Goal: Task Accomplishment & Management: Use online tool/utility

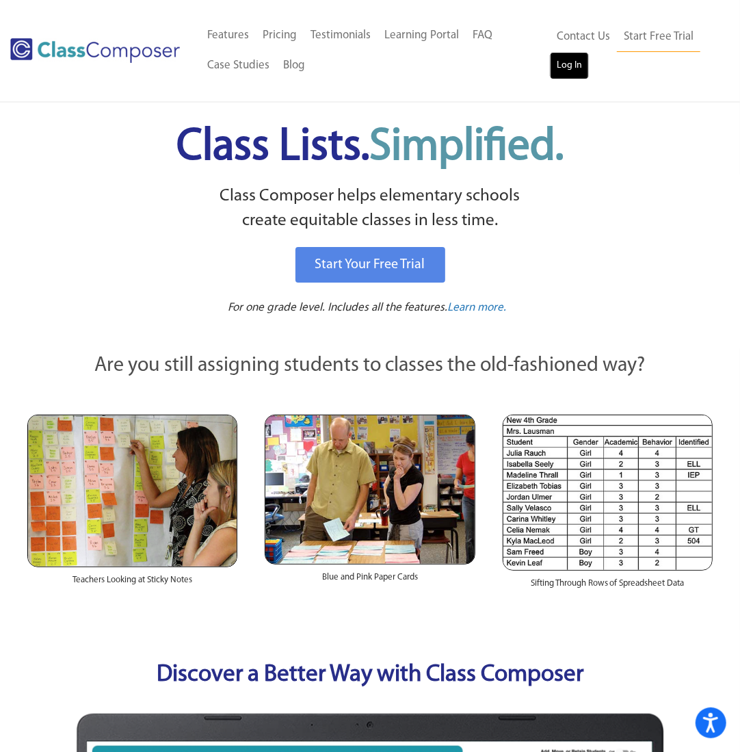
click at [574, 63] on link "Log In" at bounding box center [569, 65] width 39 height 27
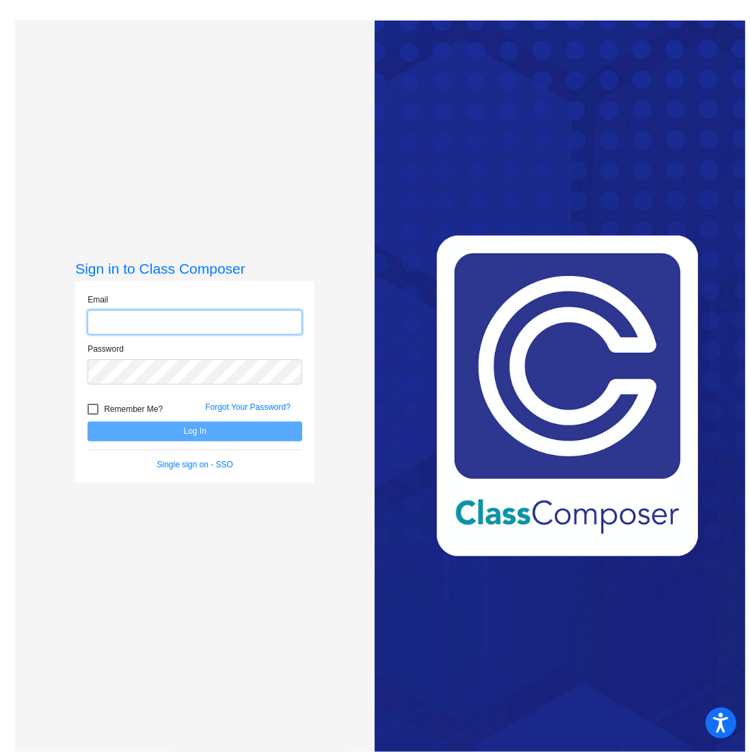
type input "[PERSON_NAME][EMAIL_ADDRESS][PERSON_NAME][DOMAIN_NAME]"
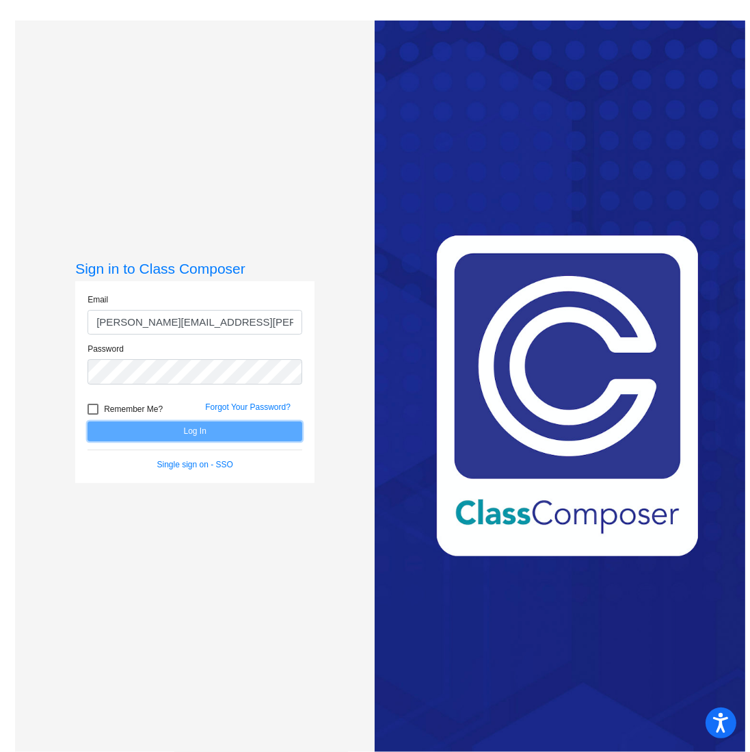
click at [206, 434] on button "Log In" at bounding box center [195, 431] width 215 height 20
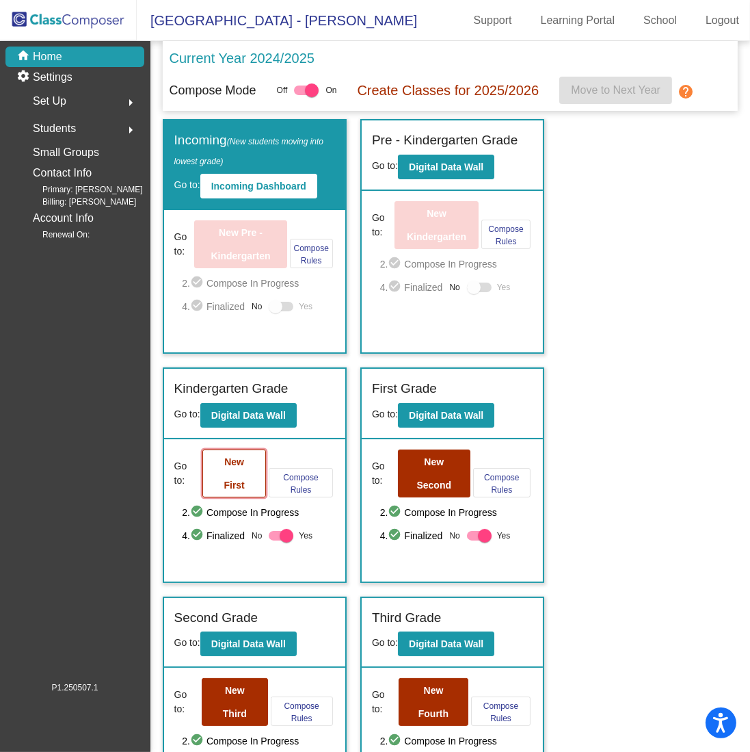
click at [225, 479] on b "New First" at bounding box center [234, 473] width 21 height 34
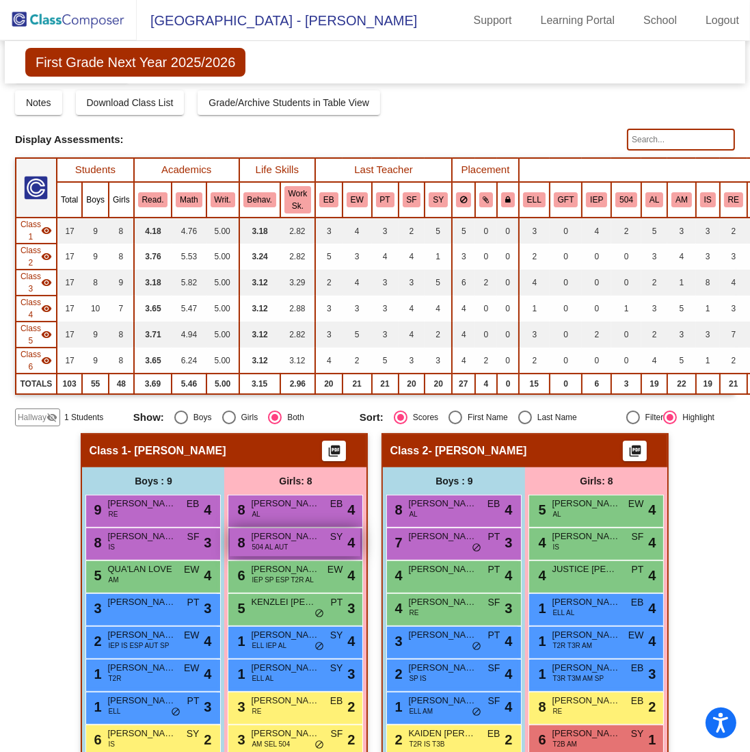
scroll to position [137, 0]
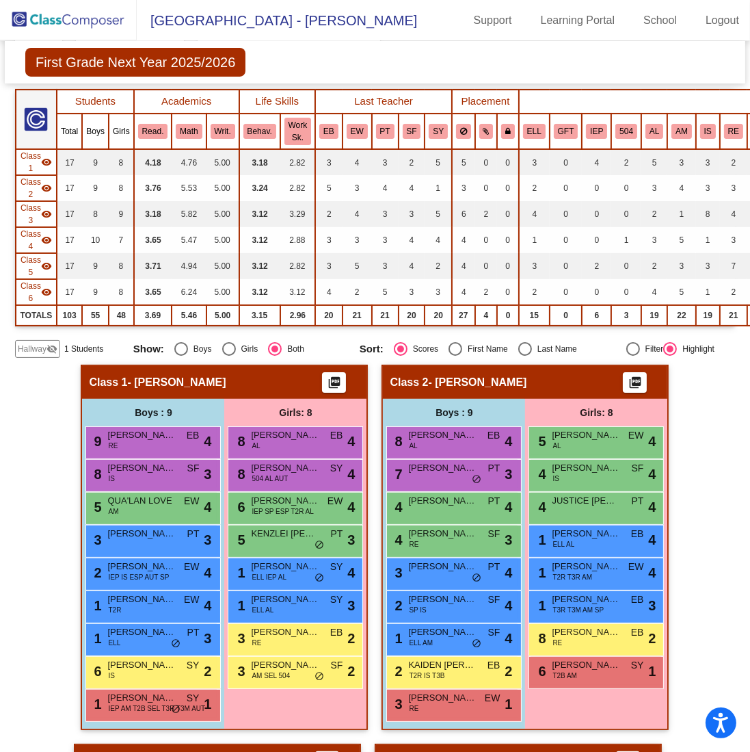
click at [39, 343] on span "Hallway" at bounding box center [32, 349] width 29 height 12
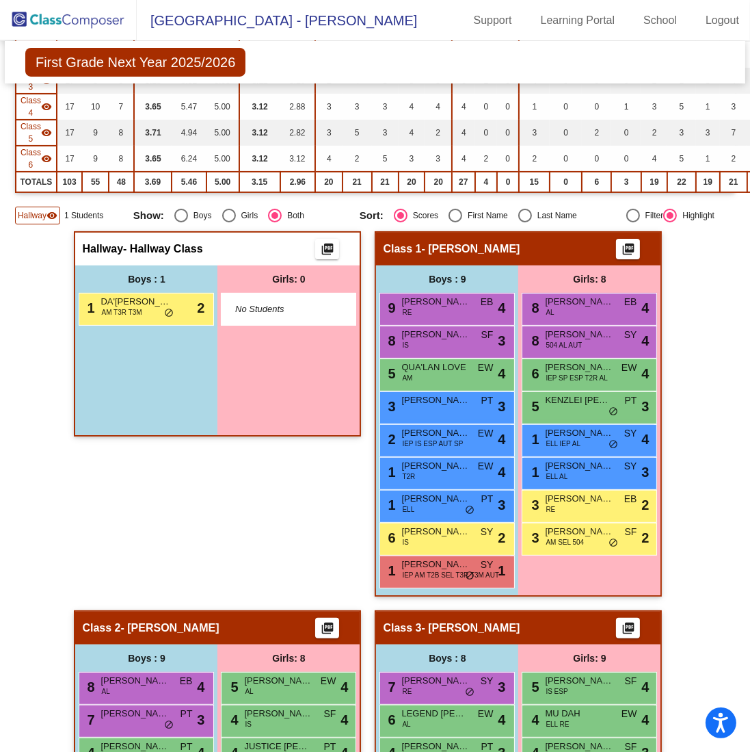
scroll to position [274, 0]
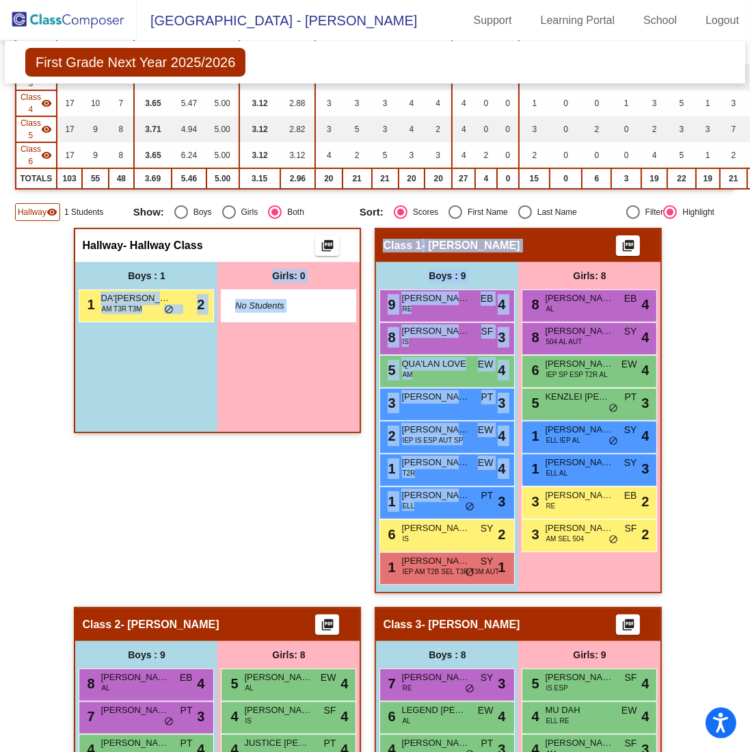
drag, startPoint x: 410, startPoint y: 497, endPoint x: 181, endPoint y: 410, distance: 245.7
click at [347, 529] on div "Hallway - Hallway Class picture_as_pdf Add Student First Name Last Name Student…" at bounding box center [217, 417] width 287 height 379
drag, startPoint x: 431, startPoint y: 488, endPoint x: 309, endPoint y: 503, distance: 122.6
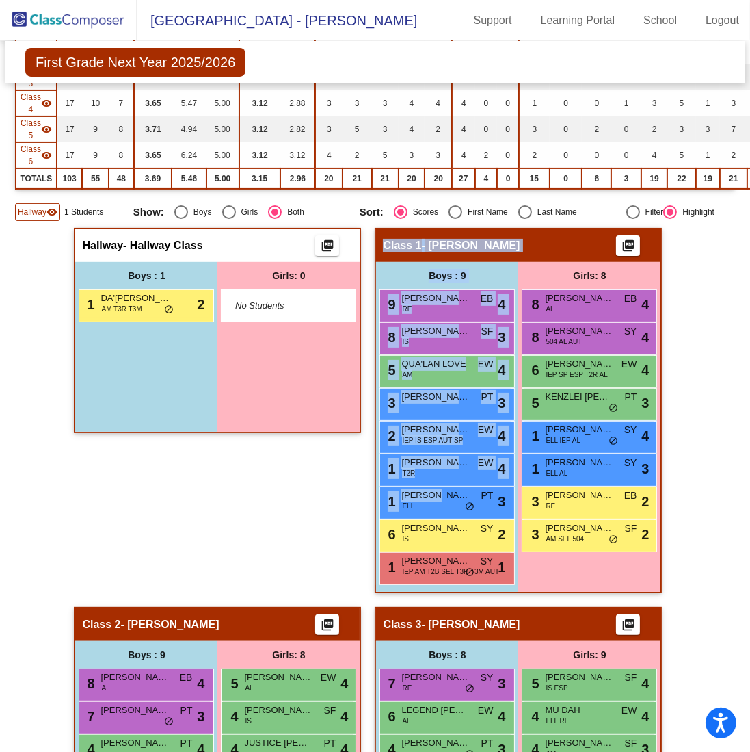
click at [309, 503] on div "Hallway - Hallway Class picture_as_pdf Add Student First Name Last Name Student…" at bounding box center [217, 417] width 287 height 379
drag, startPoint x: 463, startPoint y: 455, endPoint x: 151, endPoint y: 321, distance: 339.4
click at [224, 507] on div "Hallway - Hallway Class picture_as_pdf Add Student First Name Last Name Student…" at bounding box center [217, 417] width 287 height 379
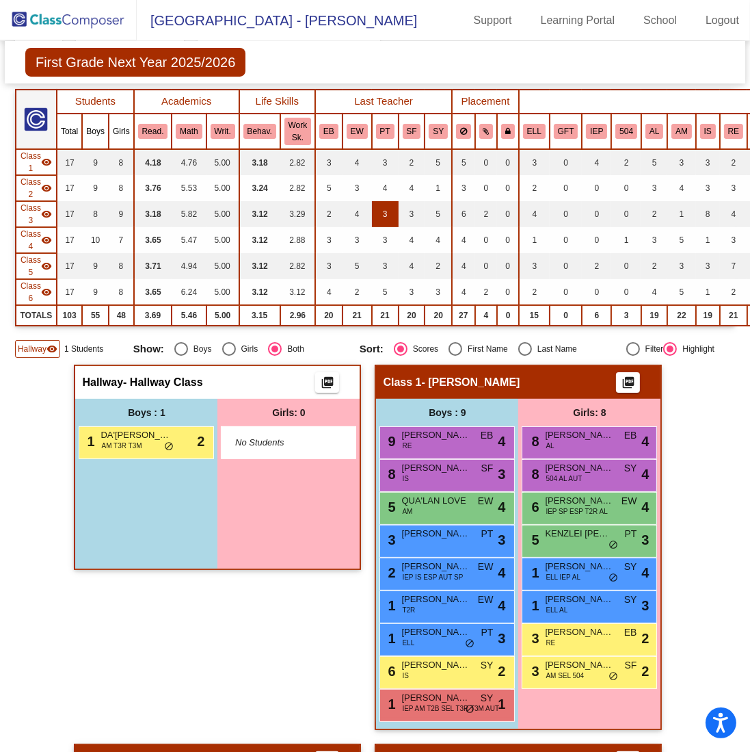
scroll to position [0, 0]
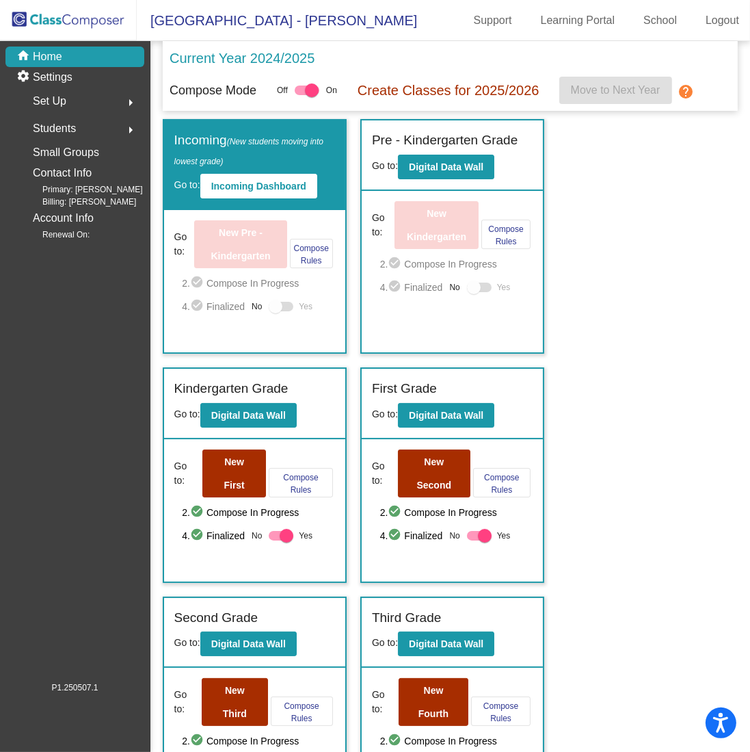
click at [275, 531] on div at bounding box center [281, 536] width 25 height 10
click at [275, 540] on input "Yes" at bounding box center [275, 540] width 1 height 1
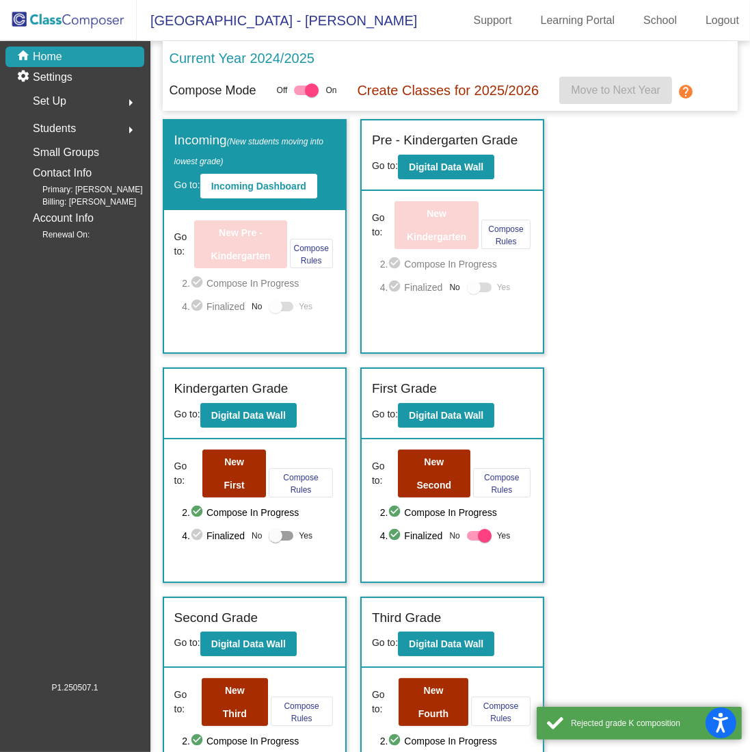
click at [275, 530] on div at bounding box center [276, 536] width 14 height 14
click at [275, 540] on input "Yes" at bounding box center [275, 540] width 1 height 1
checkbox input "true"
click at [467, 537] on label "Yes" at bounding box center [489, 535] width 44 height 16
click at [473, 540] on input "Yes" at bounding box center [473, 540] width 1 height 1
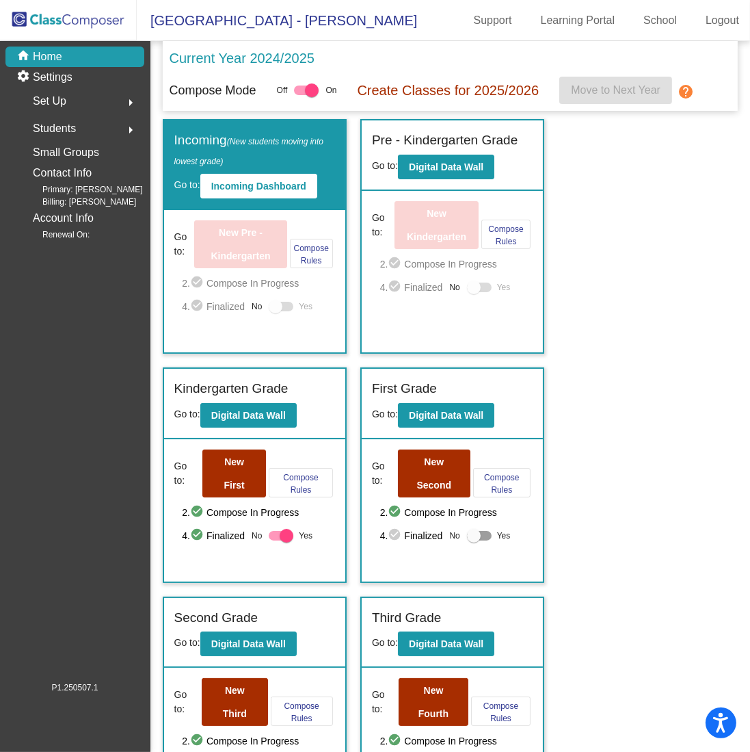
click at [469, 529] on div at bounding box center [474, 536] width 14 height 14
click at [473, 540] on input "Yes" at bounding box center [473, 540] width 1 height 1
checkbox input "true"
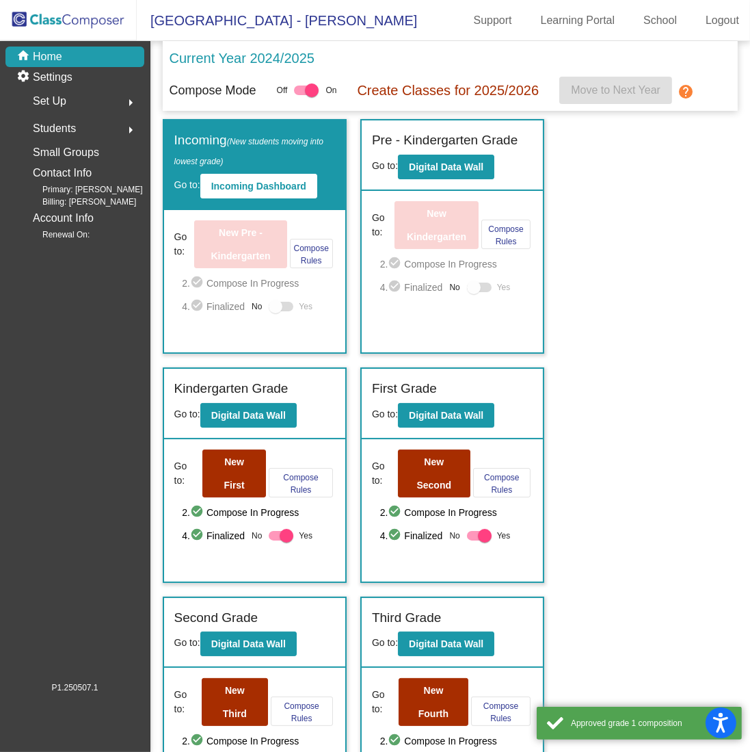
click at [280, 537] on div at bounding box center [287, 536] width 14 height 14
click at [276, 540] on input "Yes" at bounding box center [275, 540] width 1 height 1
checkbox input "false"
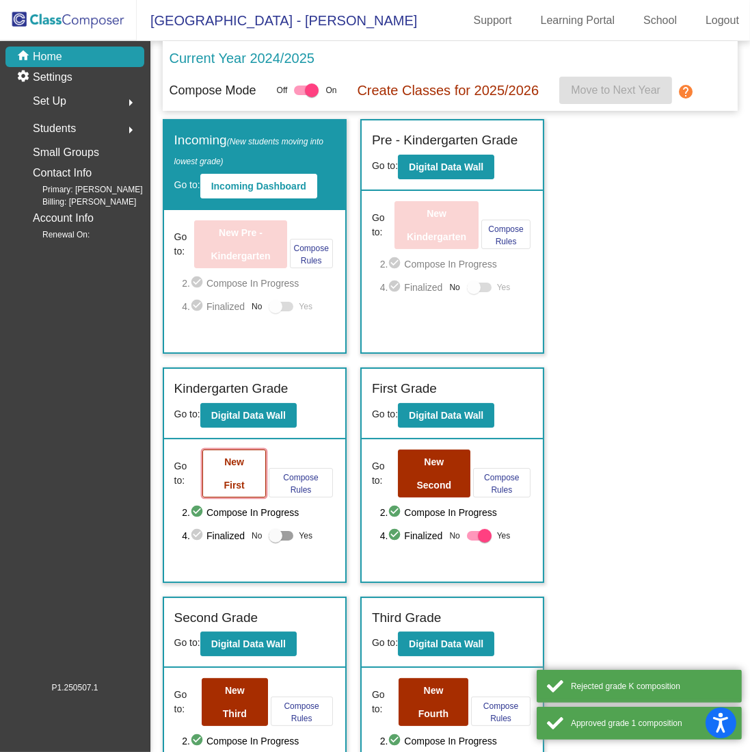
click at [228, 479] on b "New First" at bounding box center [234, 473] width 21 height 34
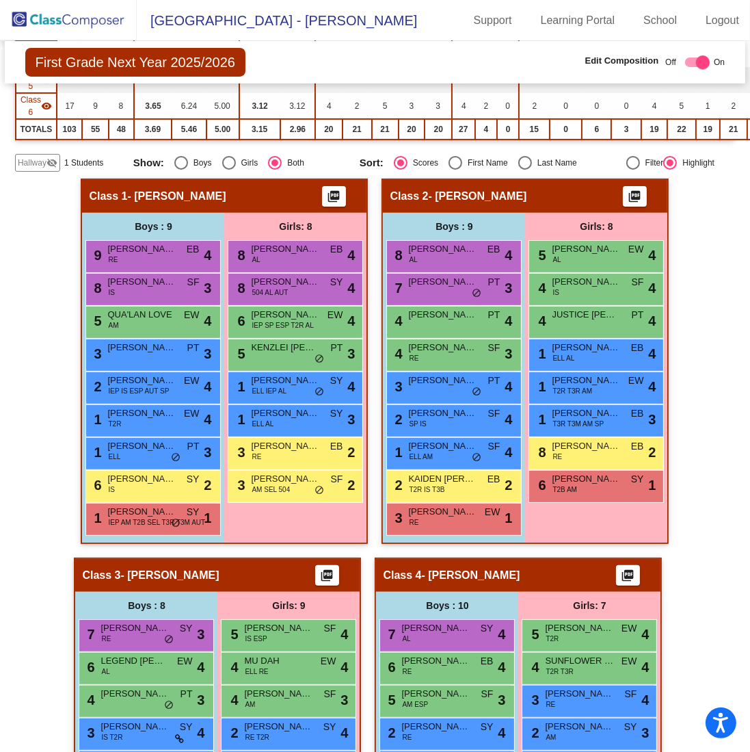
scroll to position [342, 0]
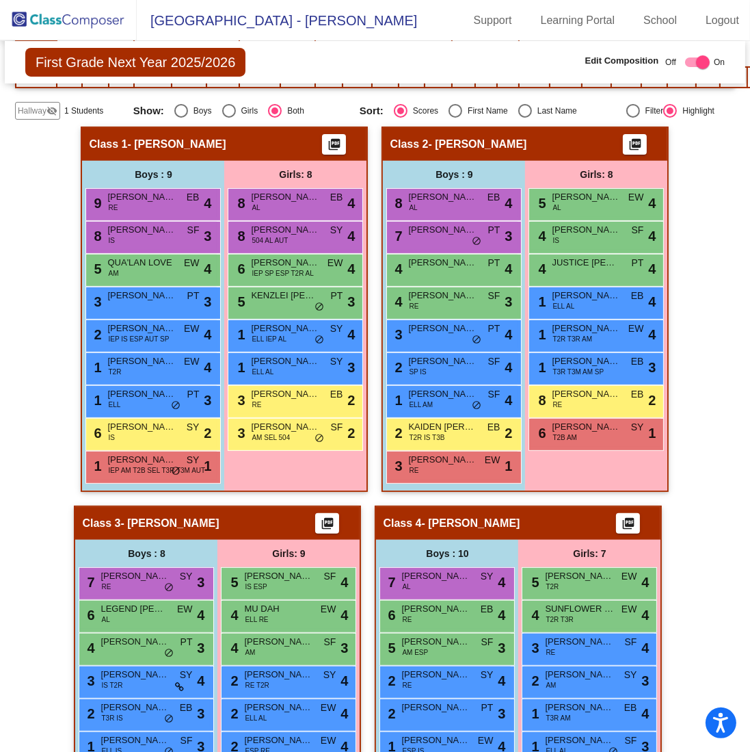
click at [30, 105] on span "Hallway" at bounding box center [32, 111] width 29 height 12
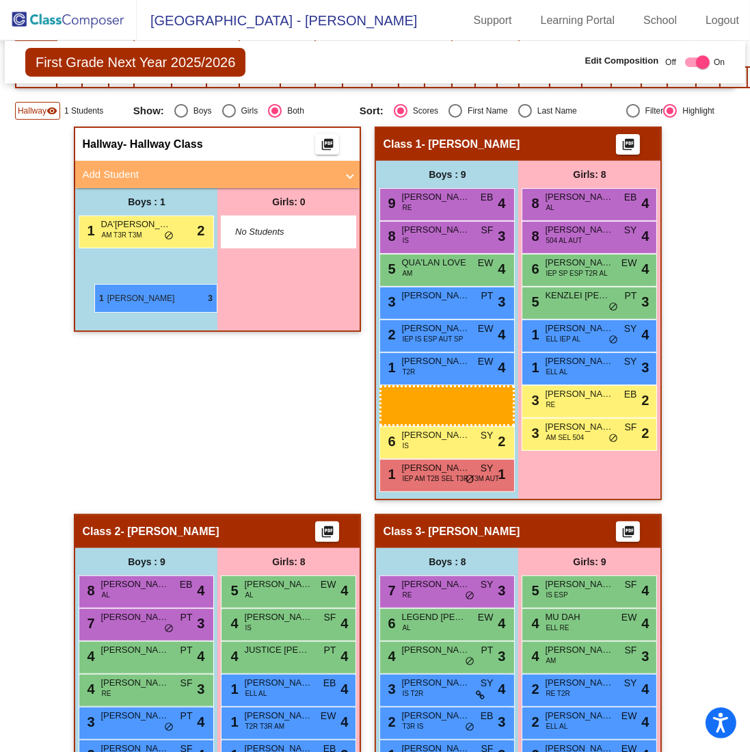
drag, startPoint x: 420, startPoint y: 398, endPoint x: 103, endPoint y: 262, distance: 345.3
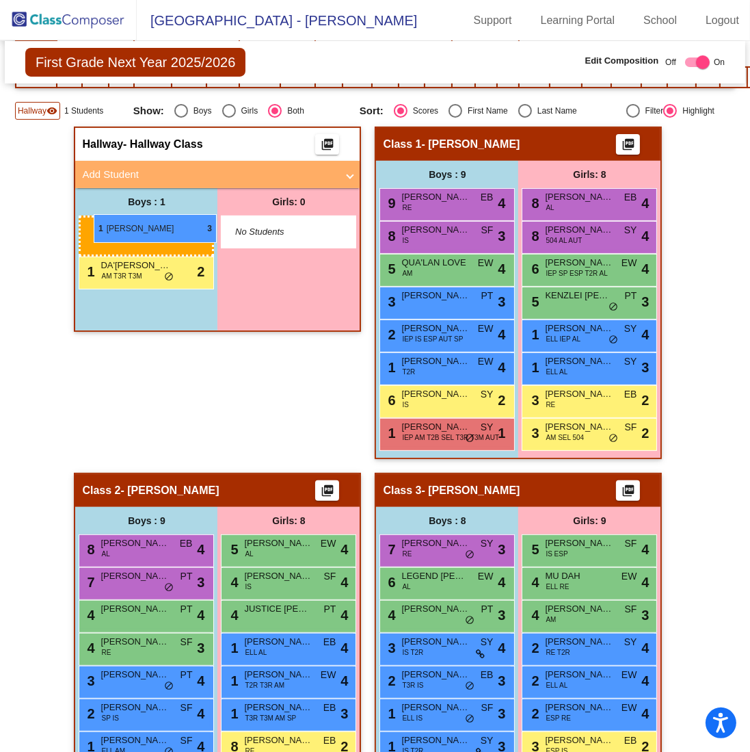
drag, startPoint x: 420, startPoint y: 398, endPoint x: 94, endPoint y: 214, distance: 374.5
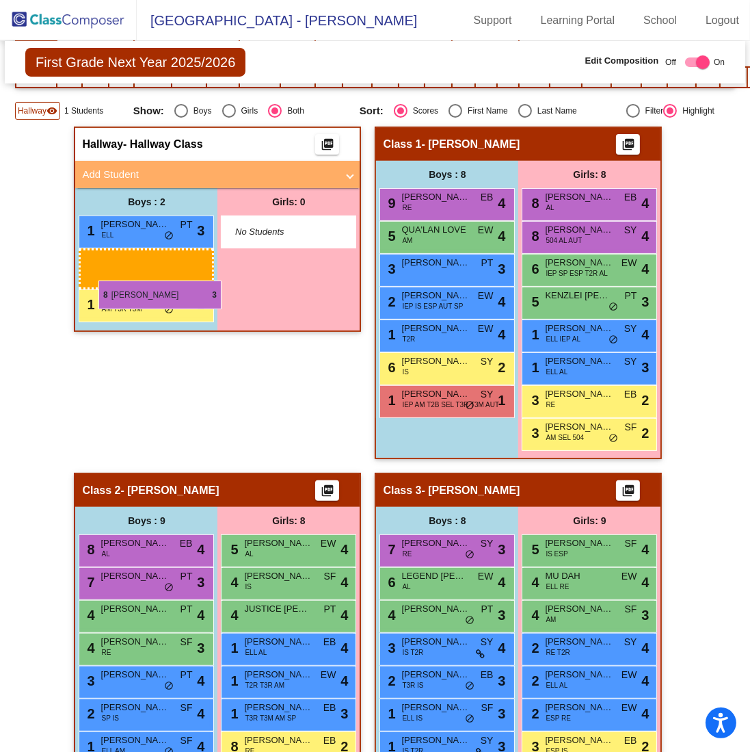
drag, startPoint x: 451, startPoint y: 226, endPoint x: 98, endPoint y: 280, distance: 357.0
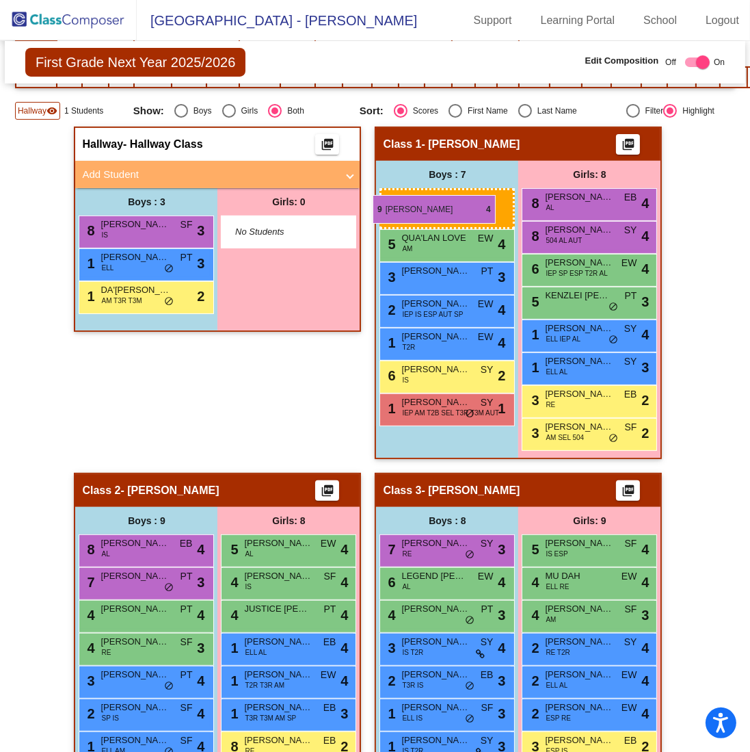
drag, startPoint x: 451, startPoint y: 202, endPoint x: 373, endPoint y: 195, distance: 78.3
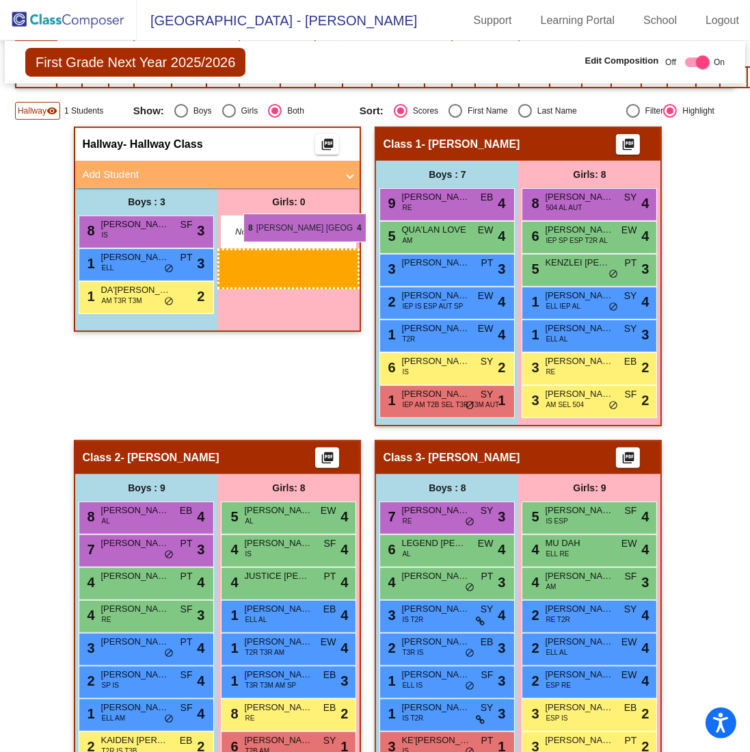
drag, startPoint x: 598, startPoint y: 198, endPoint x: 239, endPoint y: 215, distance: 360.1
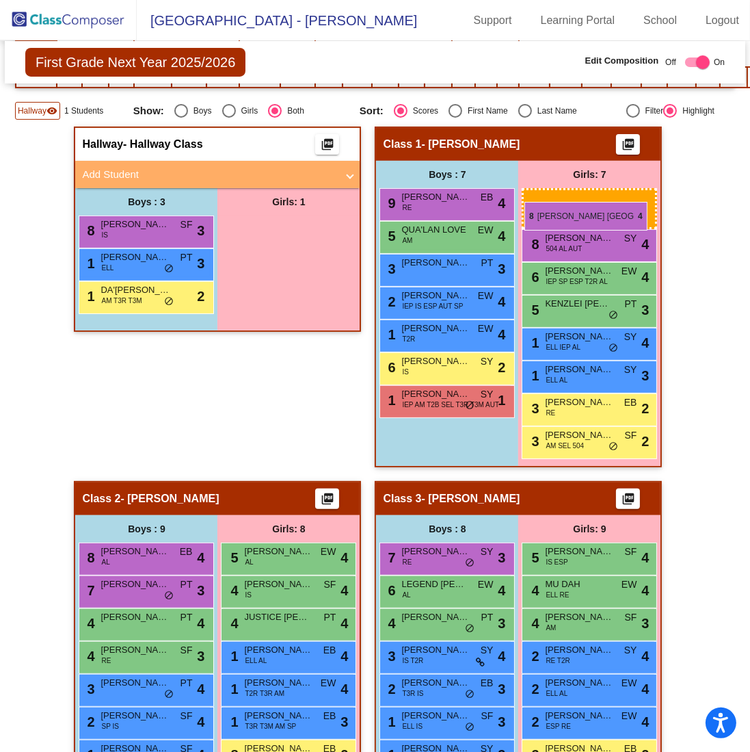
drag, startPoint x: 288, startPoint y: 233, endPoint x: 525, endPoint y: 191, distance: 240.3
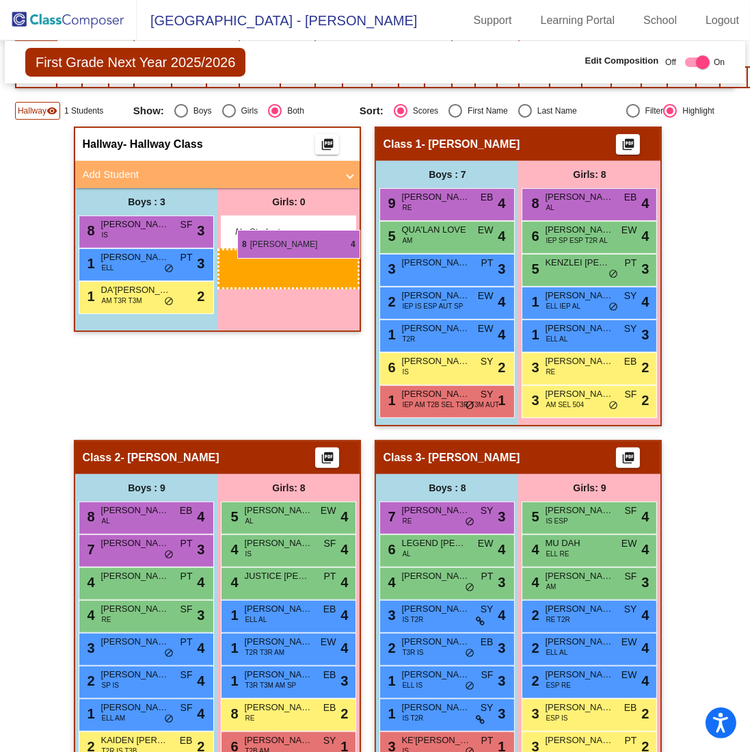
drag, startPoint x: 585, startPoint y: 191, endPoint x: 237, endPoint y: 229, distance: 350.9
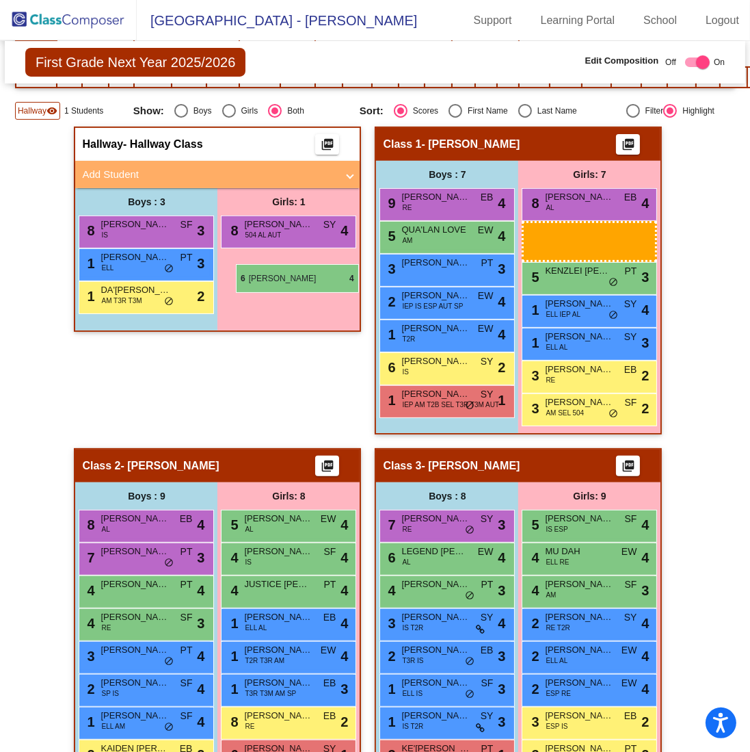
drag, startPoint x: 574, startPoint y: 229, endPoint x: 236, endPoint y: 264, distance: 340.3
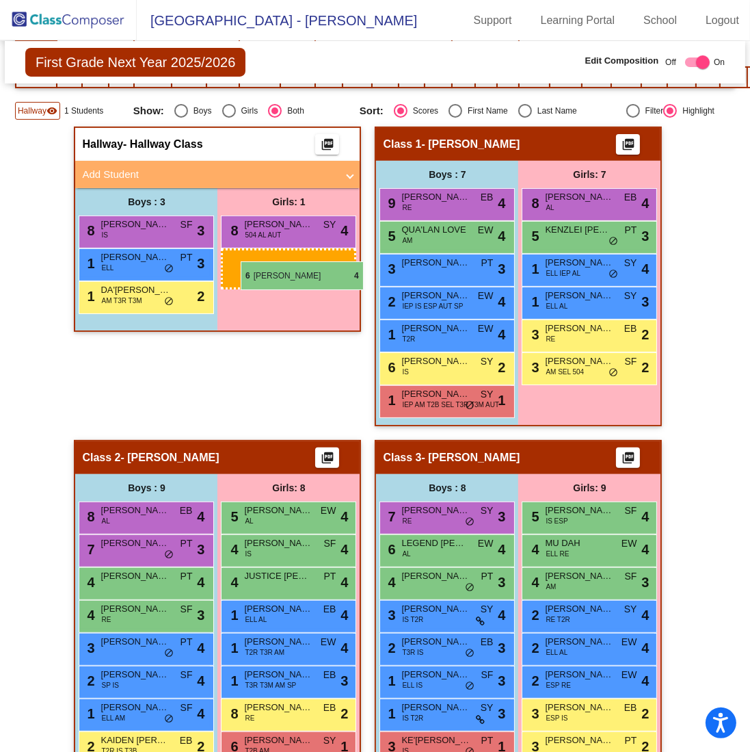
drag, startPoint x: 604, startPoint y: 233, endPoint x: 241, endPoint y: 261, distance: 364.3
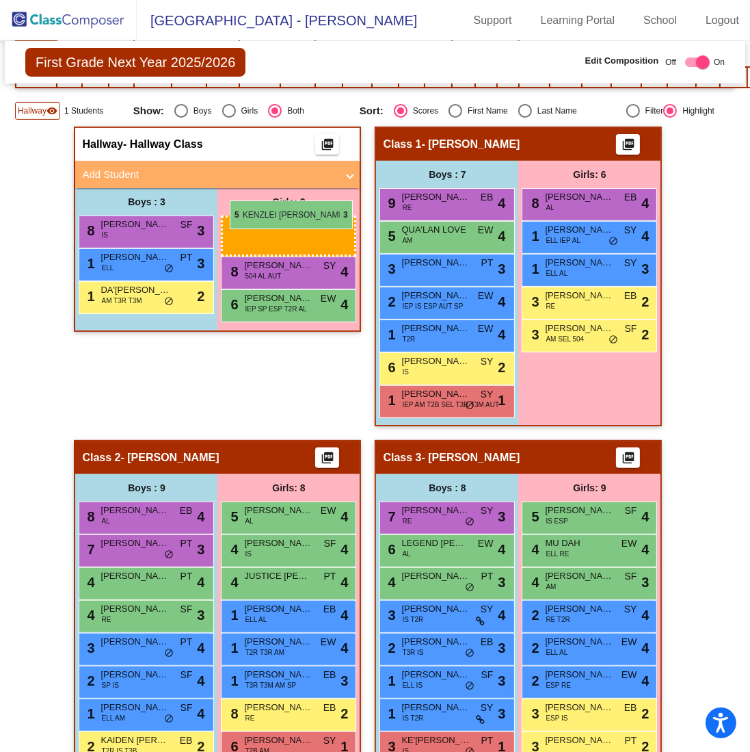
drag, startPoint x: 556, startPoint y: 237, endPoint x: 230, endPoint y: 200, distance: 328.2
drag, startPoint x: 585, startPoint y: 233, endPoint x: 242, endPoint y: 219, distance: 342.9
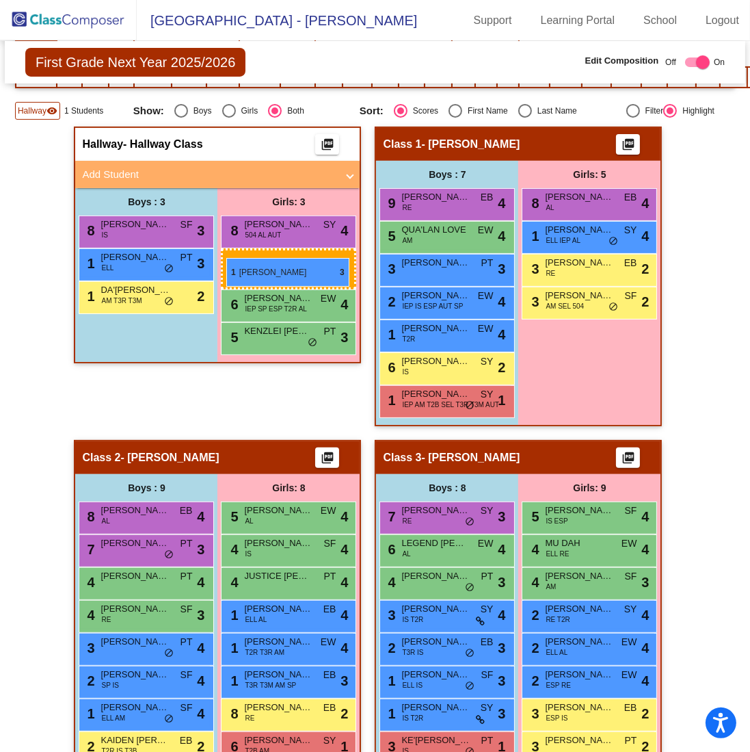
drag, startPoint x: 581, startPoint y: 259, endPoint x: 226, endPoint y: 258, distance: 354.3
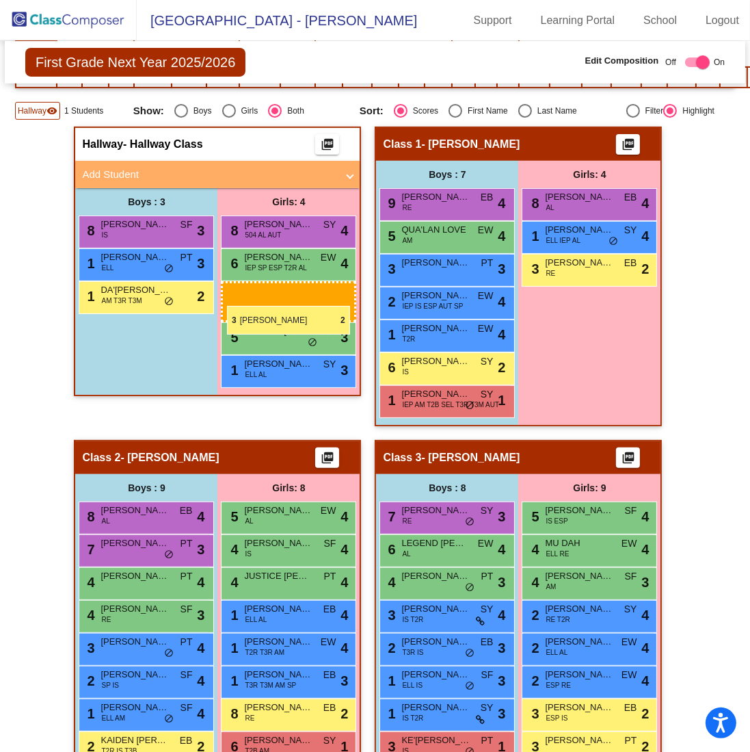
drag, startPoint x: 594, startPoint y: 303, endPoint x: 227, endPoint y: 306, distance: 367.3
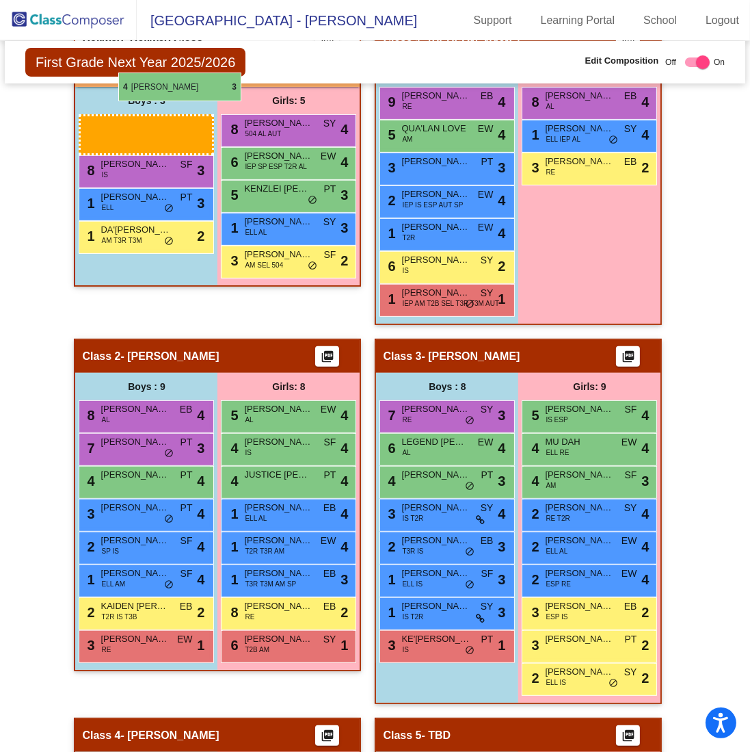
scroll to position [434, 0]
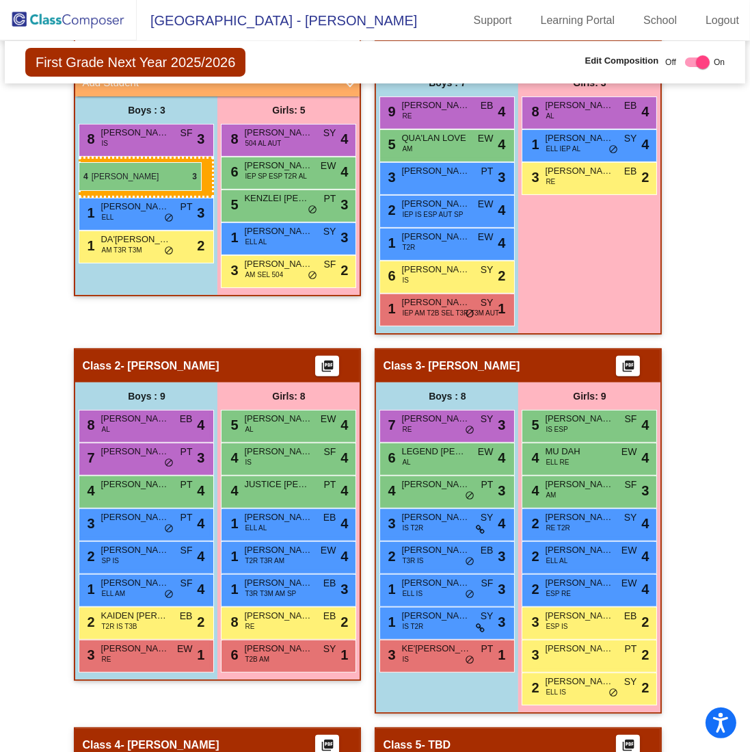
drag, startPoint x: 132, startPoint y: 477, endPoint x: 79, endPoint y: 162, distance: 319.8
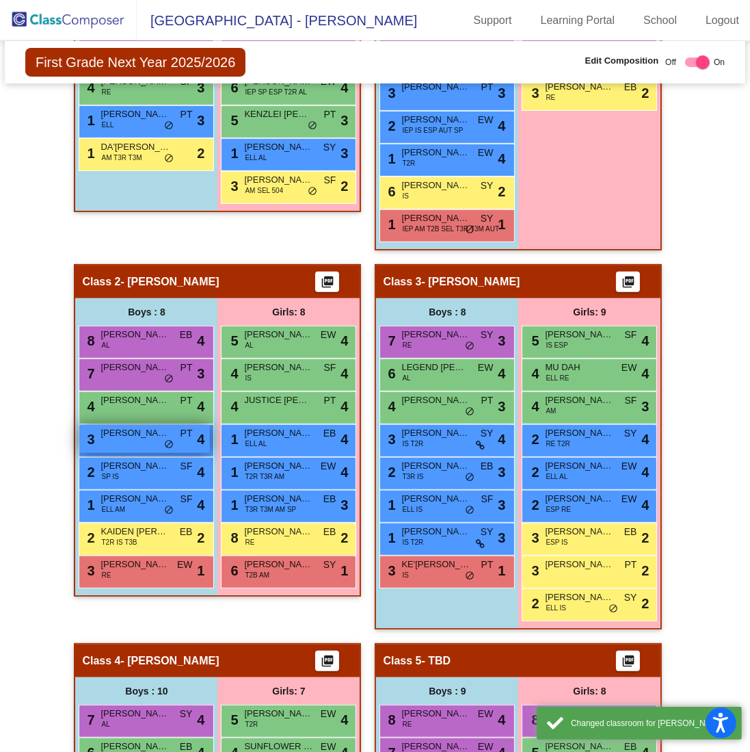
scroll to position [570, 0]
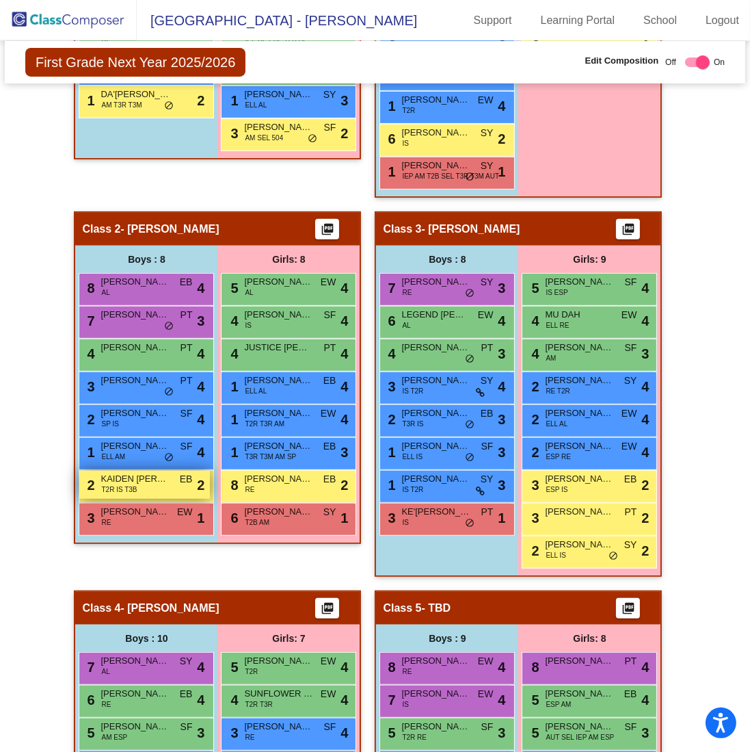
click at [106, 472] on span "KAIDEN [PERSON_NAME]" at bounding box center [135, 479] width 68 height 14
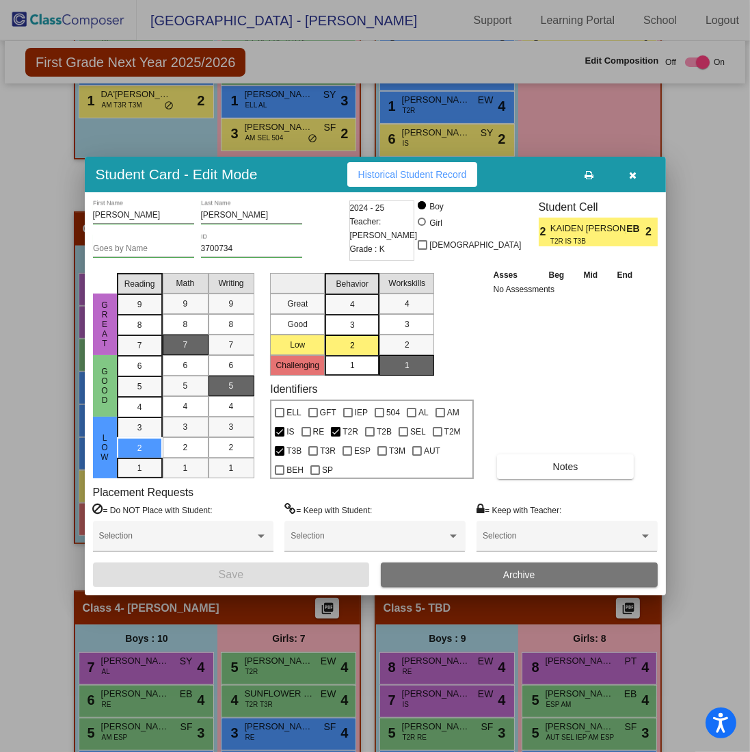
click at [630, 168] on button "button" at bounding box center [633, 174] width 44 height 25
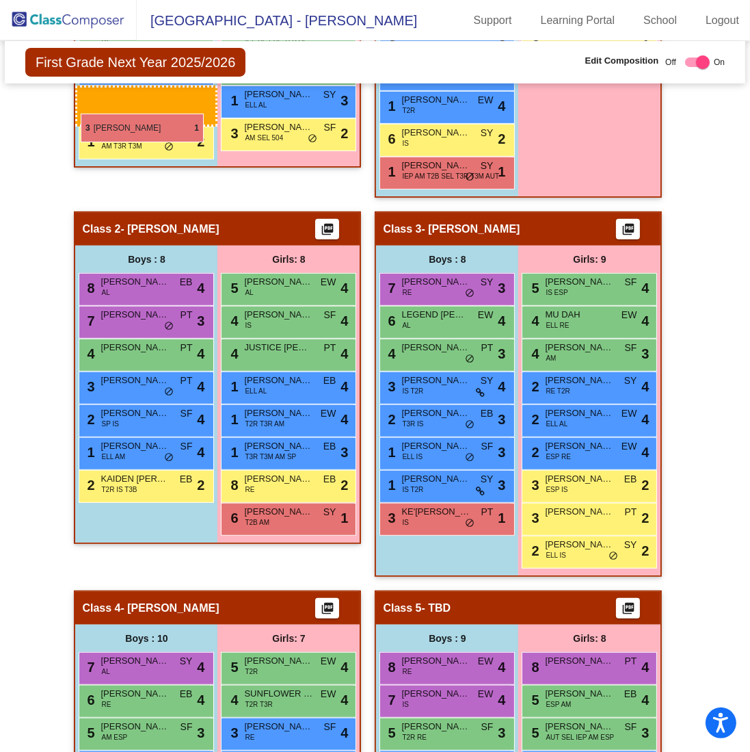
drag, startPoint x: 164, startPoint y: 520, endPoint x: 81, endPoint y: 114, distance: 415.4
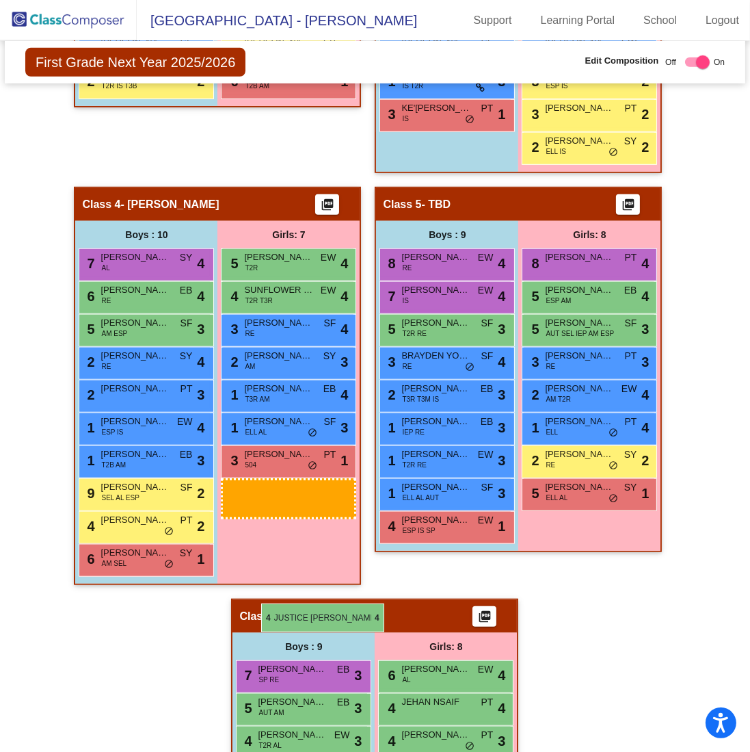
scroll to position [981, 0]
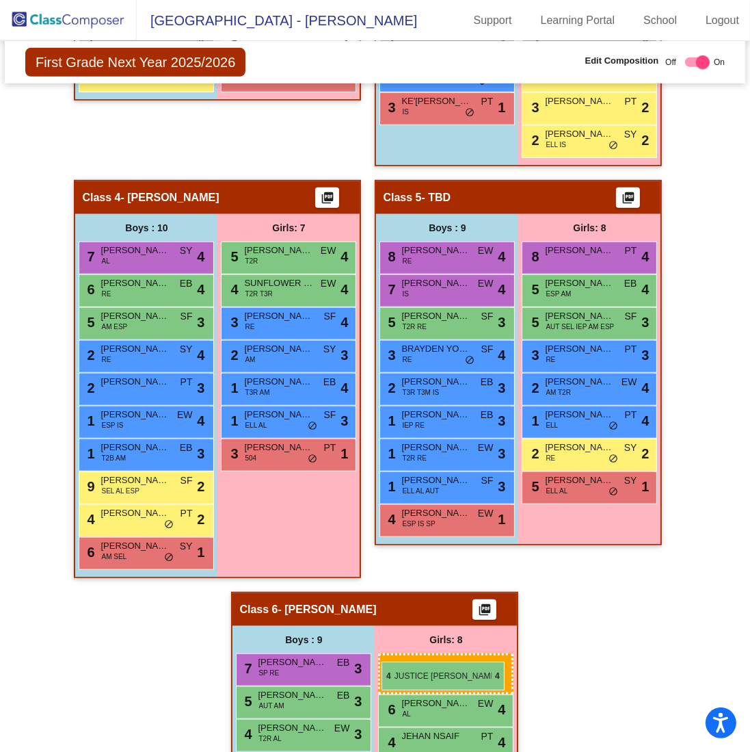
drag, startPoint x: 286, startPoint y: 352, endPoint x: 382, endPoint y: 661, distance: 324.3
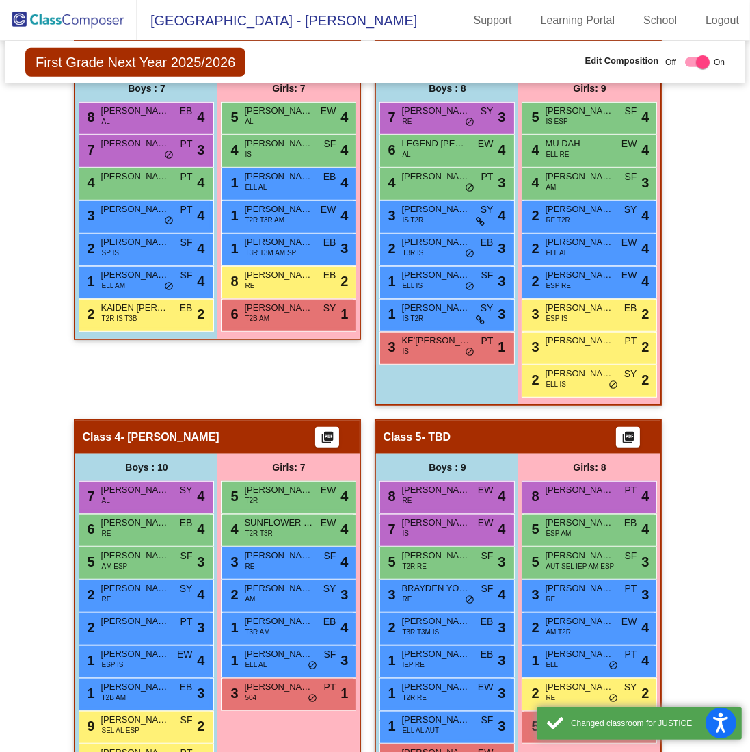
scroll to position [570, 0]
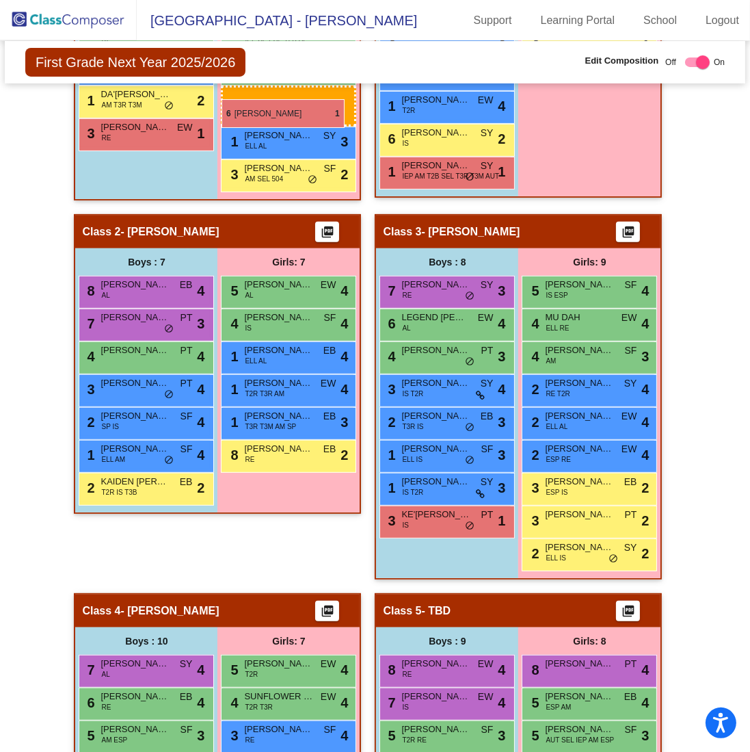
drag, startPoint x: 275, startPoint y: 478, endPoint x: 222, endPoint y: 99, distance: 382.6
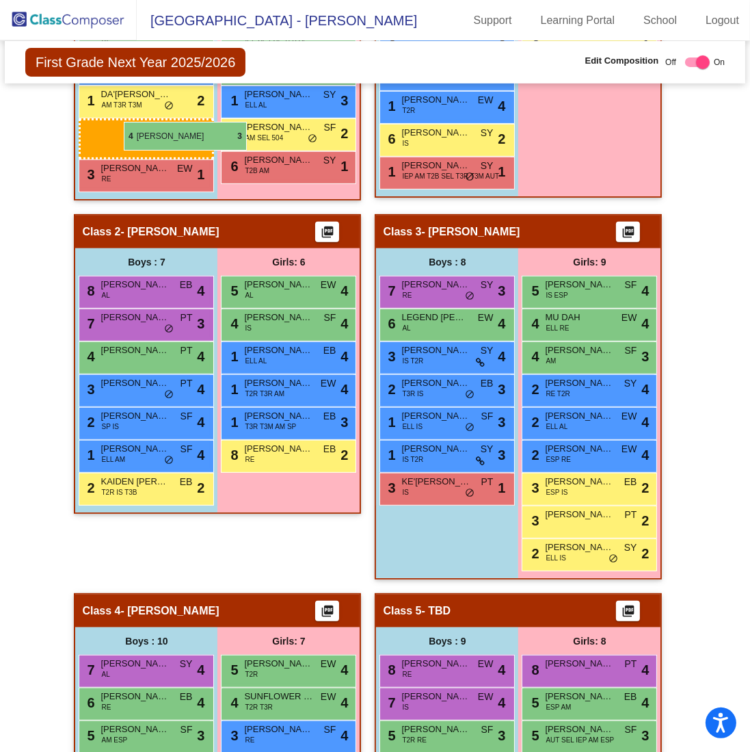
drag, startPoint x: 448, startPoint y: 345, endPoint x: 124, endPoint y: 122, distance: 393.8
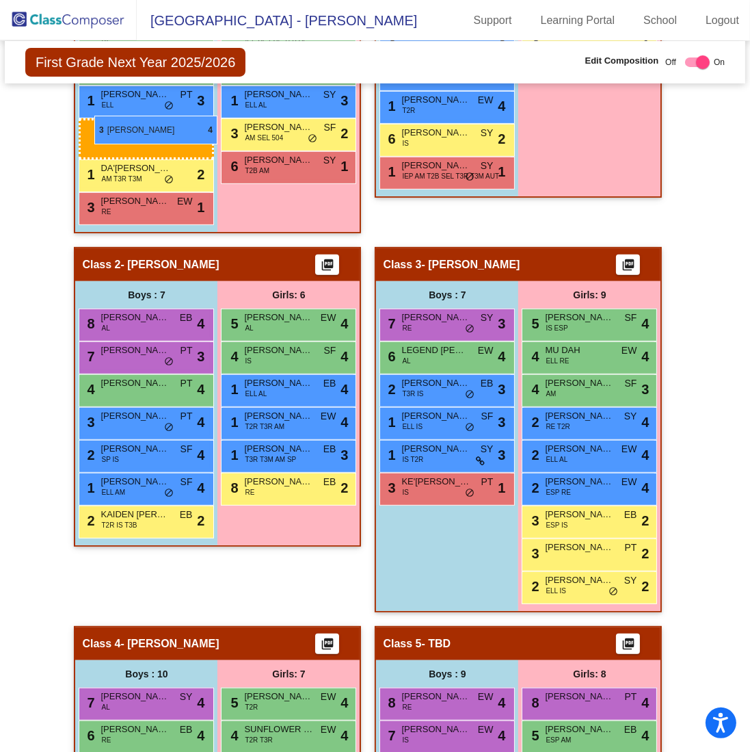
drag, startPoint x: 429, startPoint y: 351, endPoint x: 94, endPoint y: 116, distance: 409.4
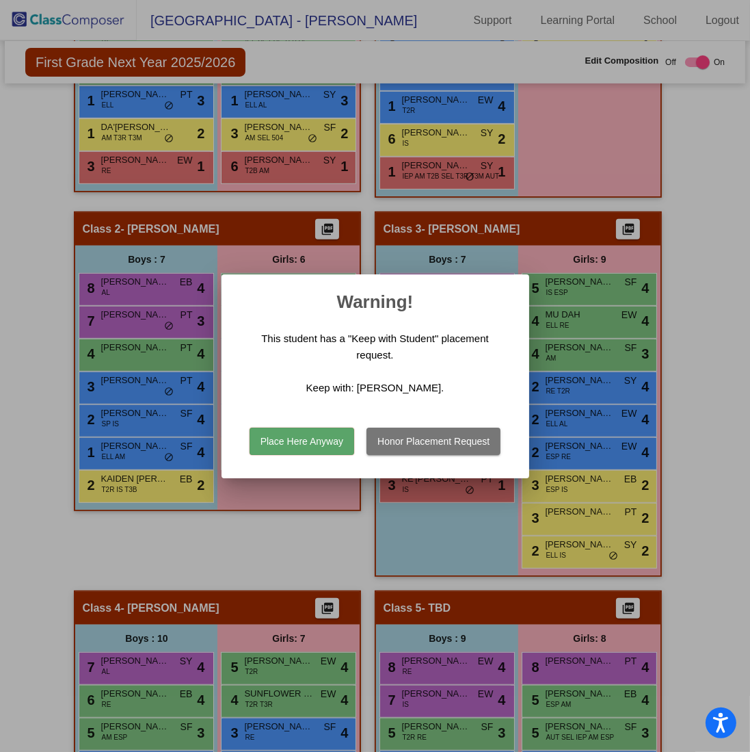
click at [323, 441] on button "Place Here Anyway" at bounding box center [302, 440] width 105 height 27
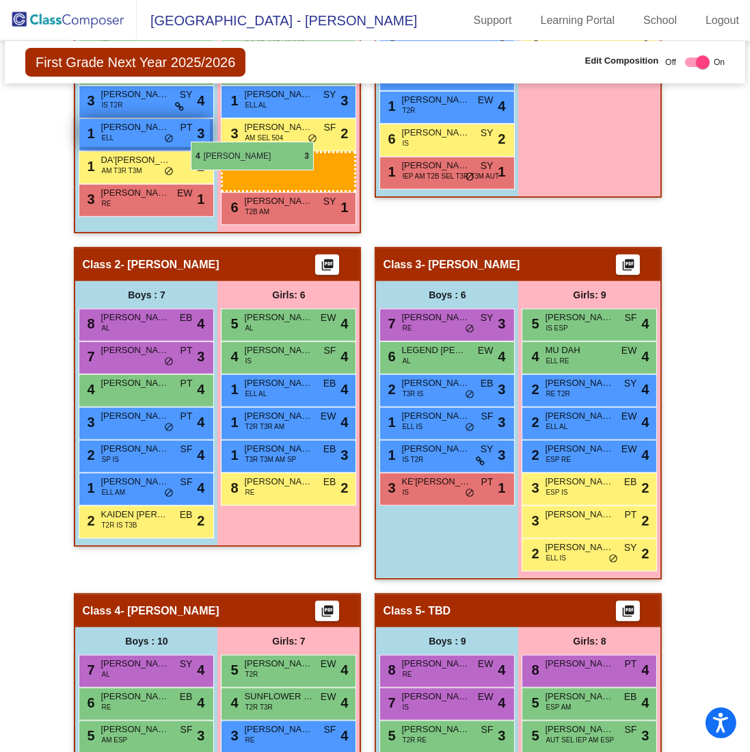
drag, startPoint x: 553, startPoint y: 379, endPoint x: 191, endPoint y: 142, distance: 433.2
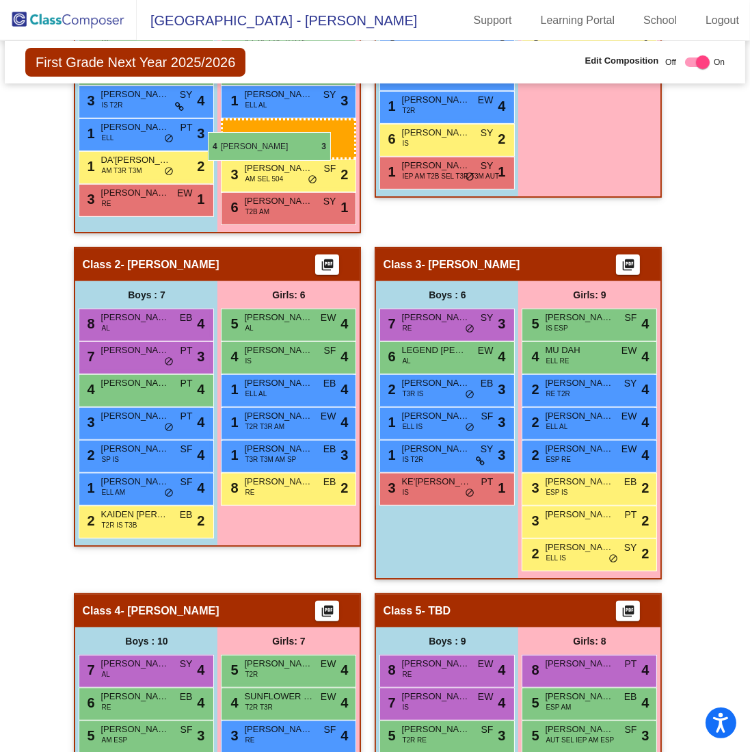
drag, startPoint x: 579, startPoint y: 376, endPoint x: 220, endPoint y: 137, distance: 431.1
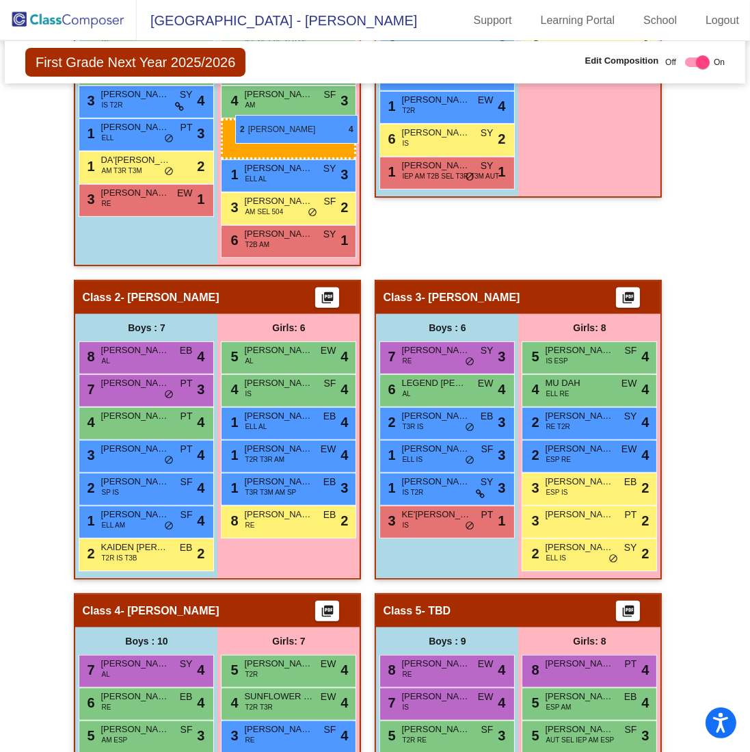
drag, startPoint x: 587, startPoint y: 404, endPoint x: 235, endPoint y: 115, distance: 455.8
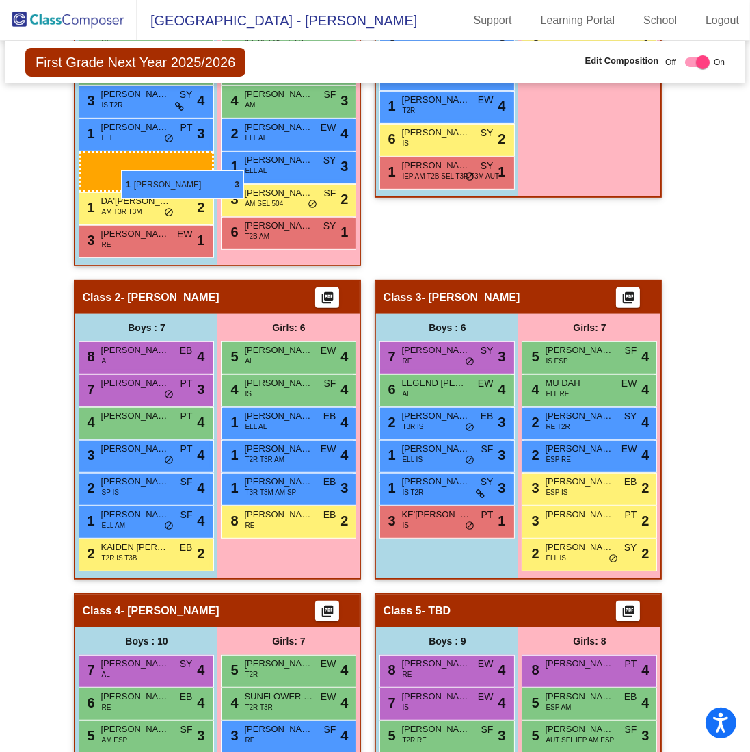
drag, startPoint x: 146, startPoint y: 579, endPoint x: 121, endPoint y: 170, distance: 409.7
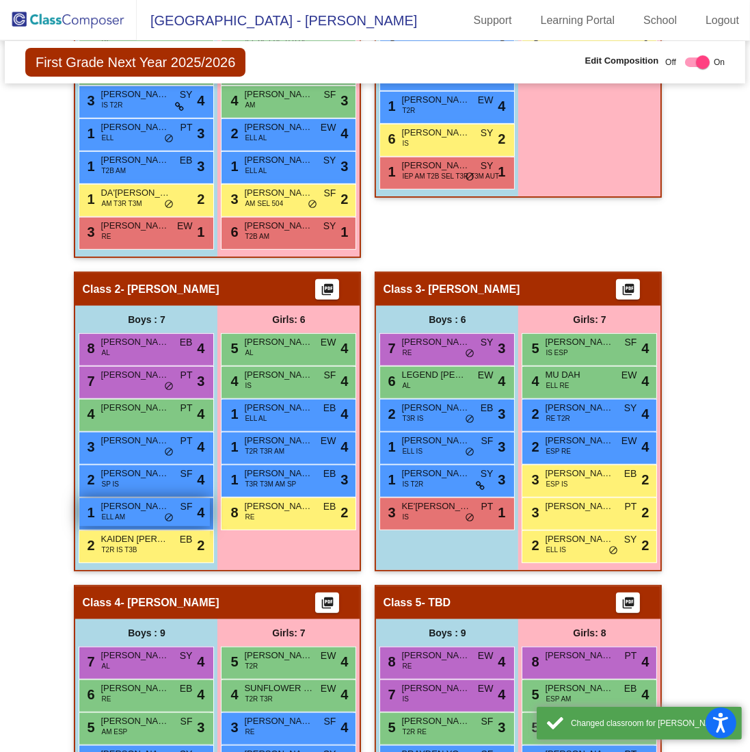
scroll to position [912, 0]
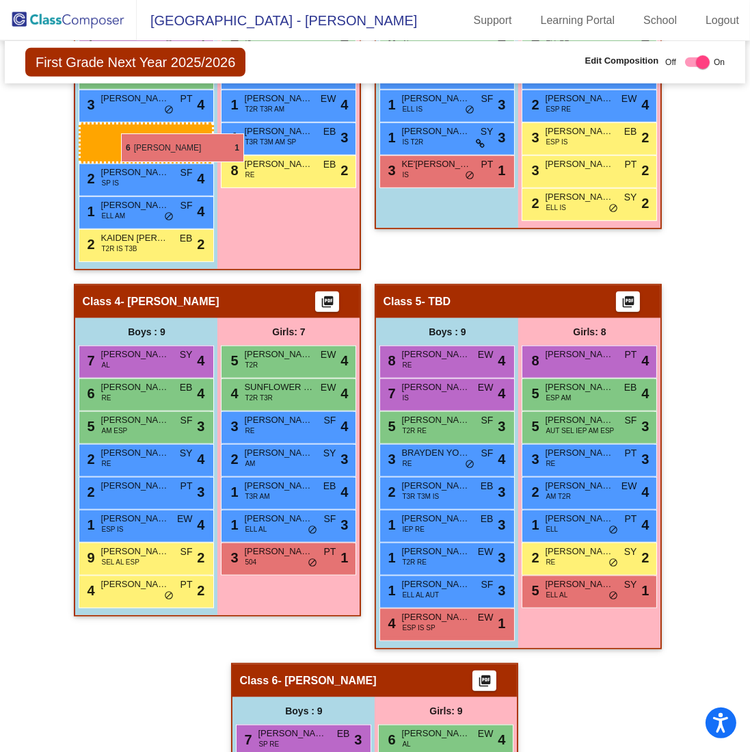
drag, startPoint x: 137, startPoint y: 570, endPoint x: 121, endPoint y: 133, distance: 437.3
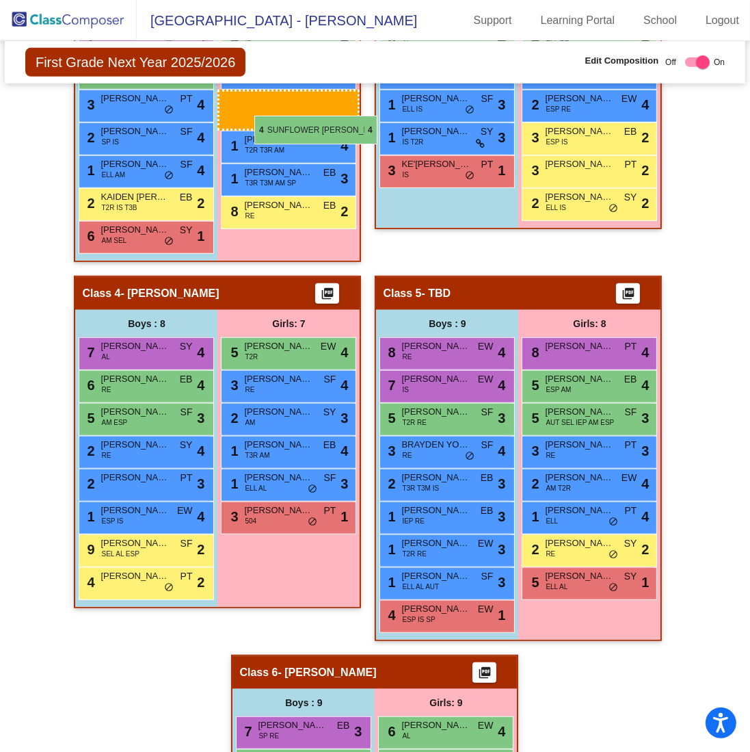
drag, startPoint x: 289, startPoint y: 377, endPoint x: 254, endPoint y: 116, distance: 263.6
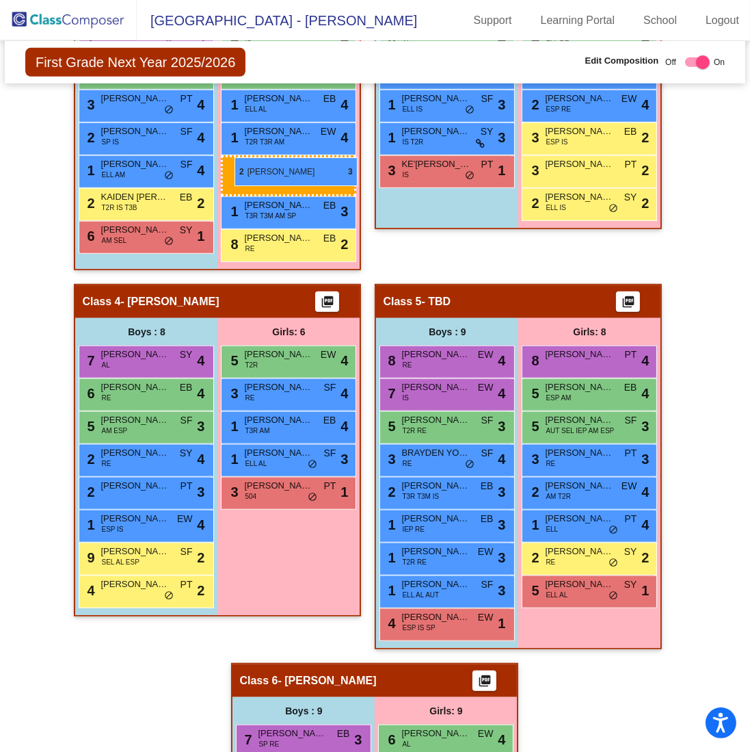
drag, startPoint x: 283, startPoint y: 409, endPoint x: 235, endPoint y: 157, distance: 256.3
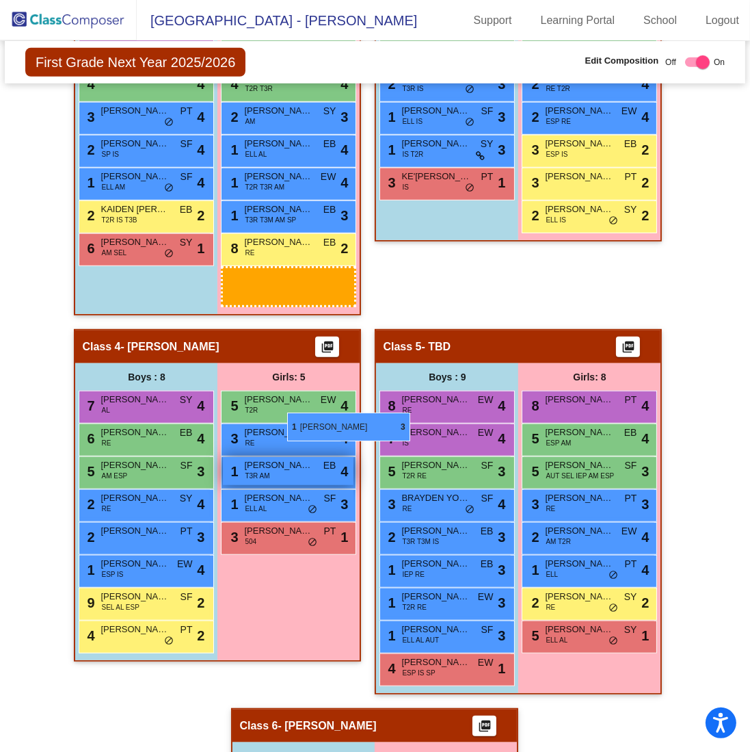
scroll to position [1117, 0]
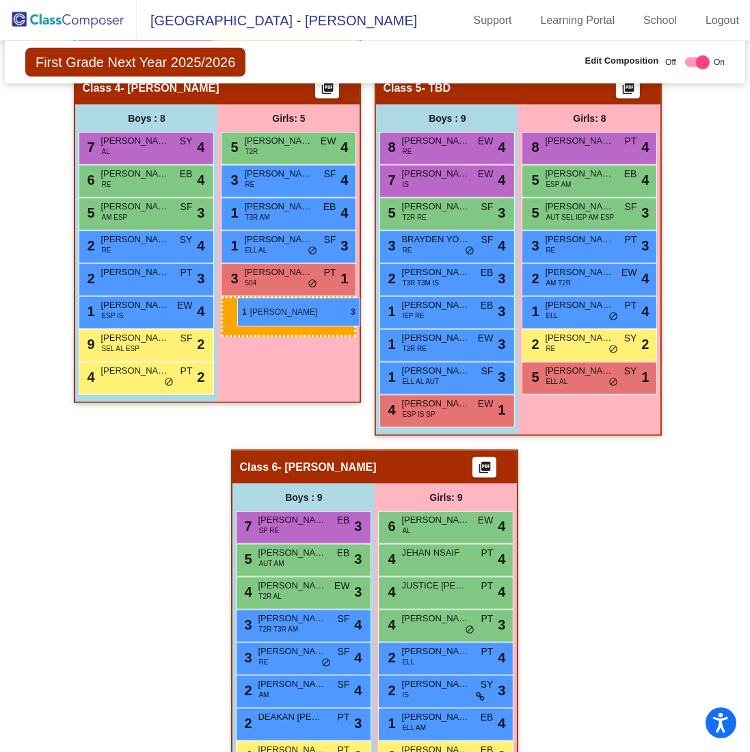
drag, startPoint x: 293, startPoint y: 360, endPoint x: 237, endPoint y: 297, distance: 83.3
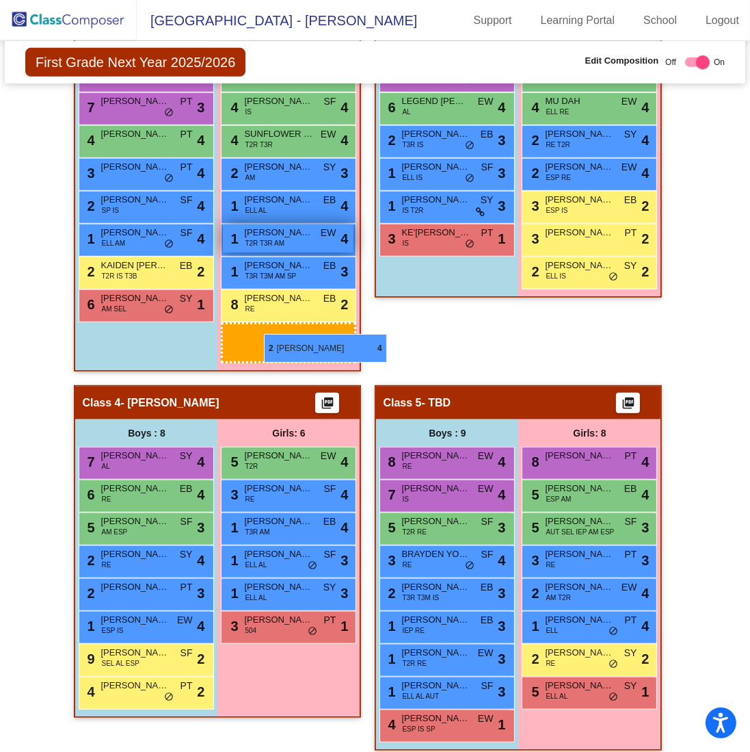
scroll to position [1049, 0]
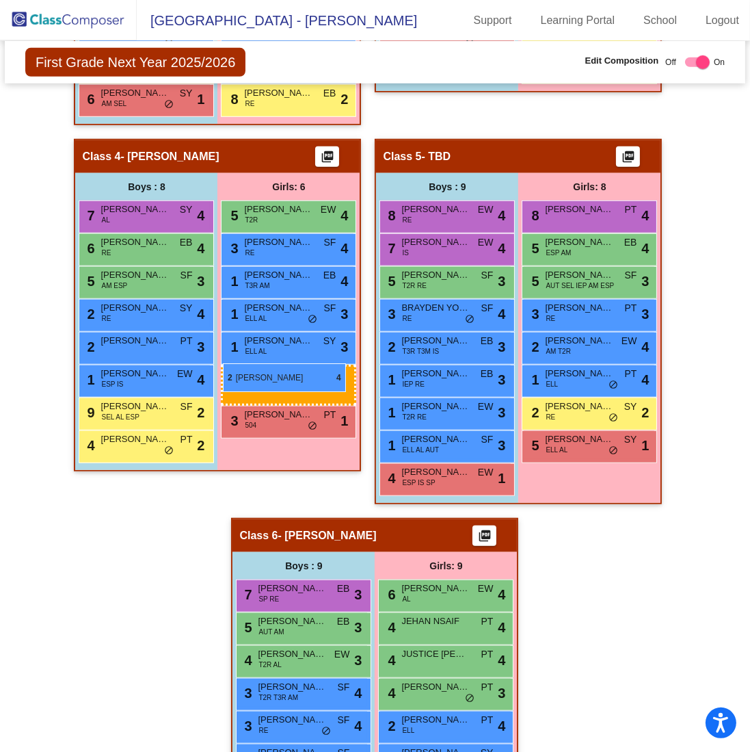
drag, startPoint x: 287, startPoint y: 267, endPoint x: 223, endPoint y: 363, distance: 114.9
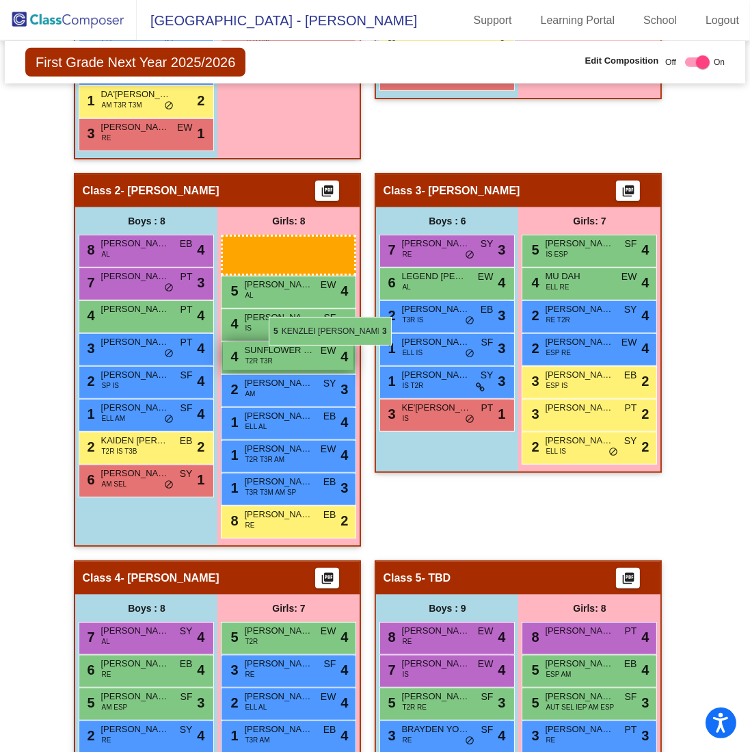
scroll to position [776, 0]
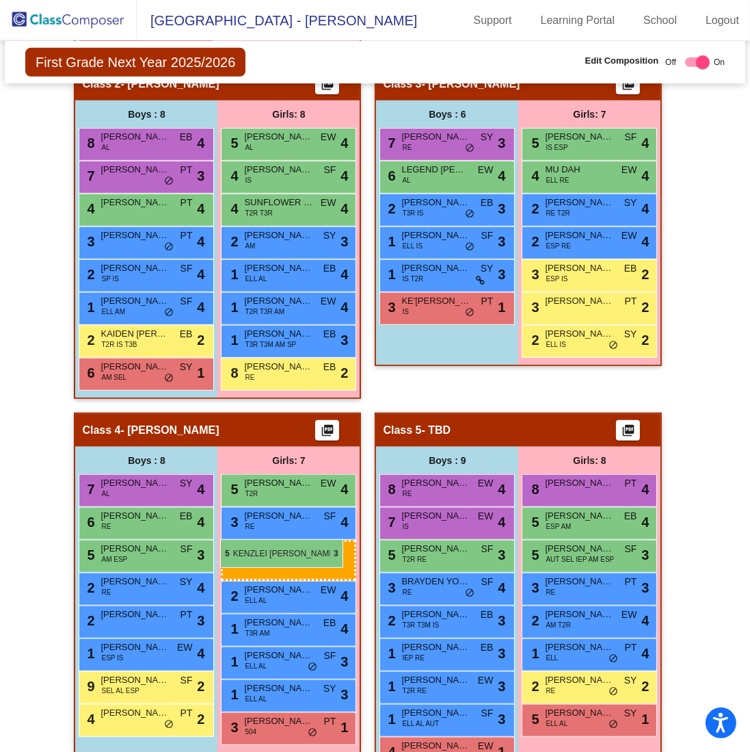
drag, startPoint x: 293, startPoint y: 204, endPoint x: 220, endPoint y: 539, distance: 343.0
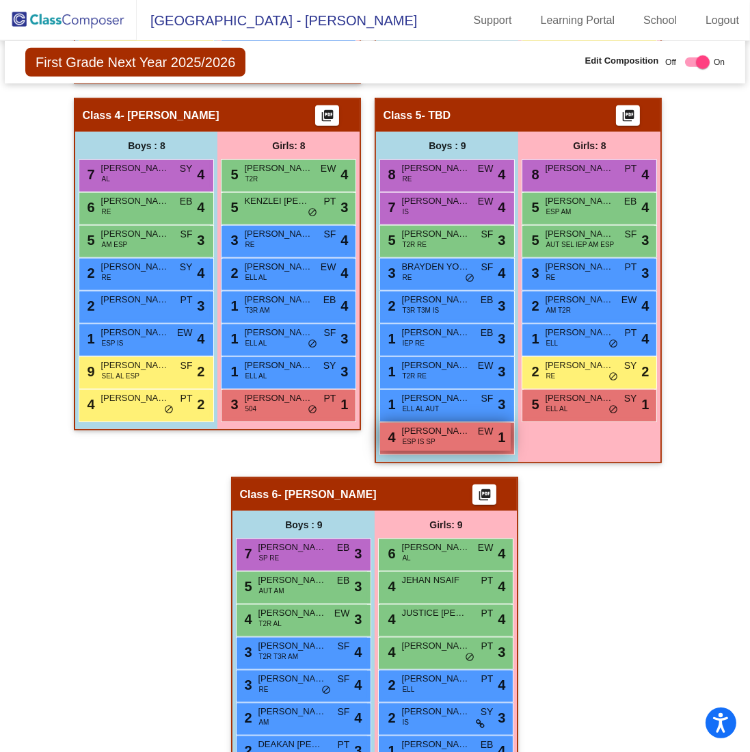
scroll to position [990, 0]
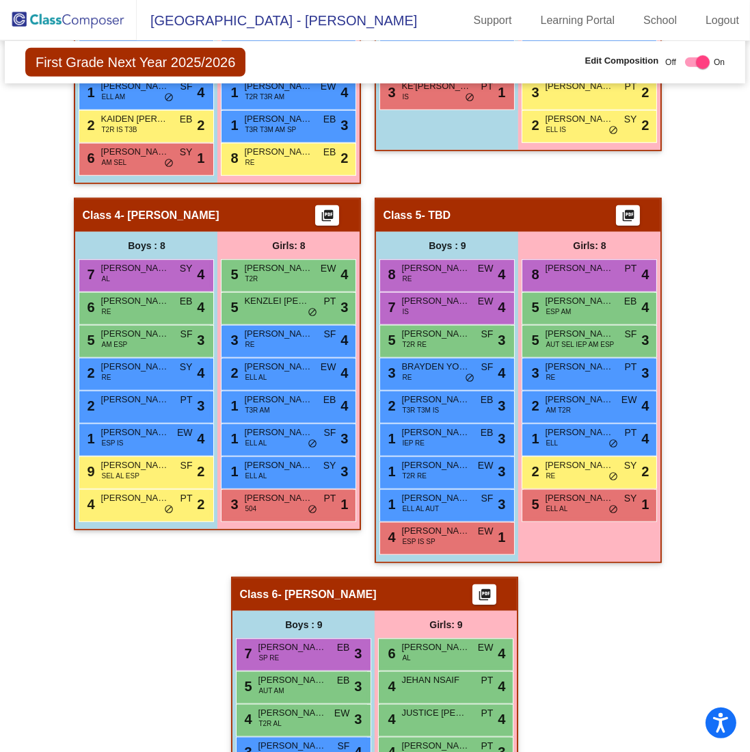
click at [437, 209] on span "- TBD" at bounding box center [436, 216] width 29 height 14
click at [679, 665] on div "Hallway - Hallway Class picture_as_pdf Add Student First Name Last Name Student…" at bounding box center [375, 216] width 720 height 1477
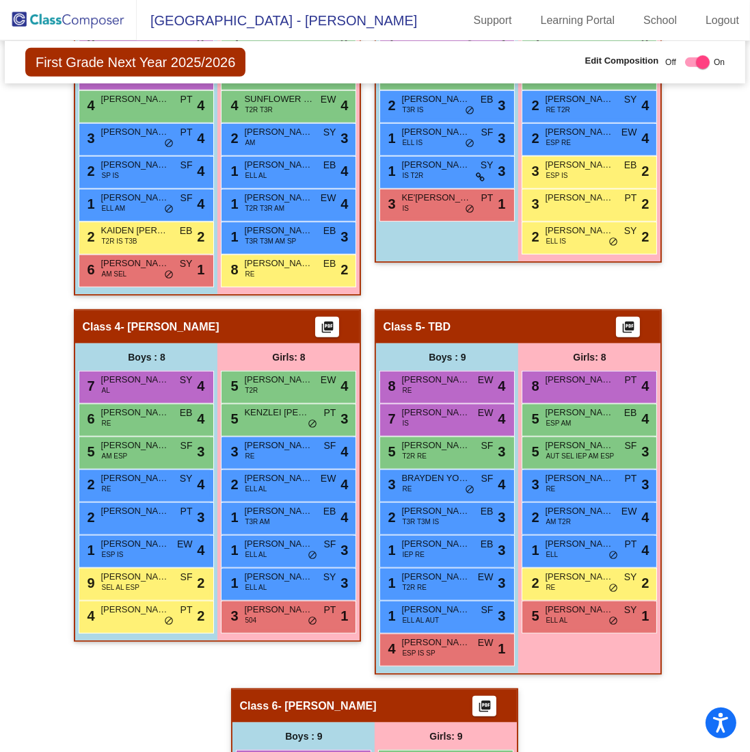
scroll to position [785, 0]
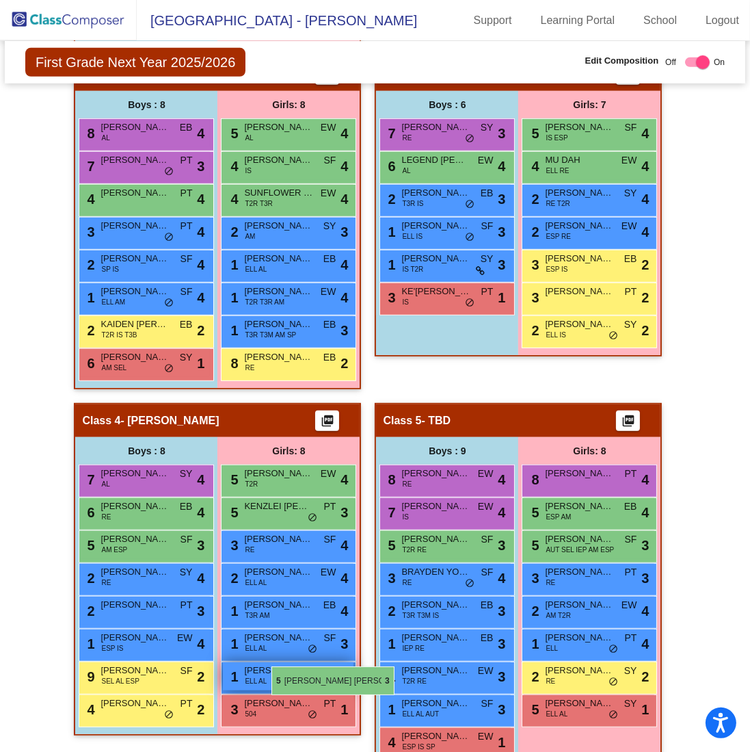
drag, startPoint x: 269, startPoint y: 479, endPoint x: 272, endPoint y: 676, distance: 197.0
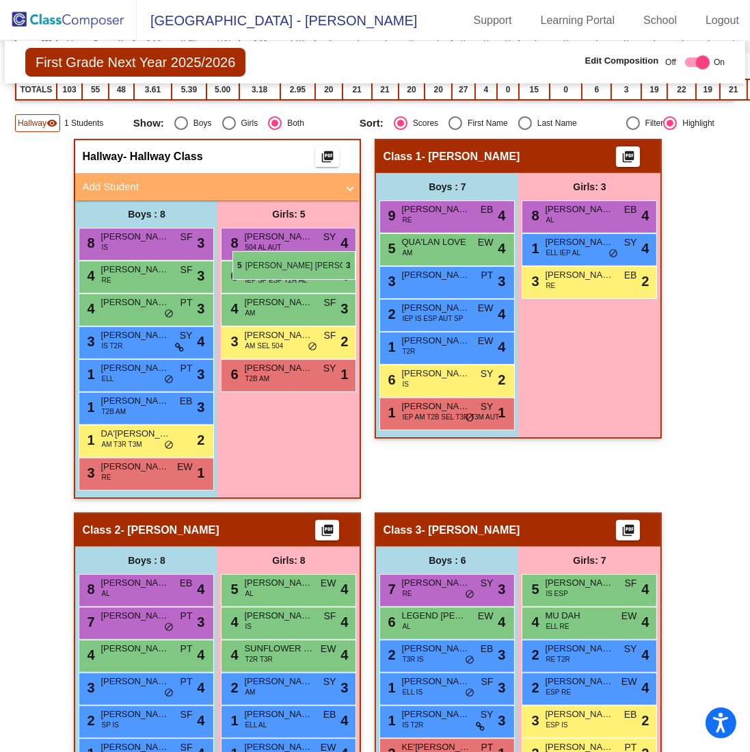
scroll to position [238, 0]
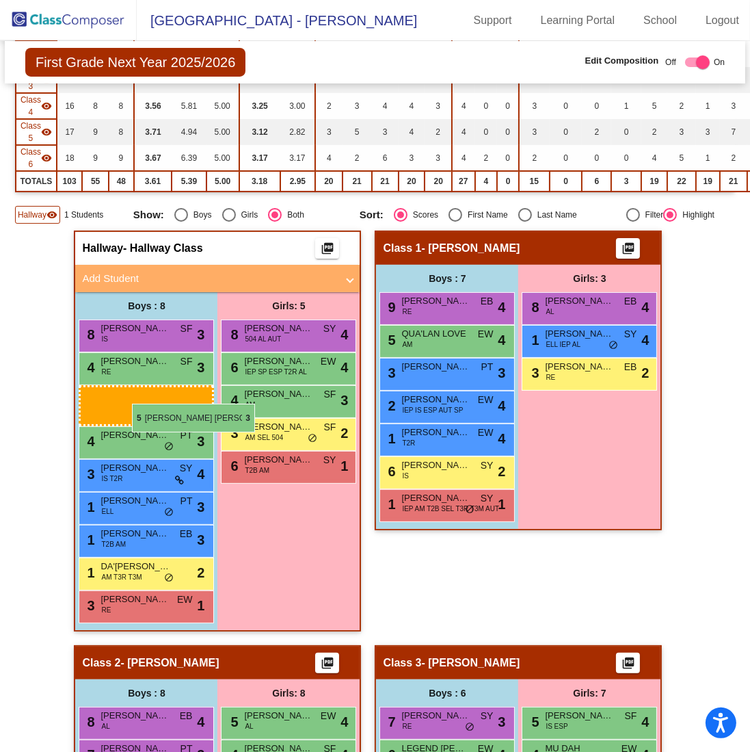
drag, startPoint x: 287, startPoint y: 551, endPoint x: 132, endPoint y: 403, distance: 213.8
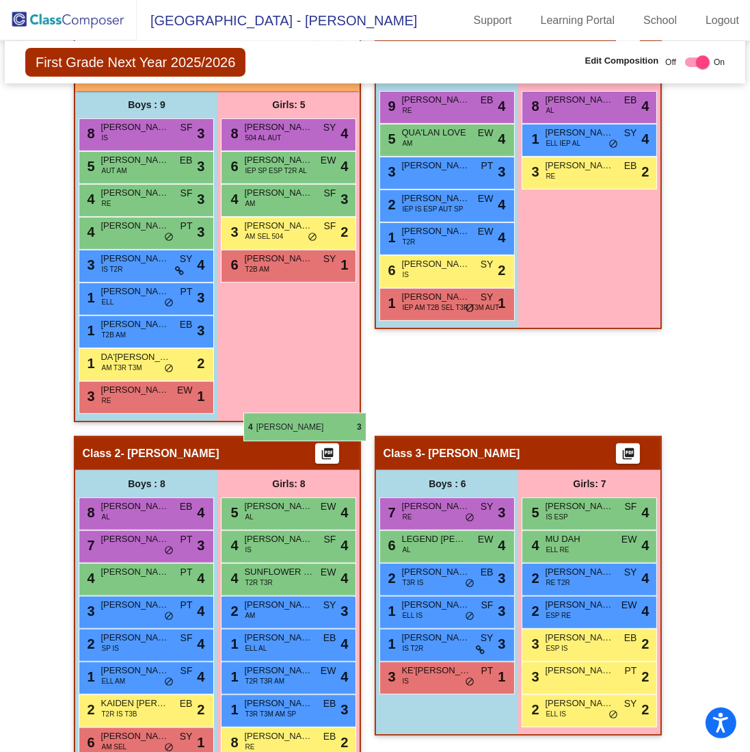
scroll to position [306, 0]
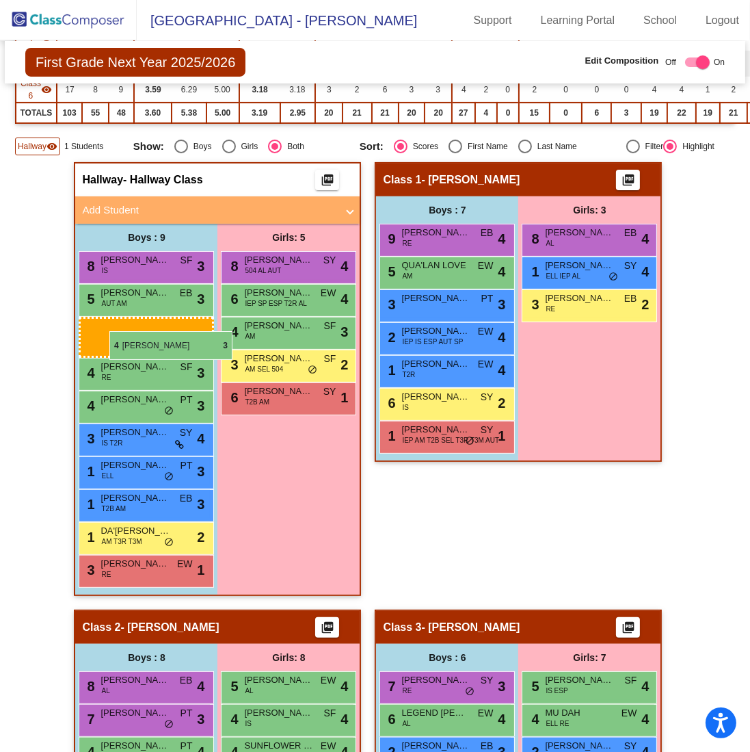
drag, startPoint x: 293, startPoint y: 511, endPoint x: 107, endPoint y: 334, distance: 256.9
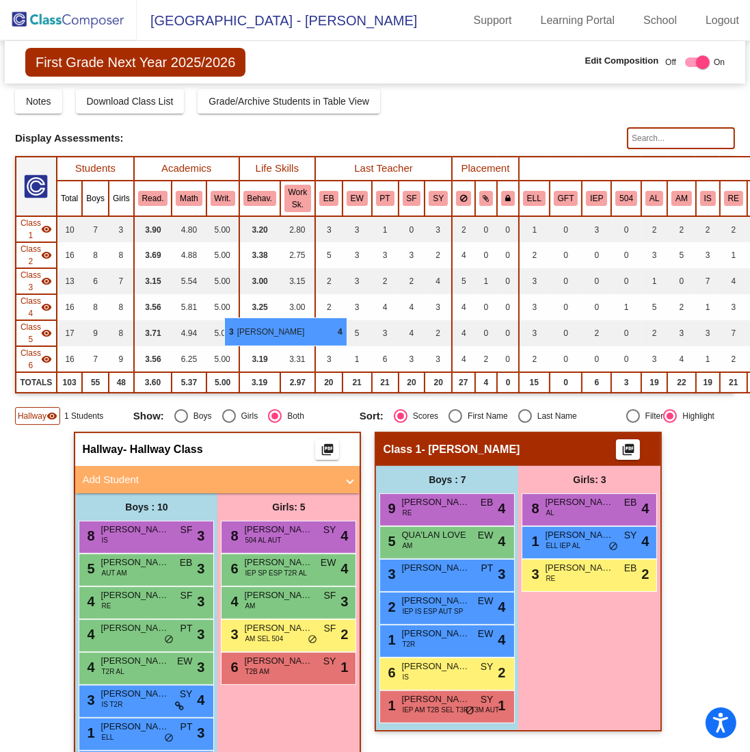
scroll to position [30, 0]
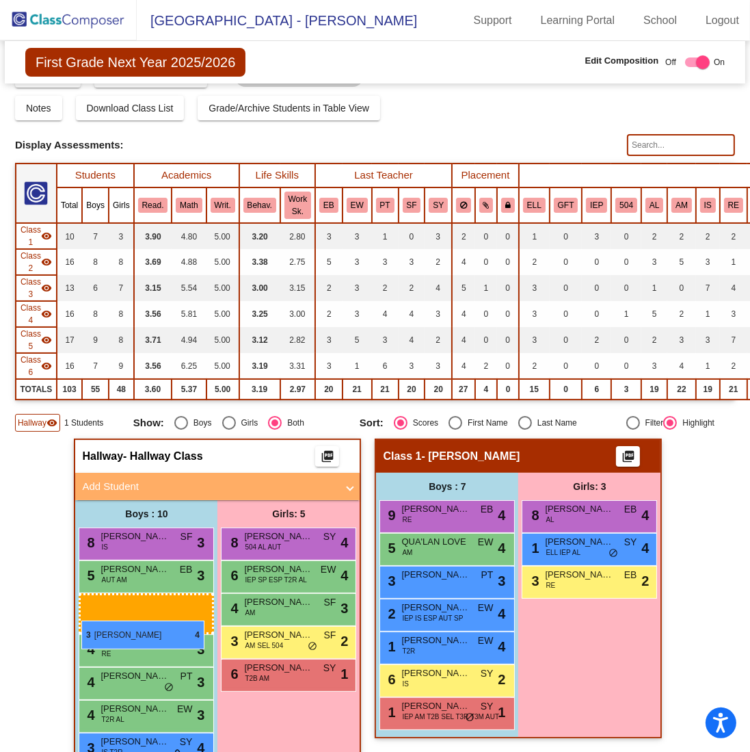
drag, startPoint x: 296, startPoint y: 477, endPoint x: 81, endPoint y: 620, distance: 258.0
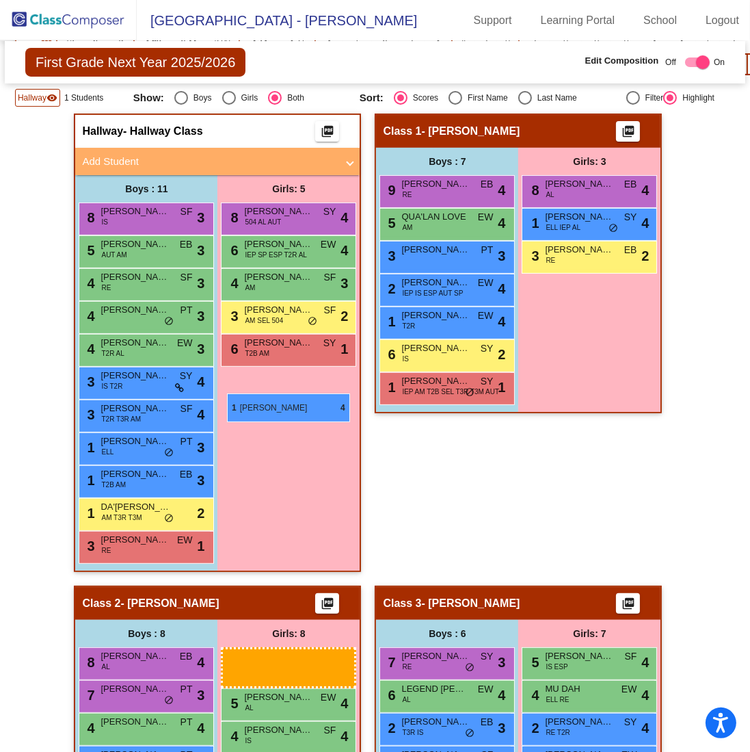
scroll to position [268, 0]
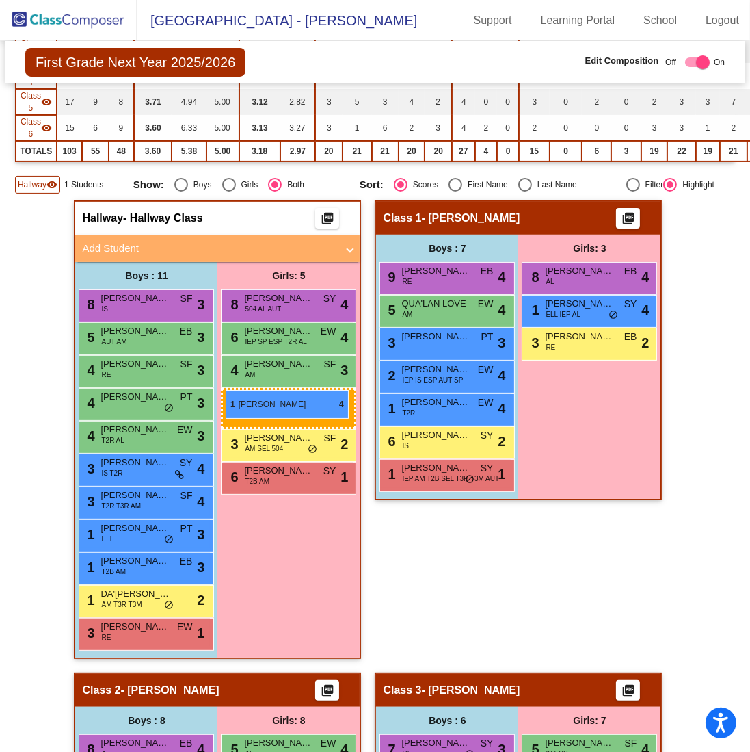
drag, startPoint x: 441, startPoint y: 636, endPoint x: 226, endPoint y: 390, distance: 327.1
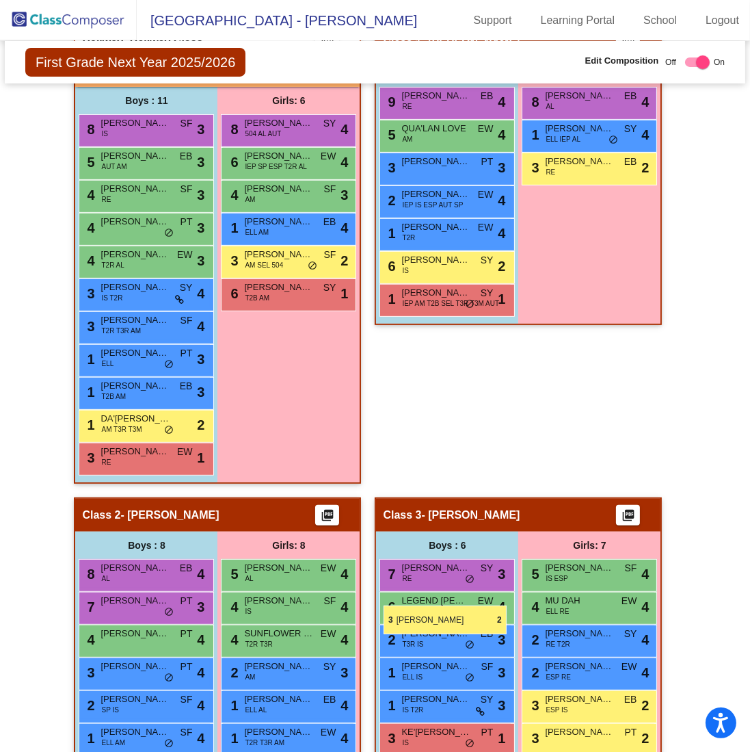
scroll to position [440, 0]
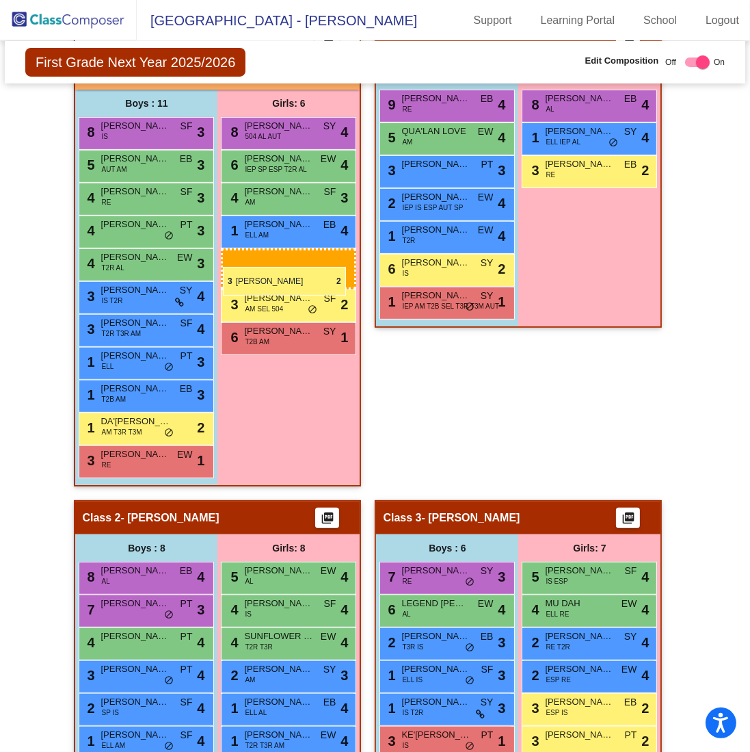
drag, startPoint x: 445, startPoint y: 704, endPoint x: 223, endPoint y: 267, distance: 490.6
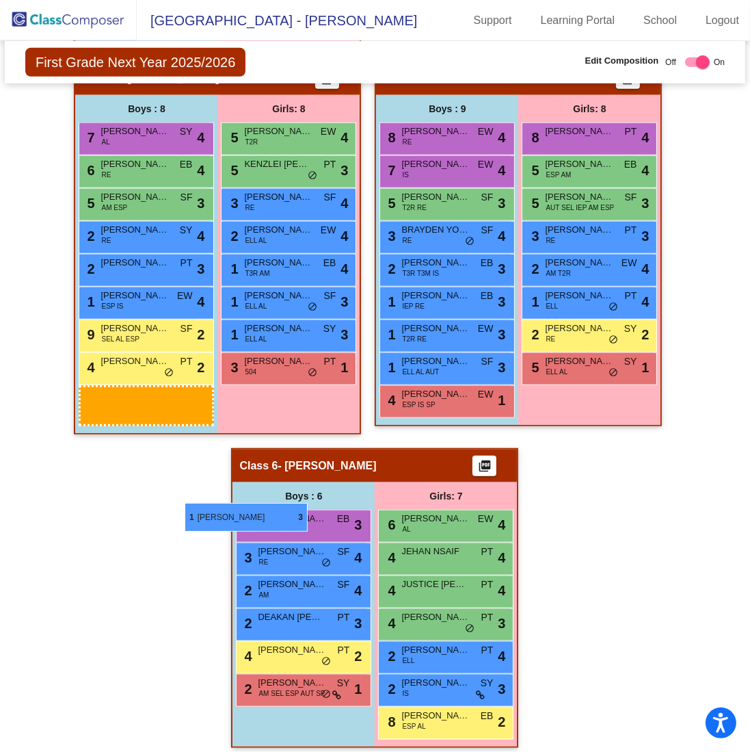
scroll to position [1204, 0]
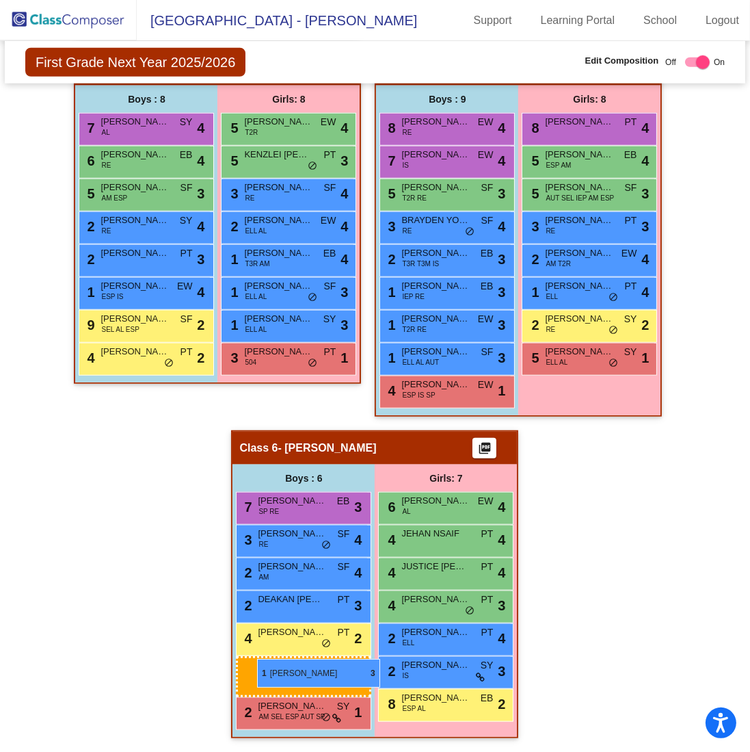
drag, startPoint x: 114, startPoint y: 424, endPoint x: 257, endPoint y: 659, distance: 275.0
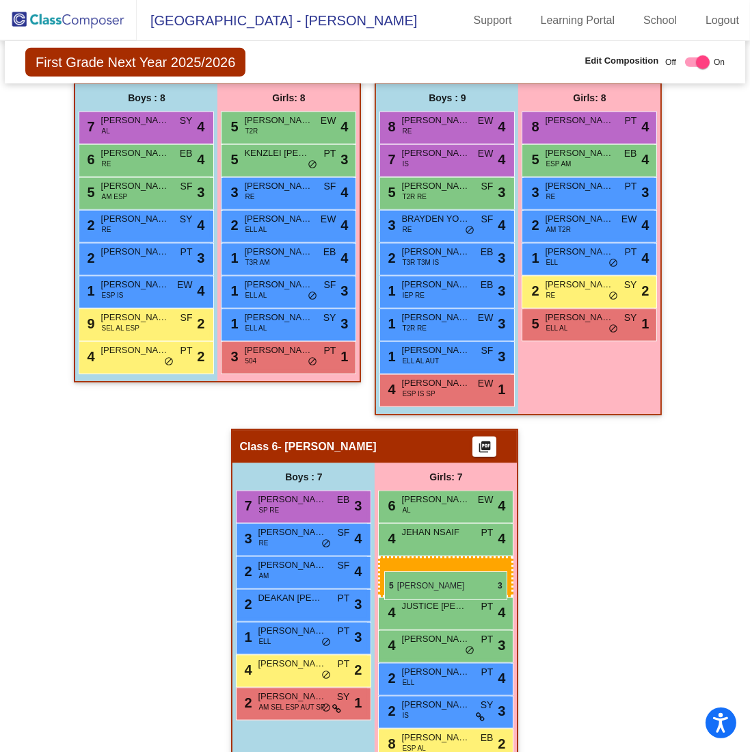
drag, startPoint x: 579, startPoint y: 190, endPoint x: 384, endPoint y: 571, distance: 427.6
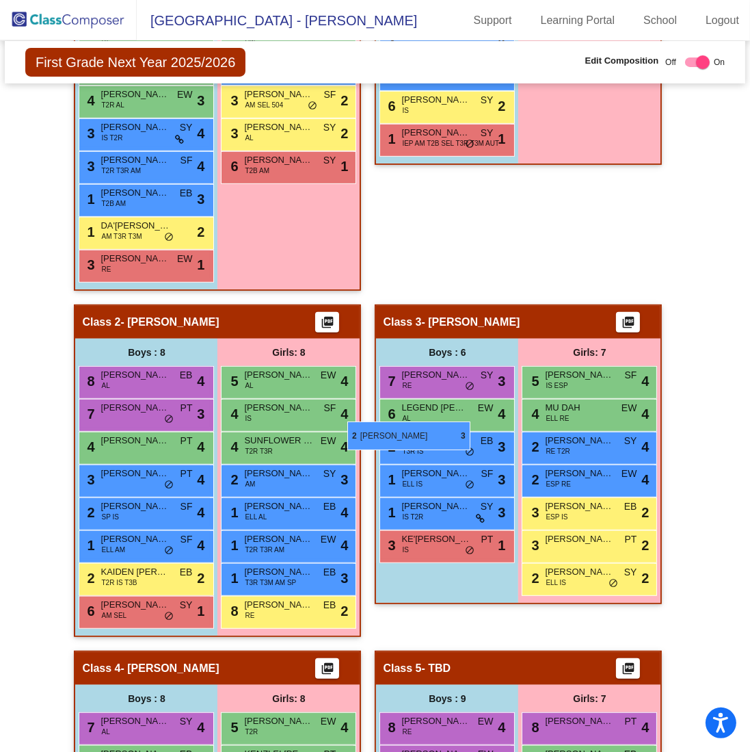
scroll to position [588, 0]
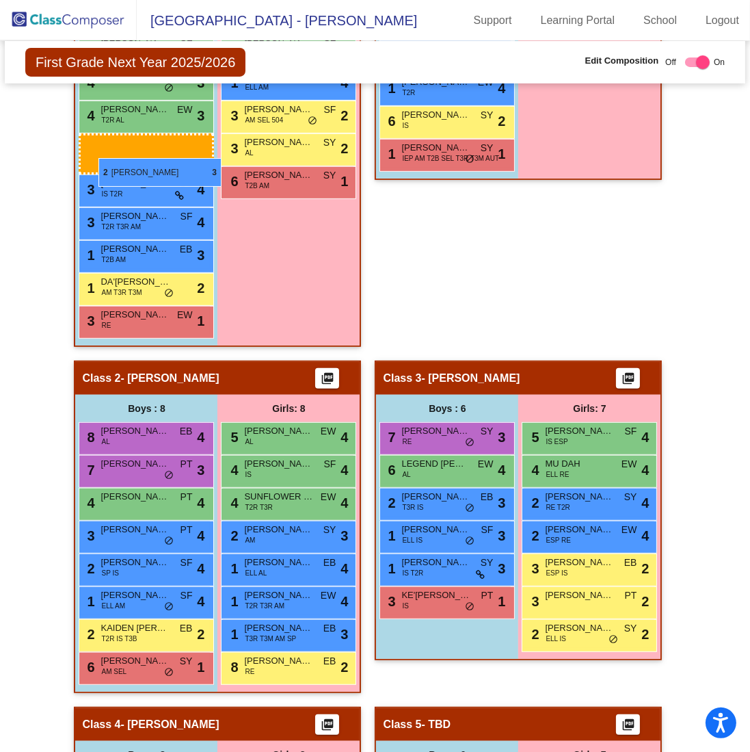
drag, startPoint x: 443, startPoint y: 461, endPoint x: 98, endPoint y: 158, distance: 458.9
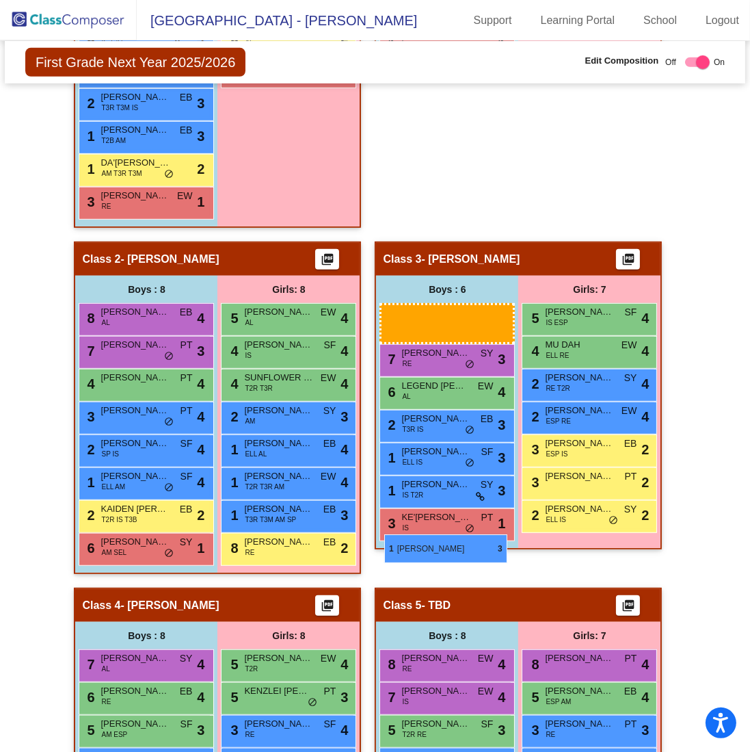
scroll to position [451, 0]
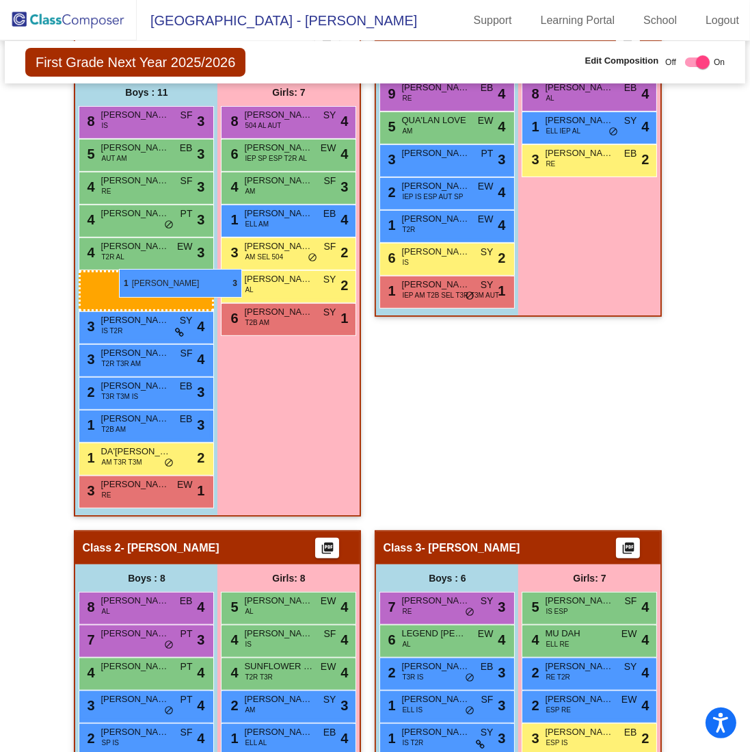
drag, startPoint x: 425, startPoint y: 624, endPoint x: 119, endPoint y: 269, distance: 469.0
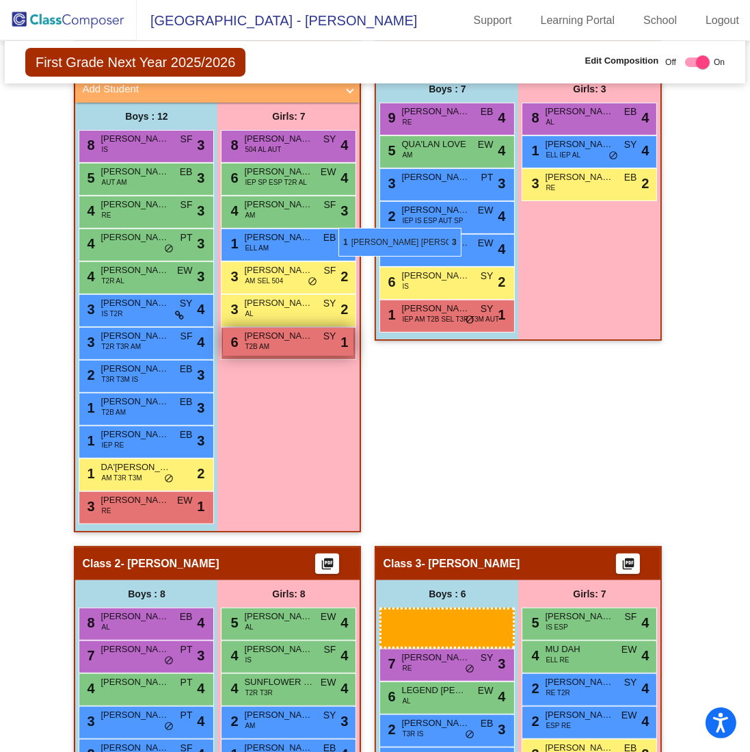
scroll to position [315, 0]
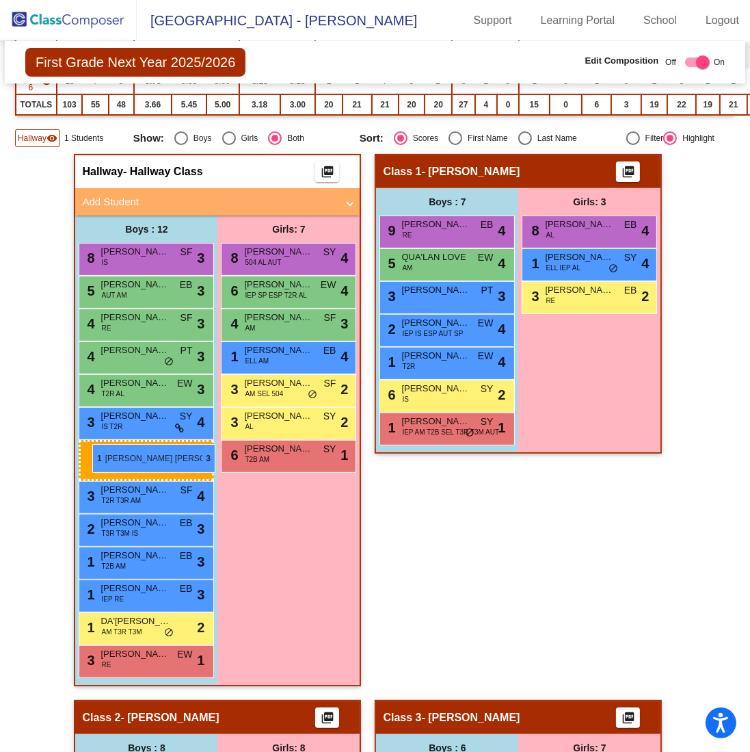
drag, startPoint x: 439, startPoint y: 553, endPoint x: 92, endPoint y: 444, distance: 363.6
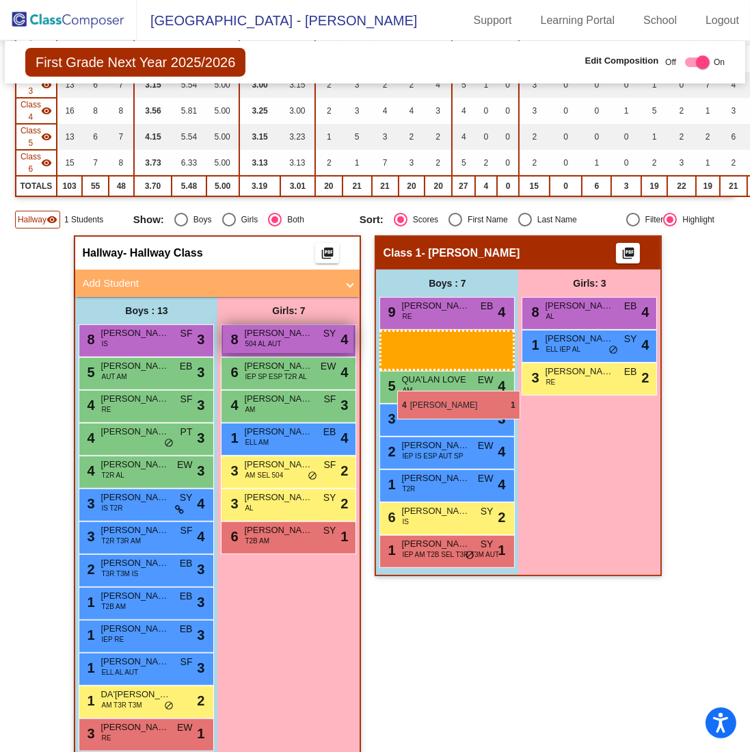
scroll to position [178, 0]
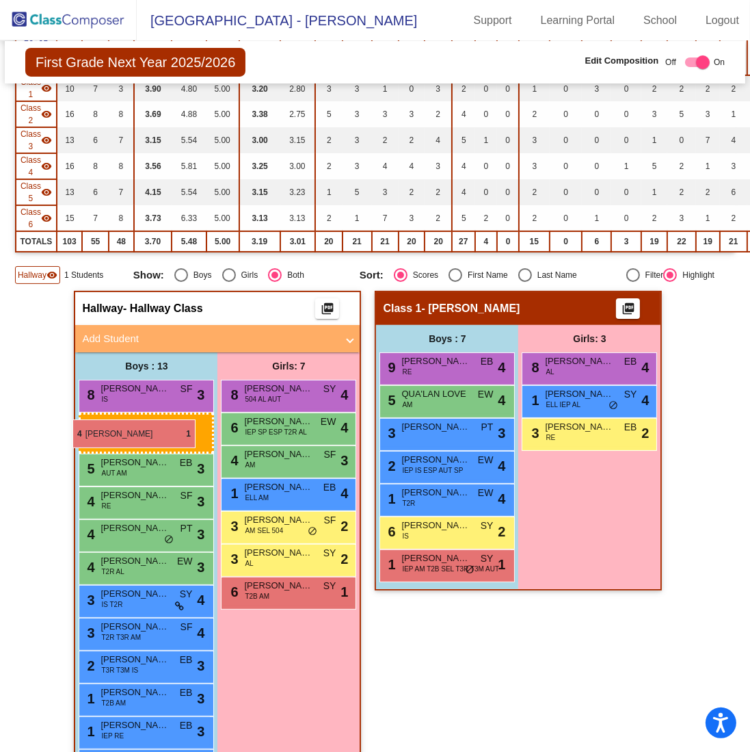
drag, startPoint x: 458, startPoint y: 450, endPoint x: 72, endPoint y: 419, distance: 386.9
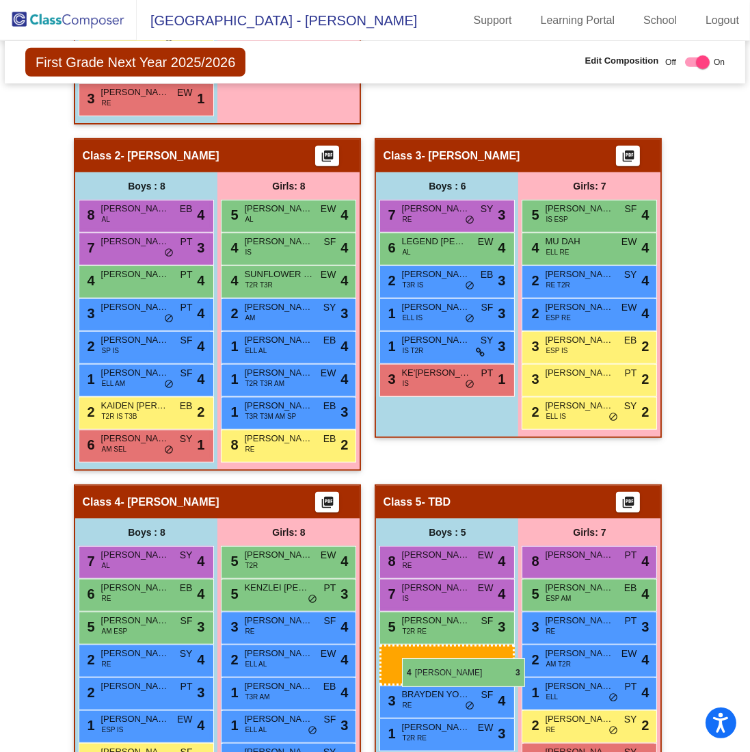
scroll to position [930, 0]
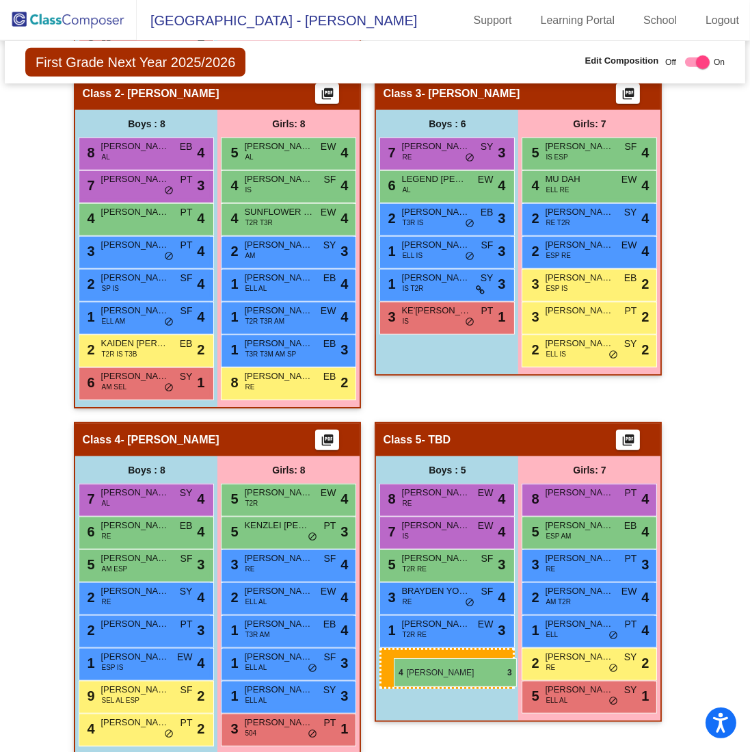
drag, startPoint x: 127, startPoint y: 456, endPoint x: 394, endPoint y: 658, distance: 334.4
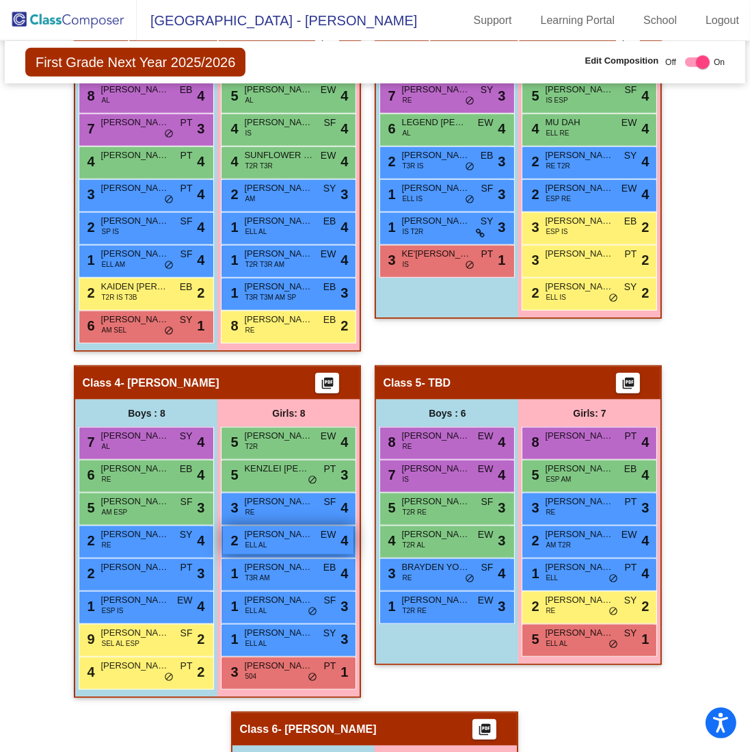
scroll to position [1067, 0]
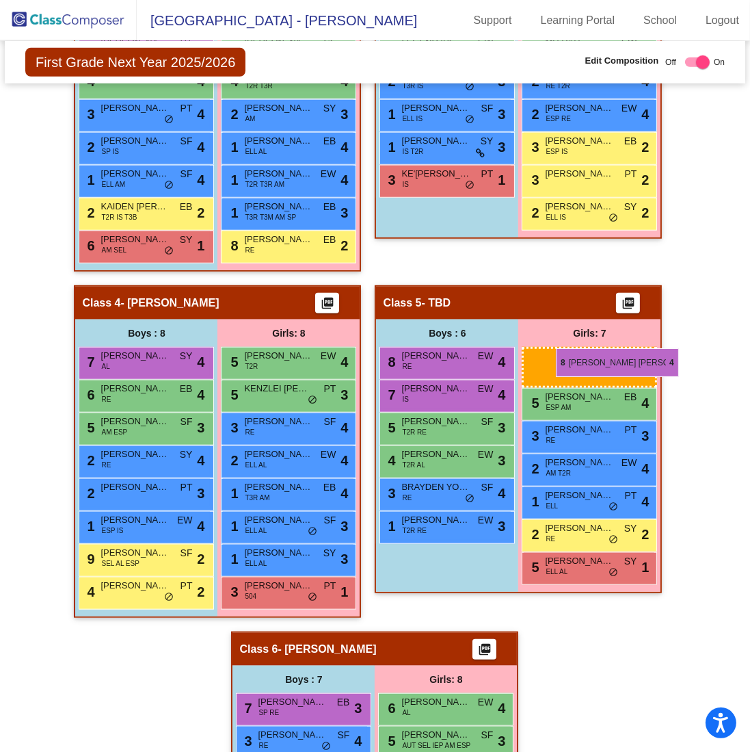
drag, startPoint x: 557, startPoint y: 355, endPoint x: 555, endPoint y: 348, distance: 7.1
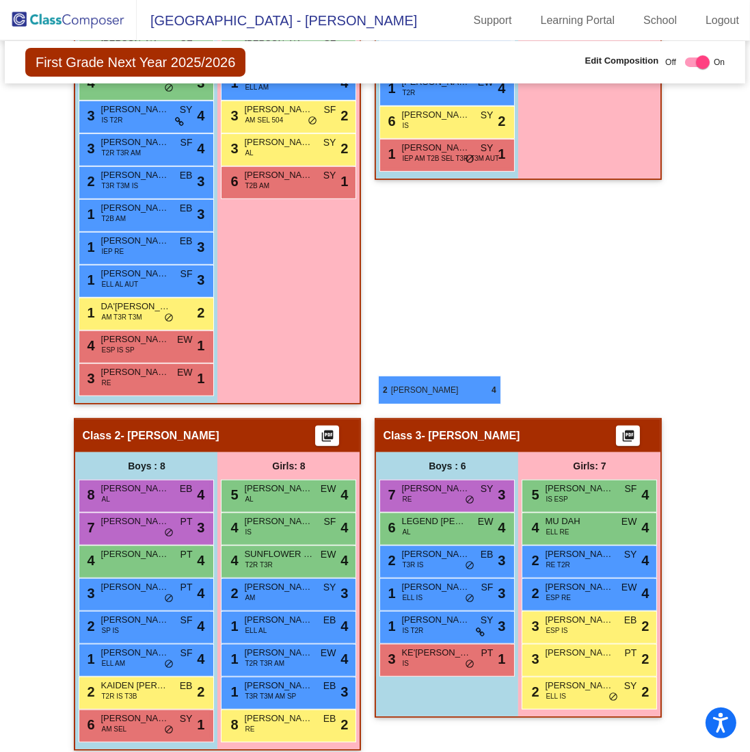
scroll to position [315, 0]
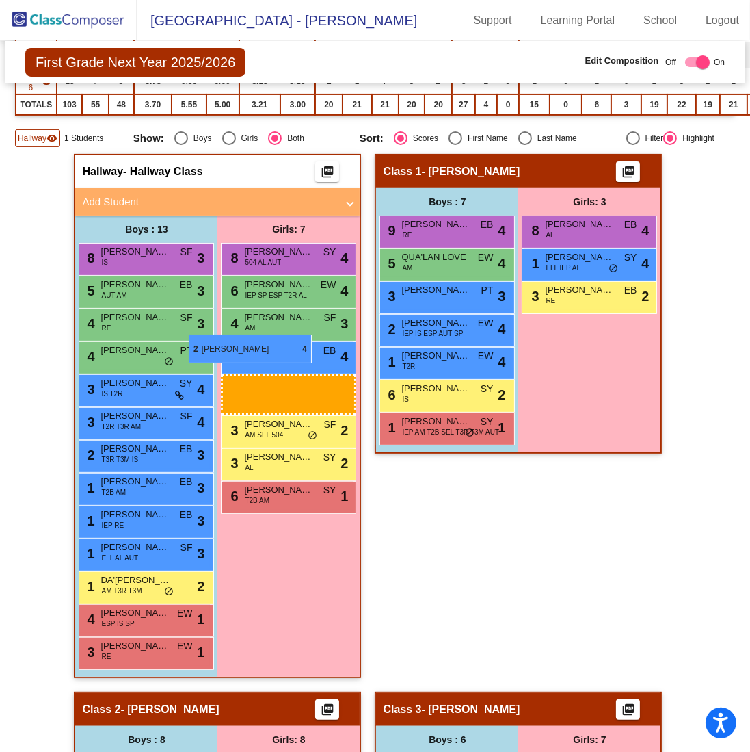
drag, startPoint x: 561, startPoint y: 447, endPoint x: 189, endPoint y: 334, distance: 388.6
click at [189, 334] on div "4 [PERSON_NAME] RE SF lock do_not_disturb_alt 3" at bounding box center [146, 324] width 135 height 33
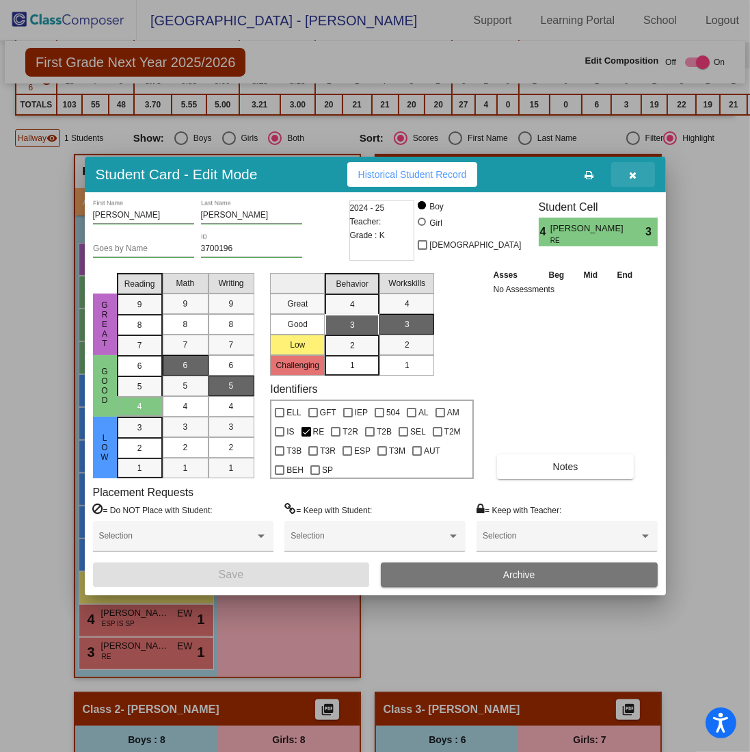
click at [635, 174] on icon "button" at bounding box center [633, 175] width 8 height 10
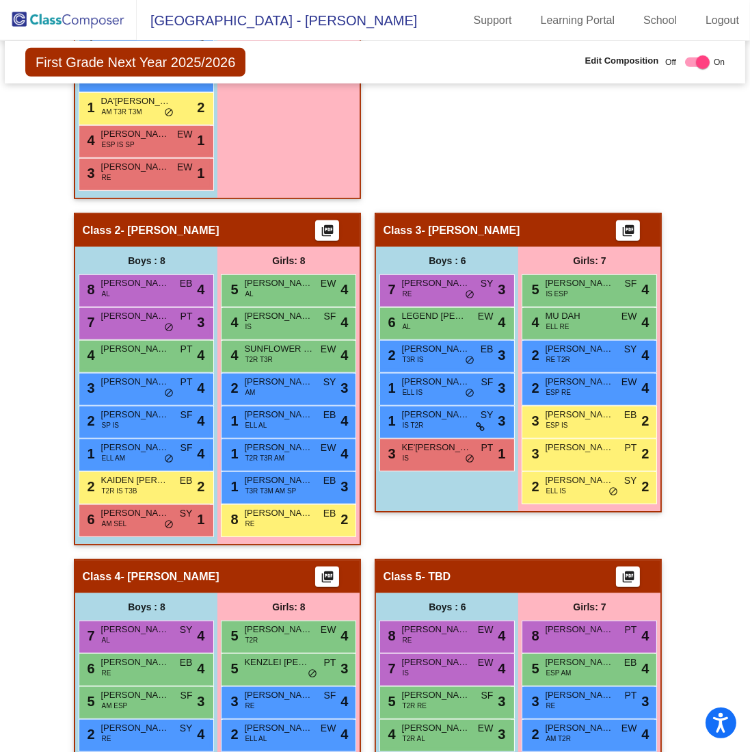
scroll to position [1135, 0]
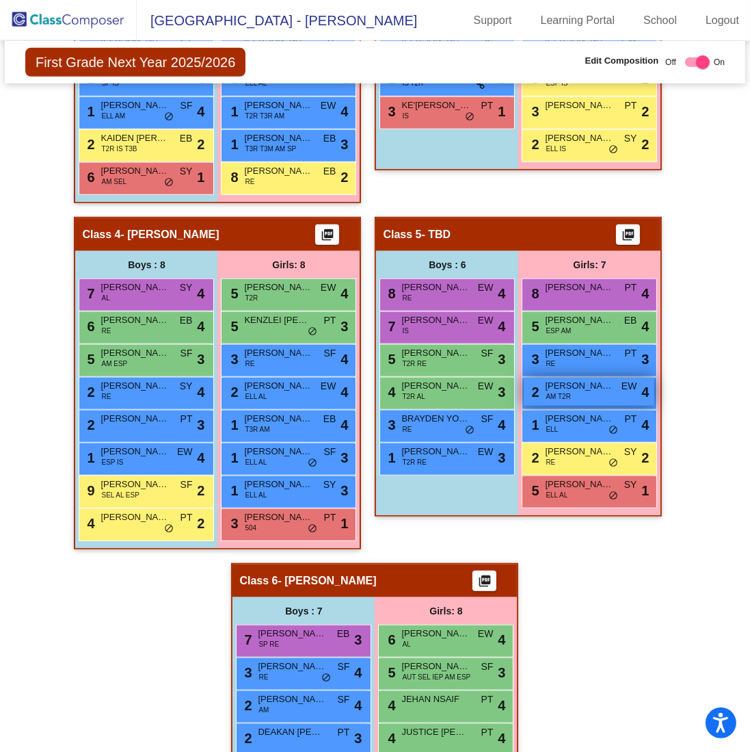
click at [568, 393] on div "2 [PERSON_NAME] AM T2R EW lock do_not_disturb_alt 4" at bounding box center [589, 392] width 131 height 28
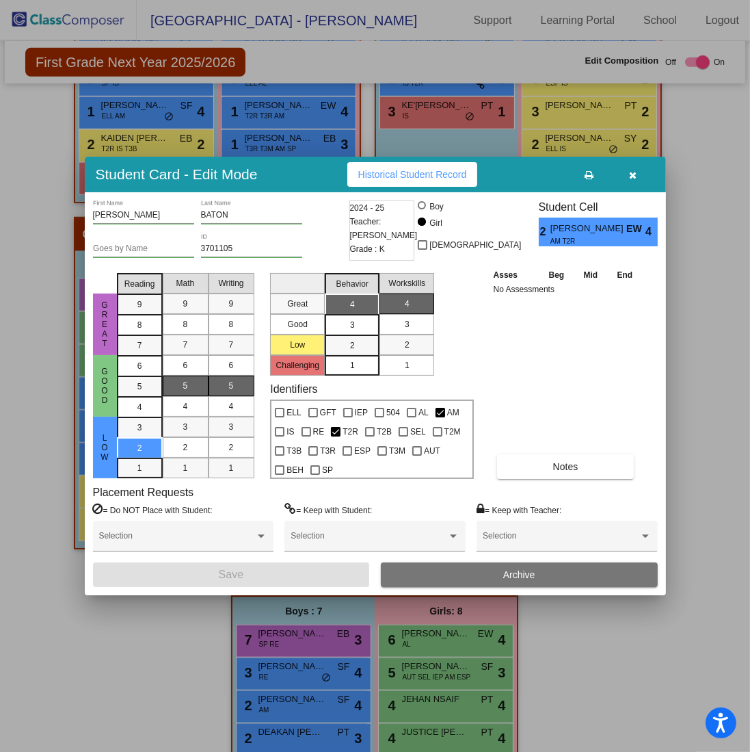
click at [633, 178] on icon "button" at bounding box center [633, 175] width 8 height 10
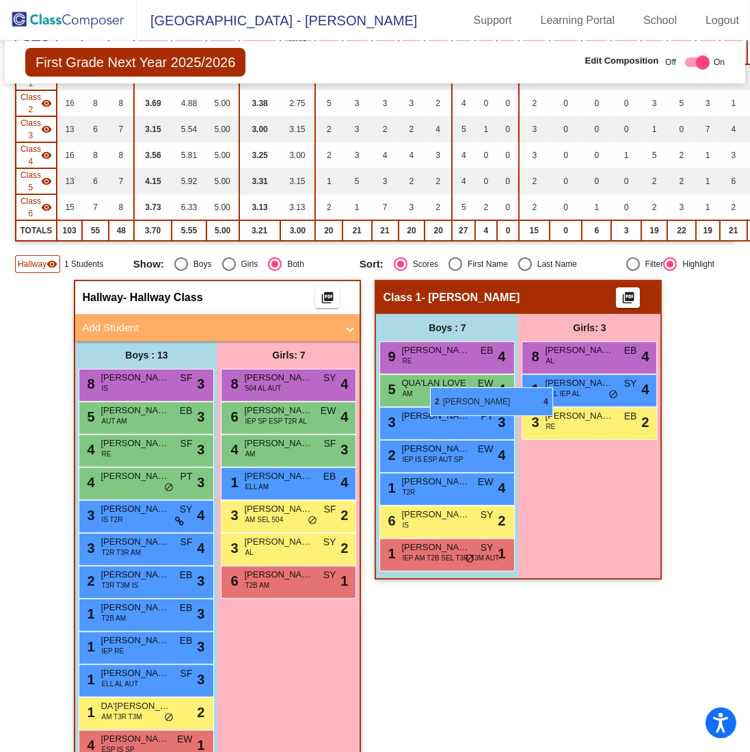
scroll to position [178, 0]
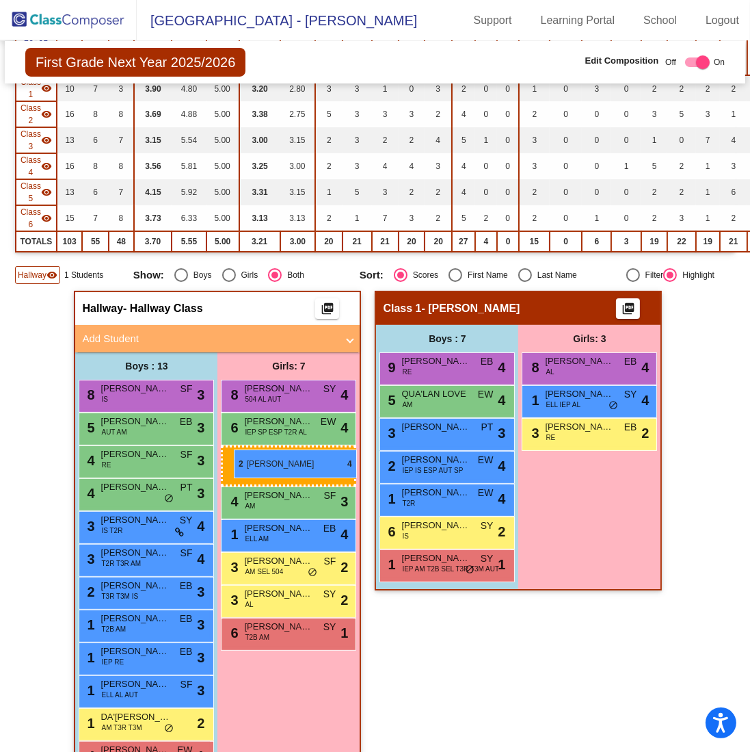
drag, startPoint x: 581, startPoint y: 384, endPoint x: 234, endPoint y: 449, distance: 352.9
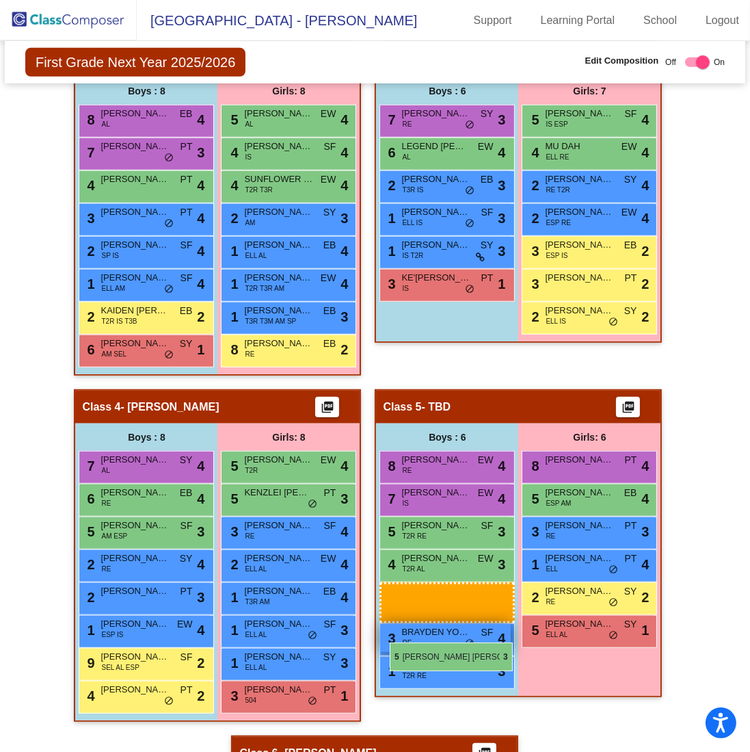
scroll to position [889, 0]
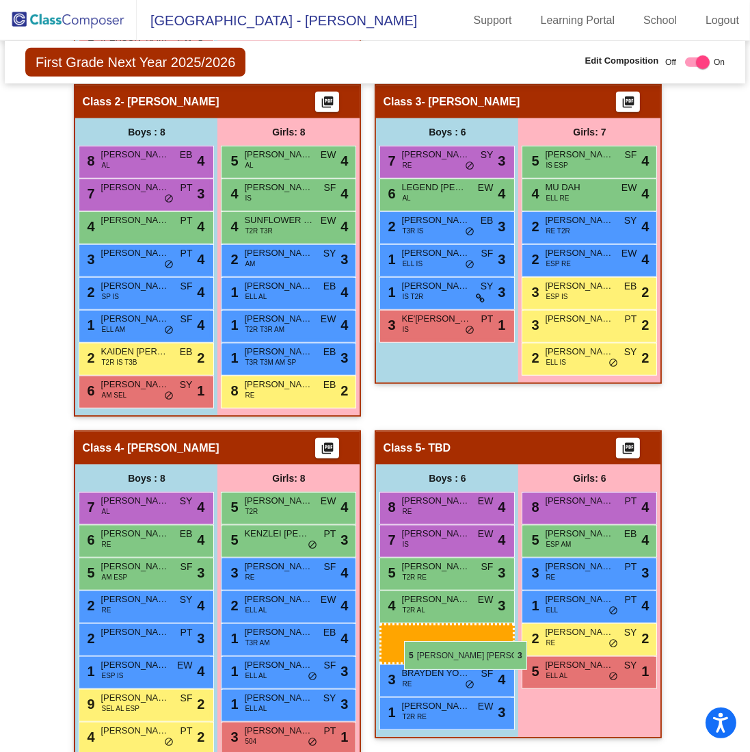
drag, startPoint x: 124, startPoint y: 220, endPoint x: 404, endPoint y: 641, distance: 505.5
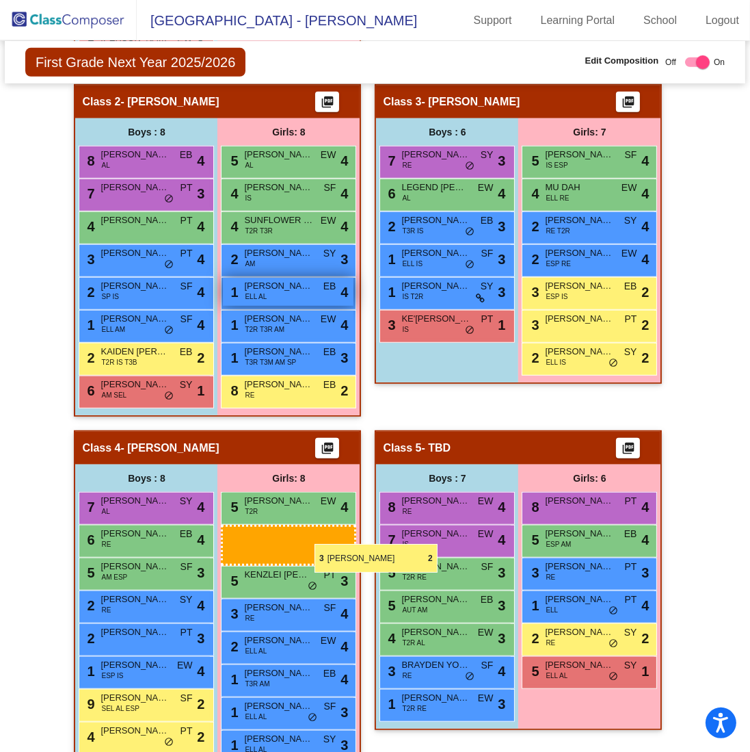
scroll to position [1094, 0]
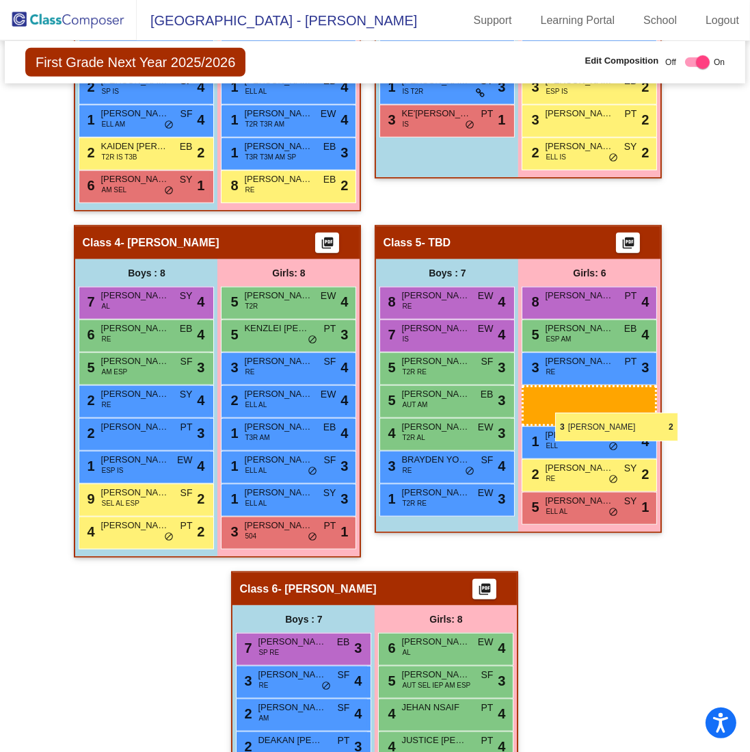
drag, startPoint x: 265, startPoint y: 280, endPoint x: 555, endPoint y: 412, distance: 318.9
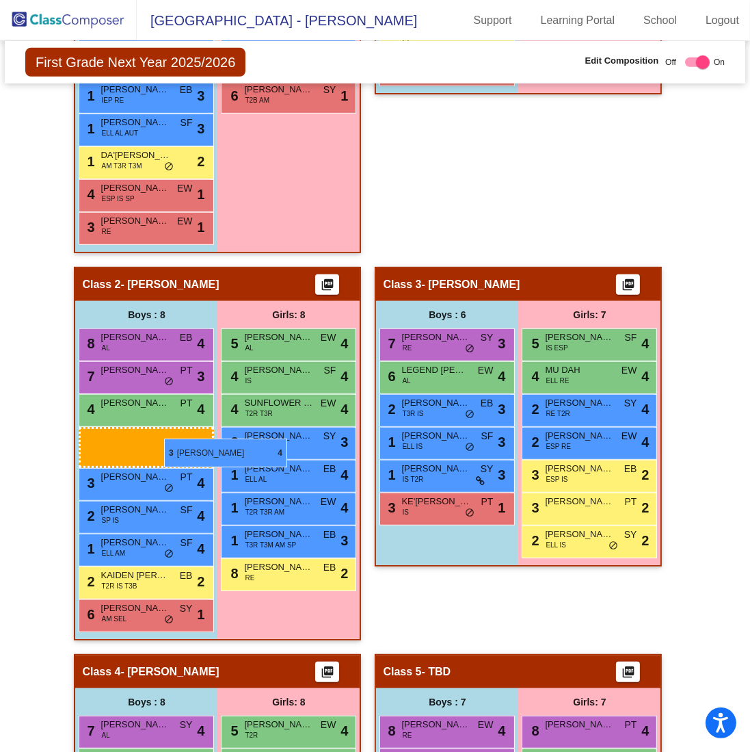
scroll to position [684, 0]
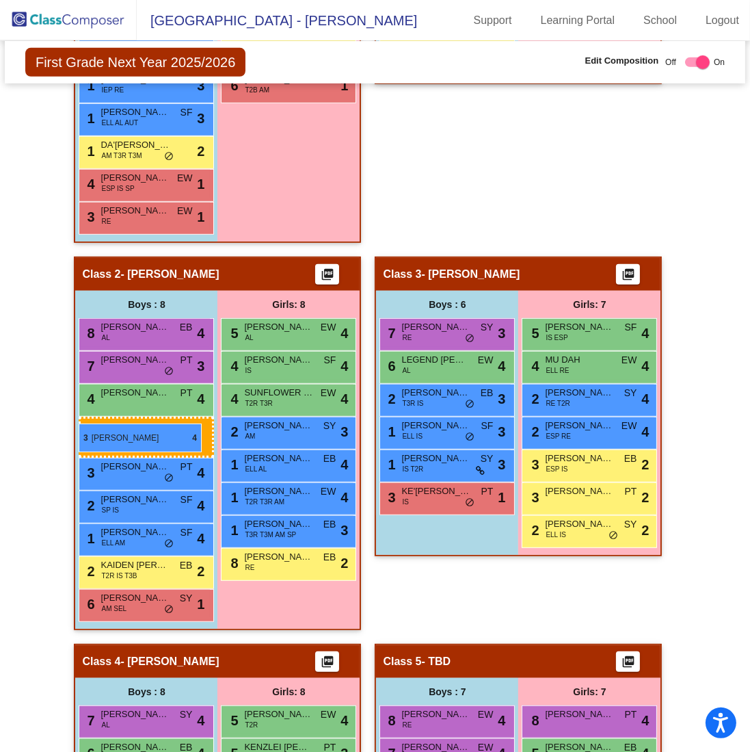
drag, startPoint x: 135, startPoint y: 289, endPoint x: 79, endPoint y: 423, distance: 145.6
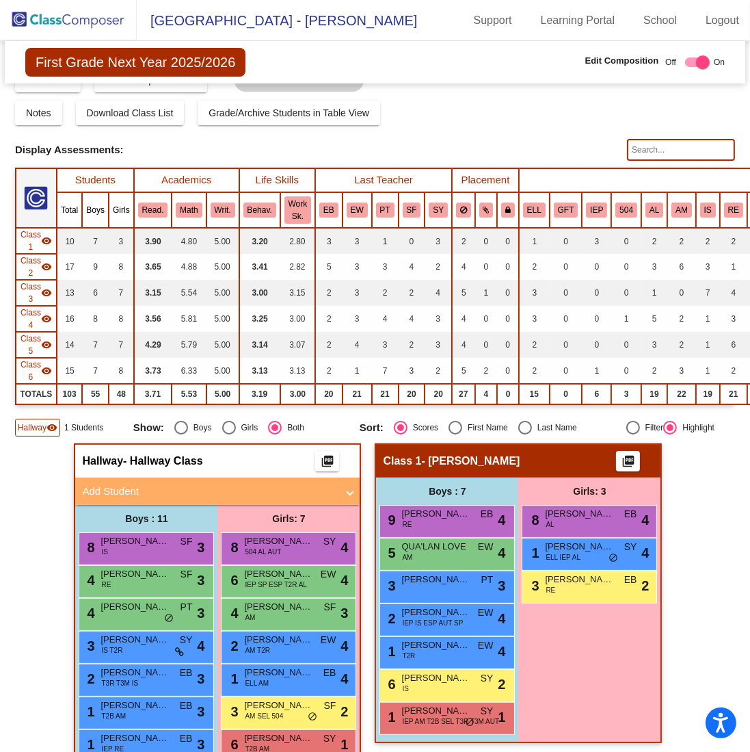
scroll to position [0, 0]
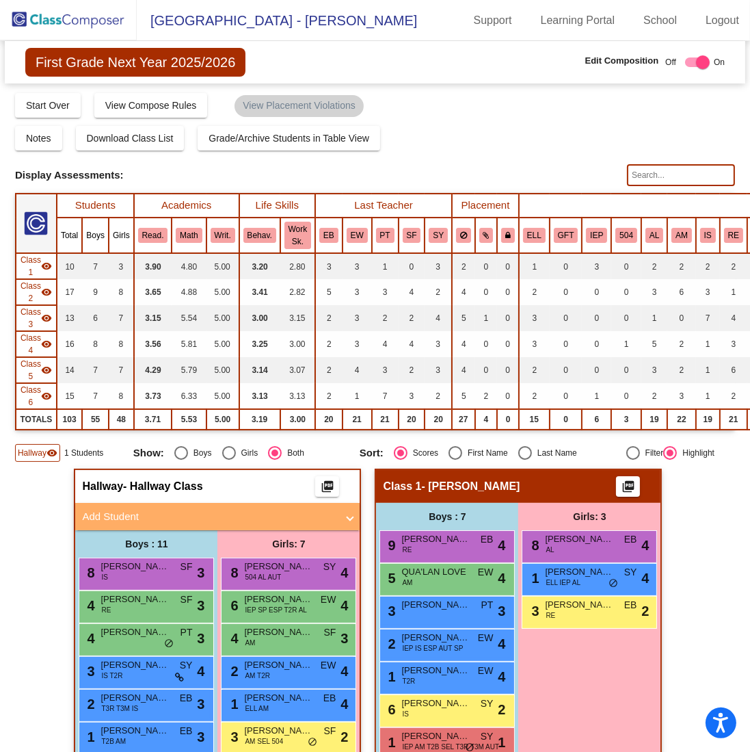
click at [685, 63] on div at bounding box center [697, 62] width 25 height 10
checkbox input "false"
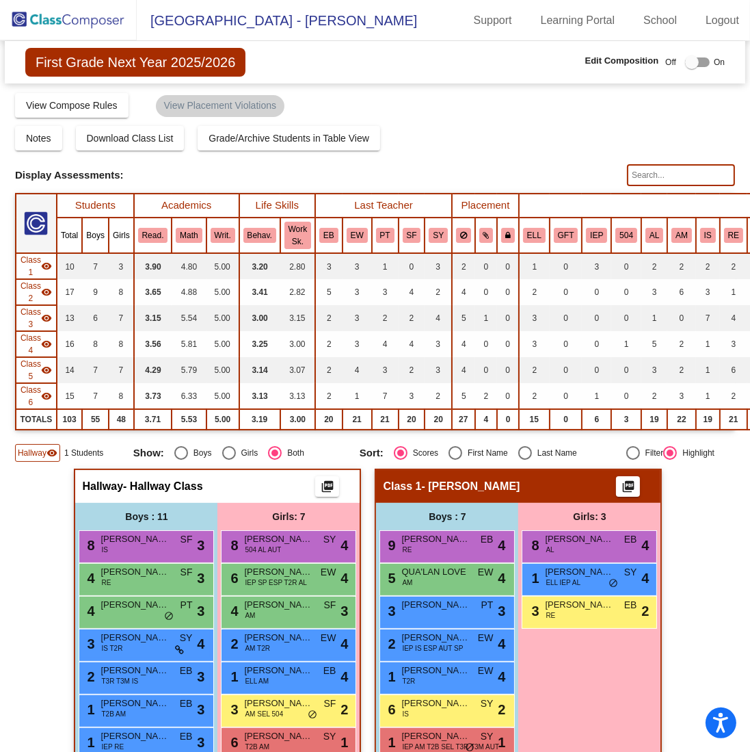
click at [42, 26] on img at bounding box center [68, 20] width 137 height 40
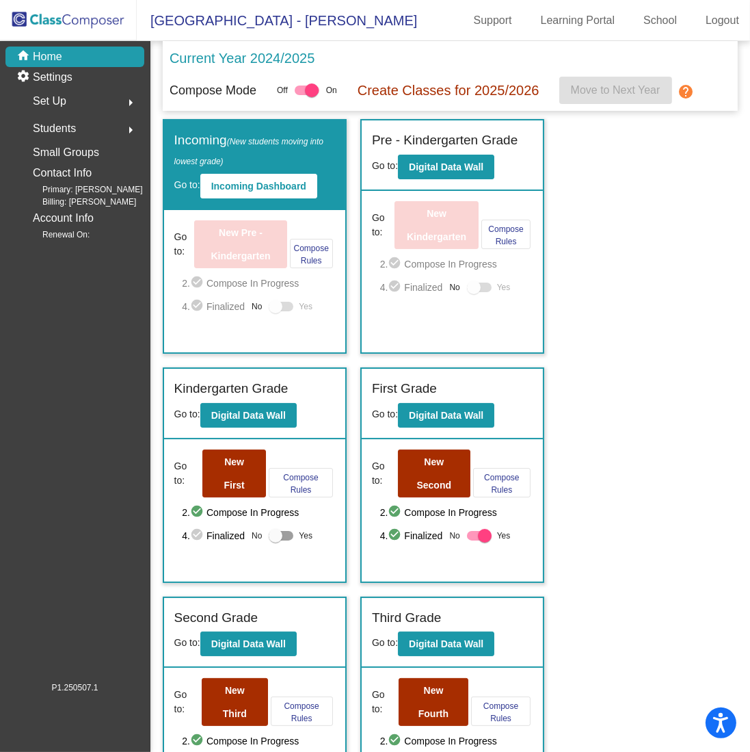
click at [280, 535] on div at bounding box center [276, 536] width 14 height 14
click at [276, 540] on input "Yes" at bounding box center [275, 540] width 1 height 1
checkbox input "true"
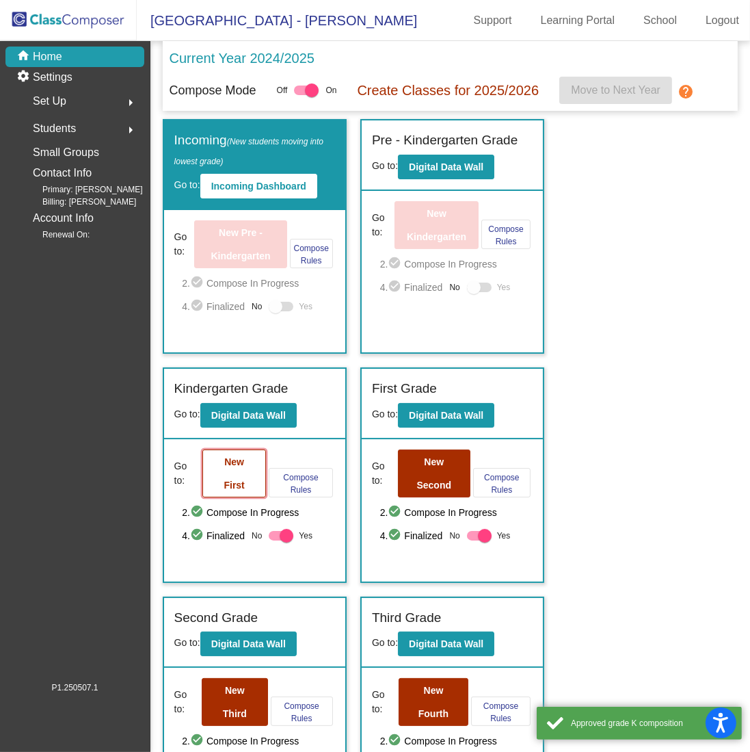
click at [251, 477] on button "New First" at bounding box center [234, 473] width 64 height 48
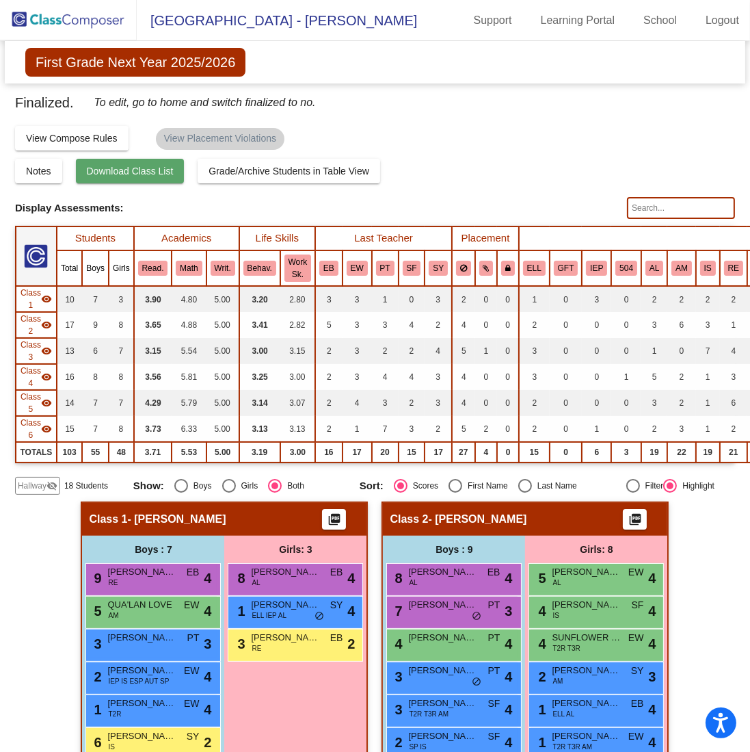
click at [122, 178] on button "Download Class List" at bounding box center [130, 171] width 109 height 25
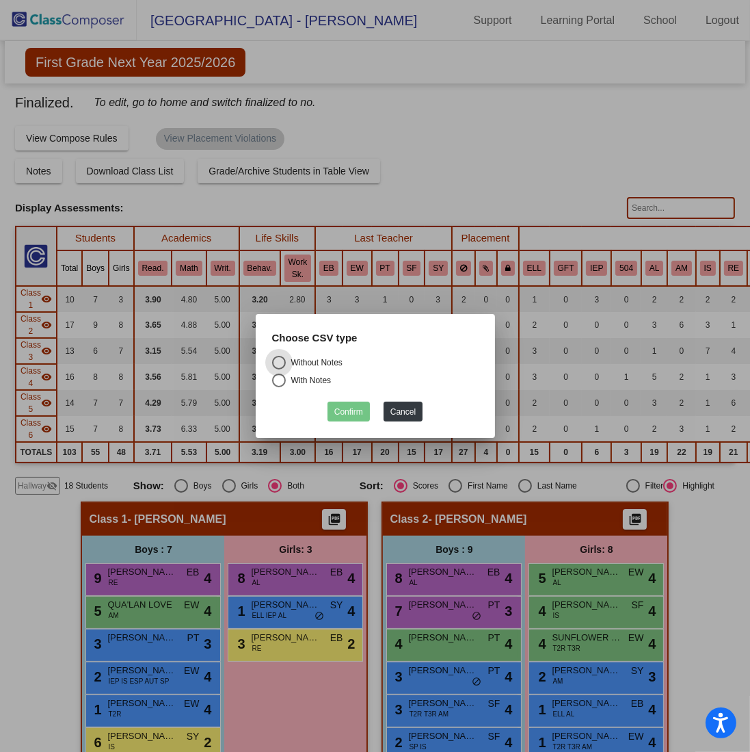
click at [318, 375] on div "With Notes" at bounding box center [309, 380] width 46 height 12
click at [279, 387] on input "With Notes" at bounding box center [278, 387] width 1 height 1
radio input "true"
click at [349, 410] on button "Confirm" at bounding box center [349, 411] width 42 height 20
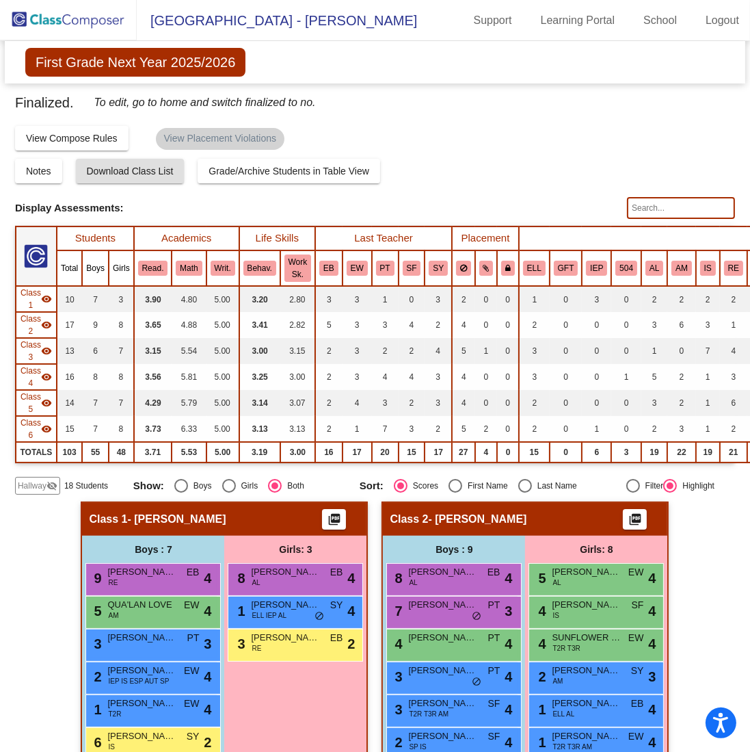
click at [43, 13] on img at bounding box center [68, 20] width 137 height 40
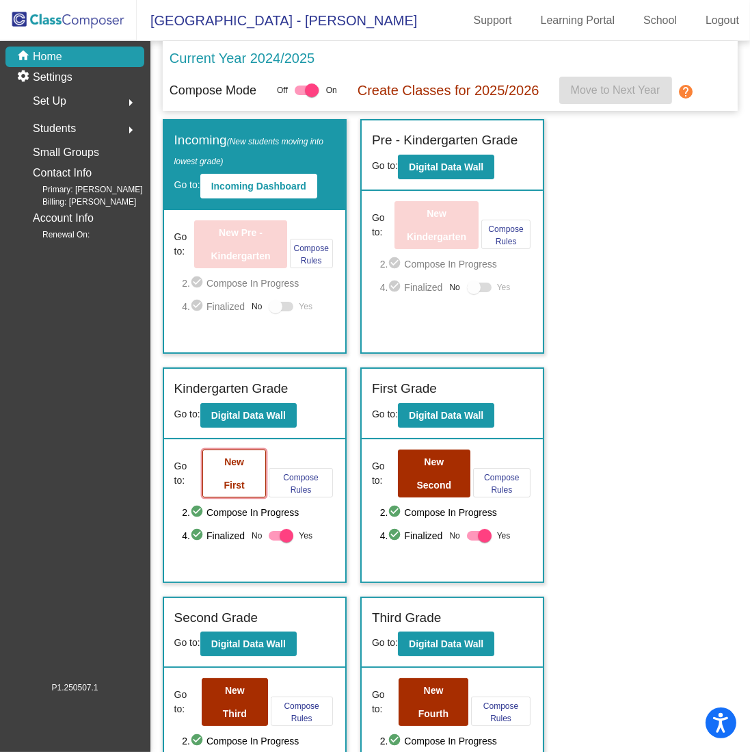
click at [230, 468] on button "New First" at bounding box center [234, 473] width 64 height 48
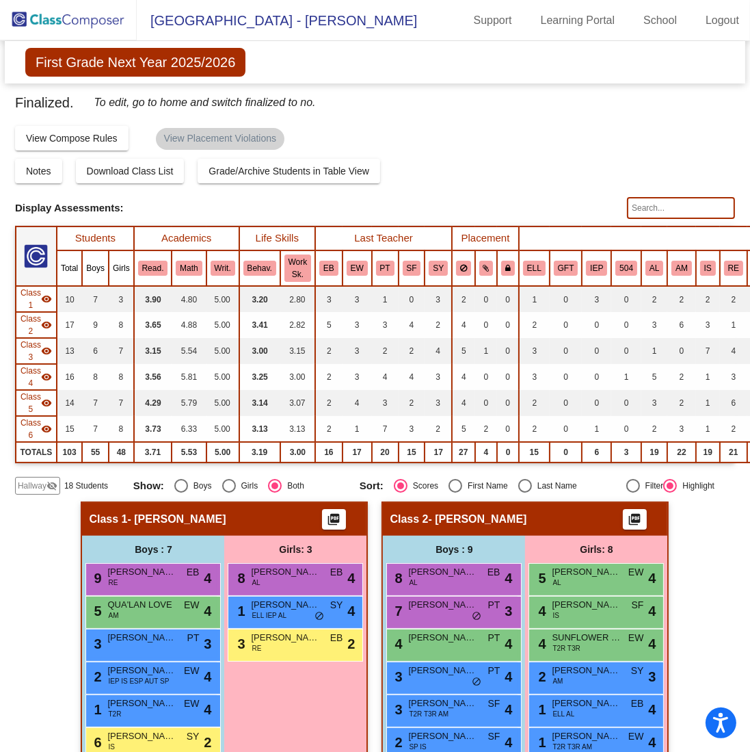
click at [330, 515] on mat-icon "picture_as_pdf" at bounding box center [334, 521] width 16 height 19
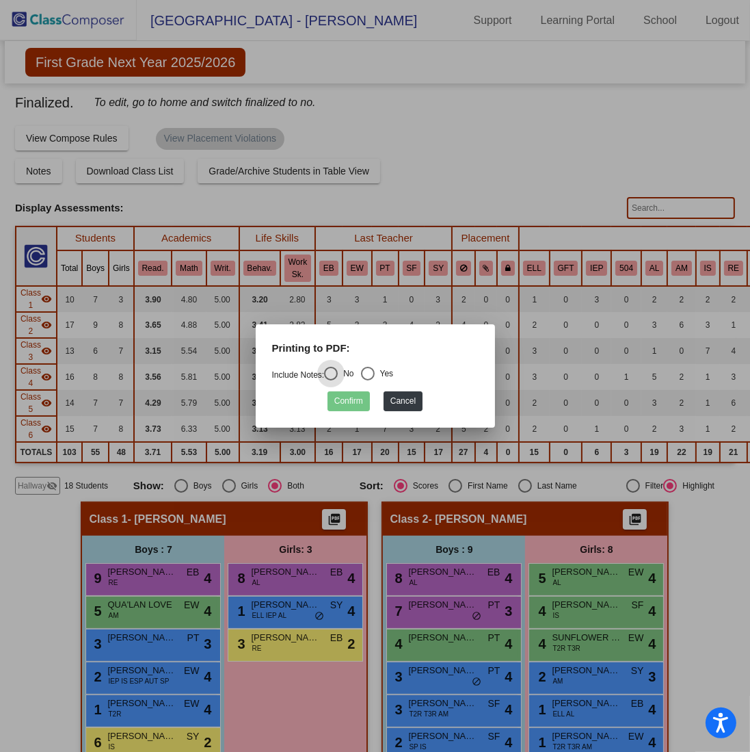
click at [369, 375] on div "Select an option" at bounding box center [368, 374] width 14 height 14
click at [368, 380] on input "Yes" at bounding box center [367, 380] width 1 height 1
radio input "true"
click at [359, 401] on button "Confirm" at bounding box center [349, 401] width 42 height 20
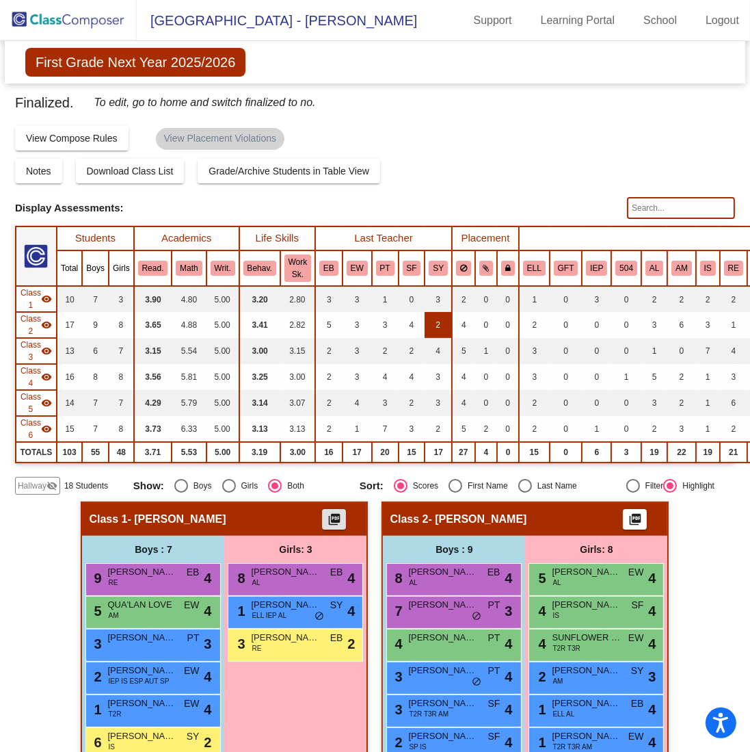
scroll to position [205, 0]
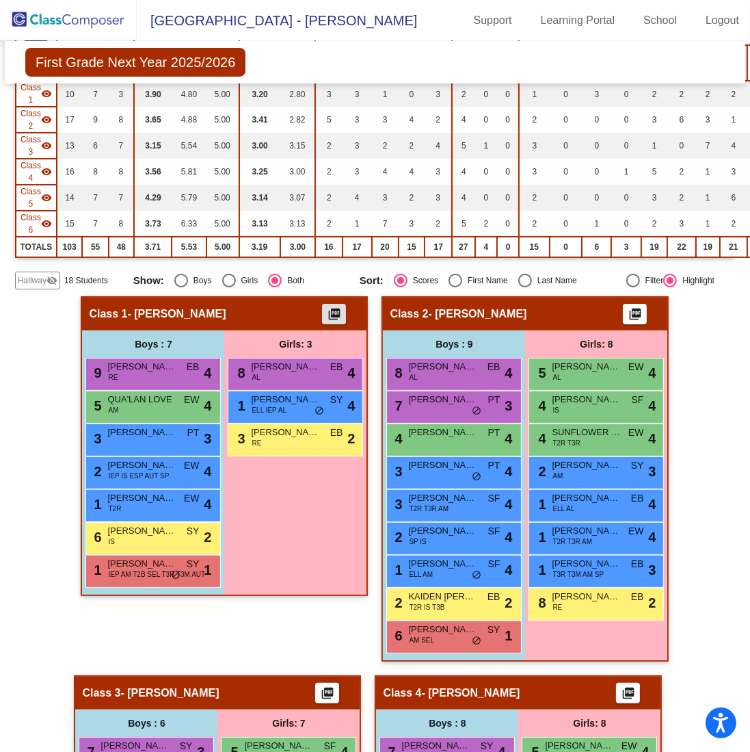
click at [636, 312] on mat-icon "picture_as_pdf" at bounding box center [635, 316] width 16 height 19
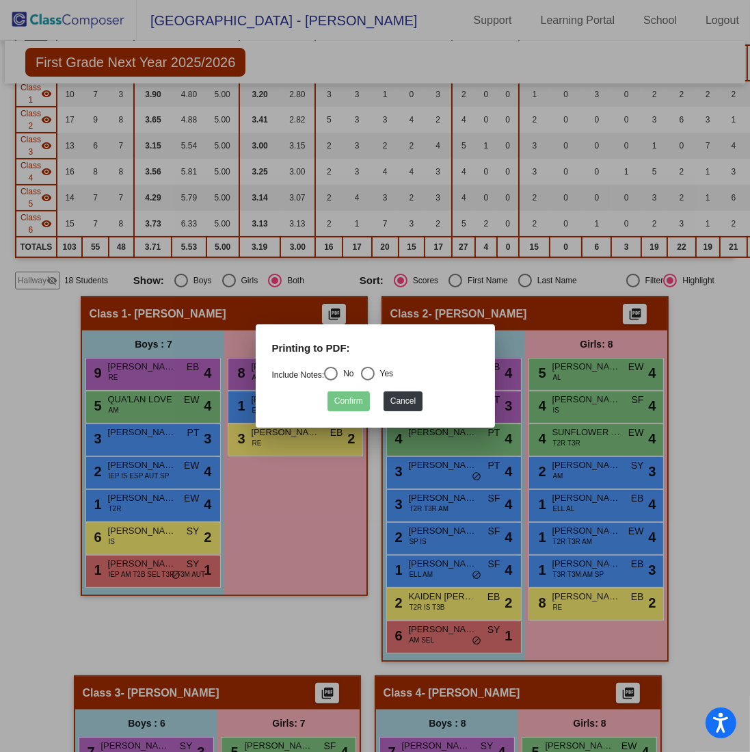
click at [384, 381] on mat-radio-button "Yes" at bounding box center [377, 376] width 33 height 18
click at [382, 375] on div "Yes" at bounding box center [384, 373] width 19 height 12
click at [368, 380] on input "Yes" at bounding box center [367, 380] width 1 height 1
radio input "true"
click at [365, 392] on button "Confirm" at bounding box center [349, 401] width 42 height 20
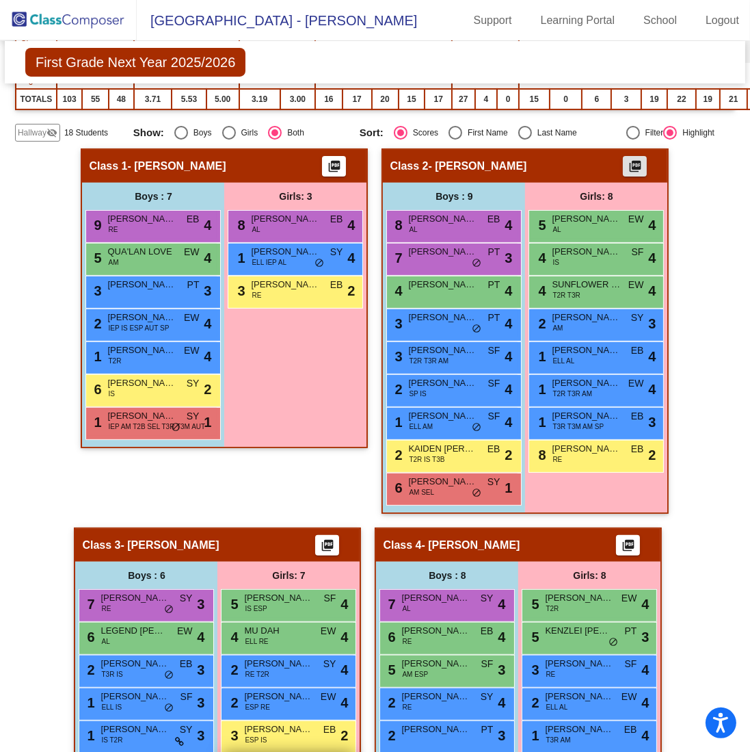
scroll to position [479, 0]
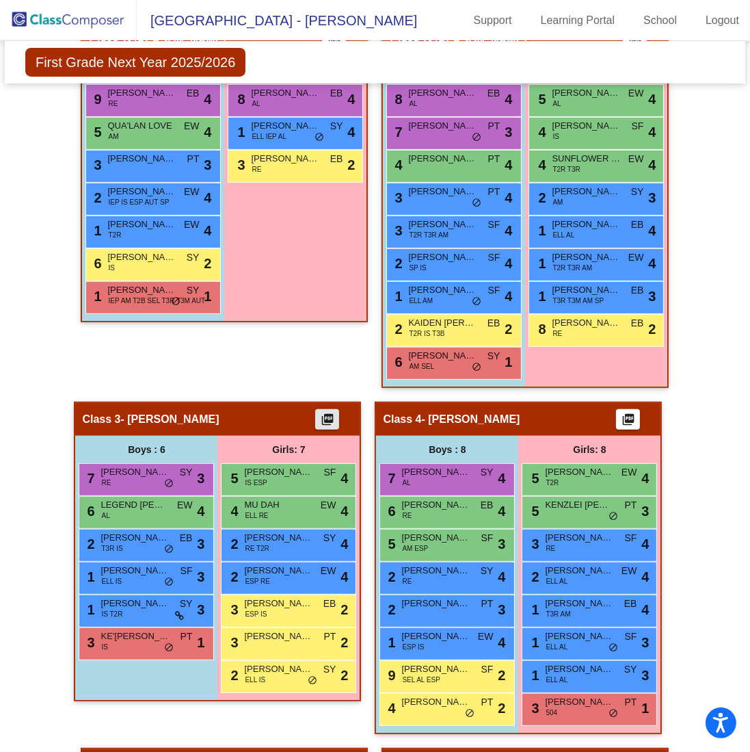
click at [327, 412] on mat-icon "picture_as_pdf" at bounding box center [327, 421] width 16 height 19
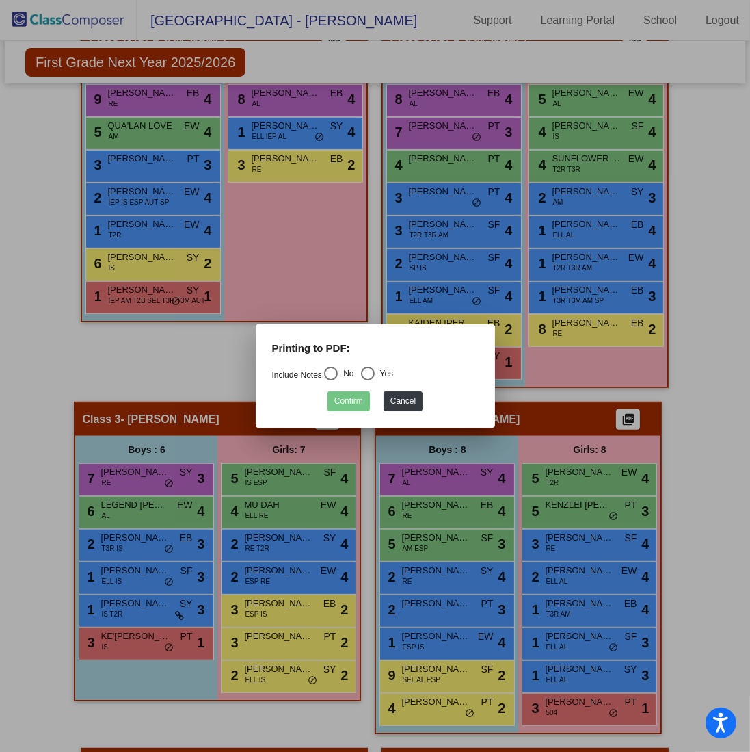
click at [382, 364] on div "Printing to PDF:" at bounding box center [375, 354] width 227 height 26
click at [375, 374] on div "Select an option" at bounding box center [368, 374] width 14 height 14
click at [368, 380] on input "Yes" at bounding box center [367, 380] width 1 height 1
radio input "true"
click at [358, 398] on button "Confirm" at bounding box center [349, 401] width 42 height 20
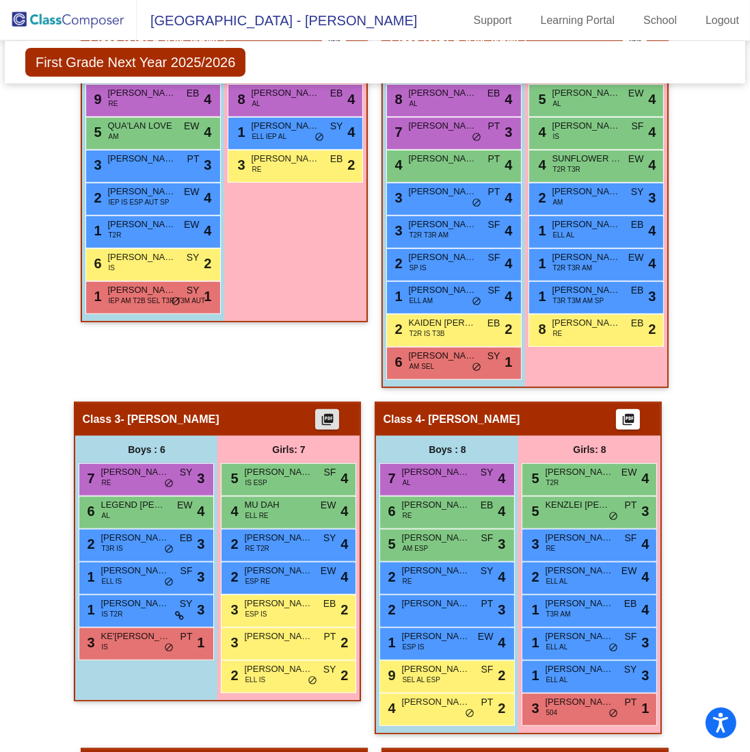
click at [620, 413] on mat-icon "picture_as_pdf" at bounding box center [628, 421] width 16 height 19
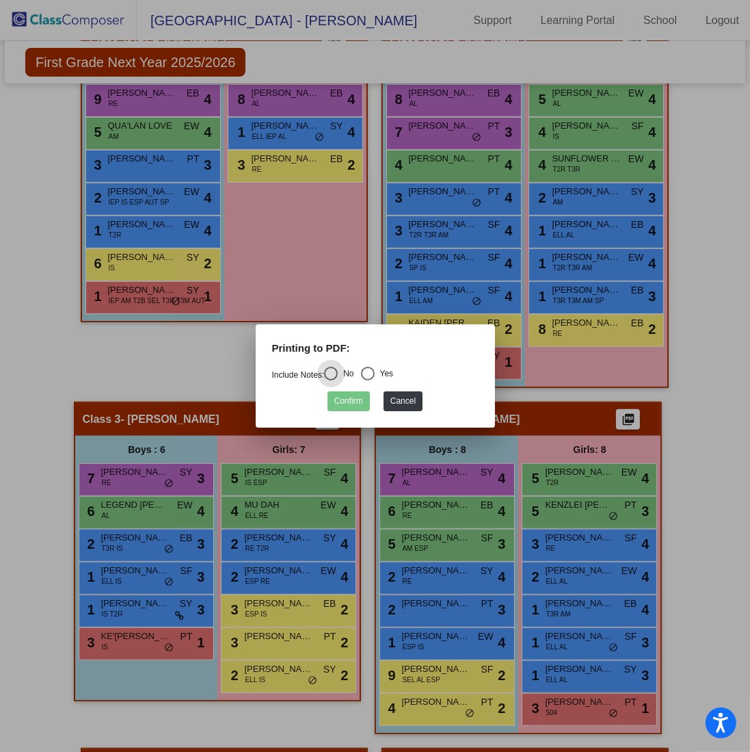
click at [394, 377] on div "Yes" at bounding box center [384, 373] width 19 height 12
click at [368, 380] on input "Yes" at bounding box center [367, 380] width 1 height 1
radio input "true"
click at [361, 402] on button "Confirm" at bounding box center [349, 401] width 42 height 20
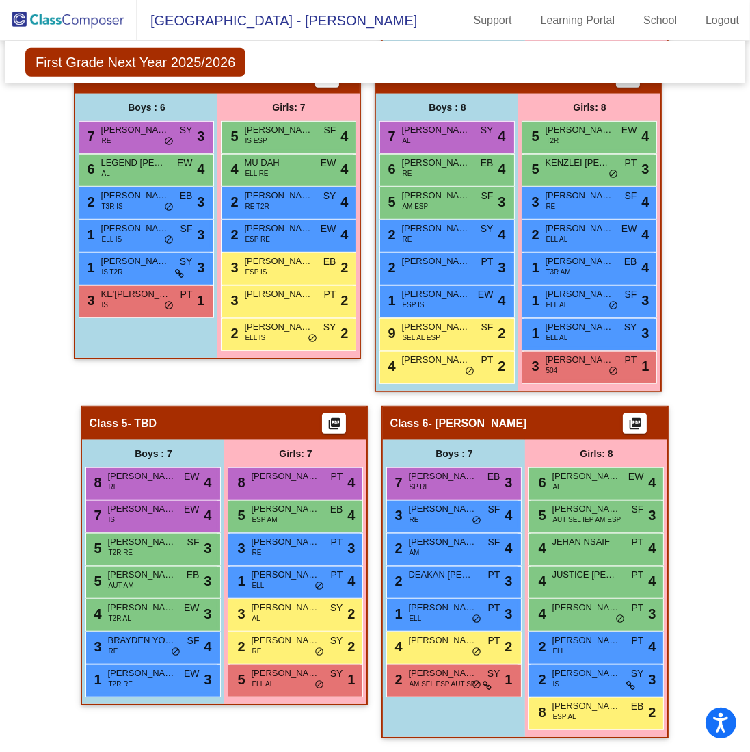
scroll to position [822, 0]
click at [328, 416] on mat-icon "picture_as_pdf" at bounding box center [334, 425] width 16 height 19
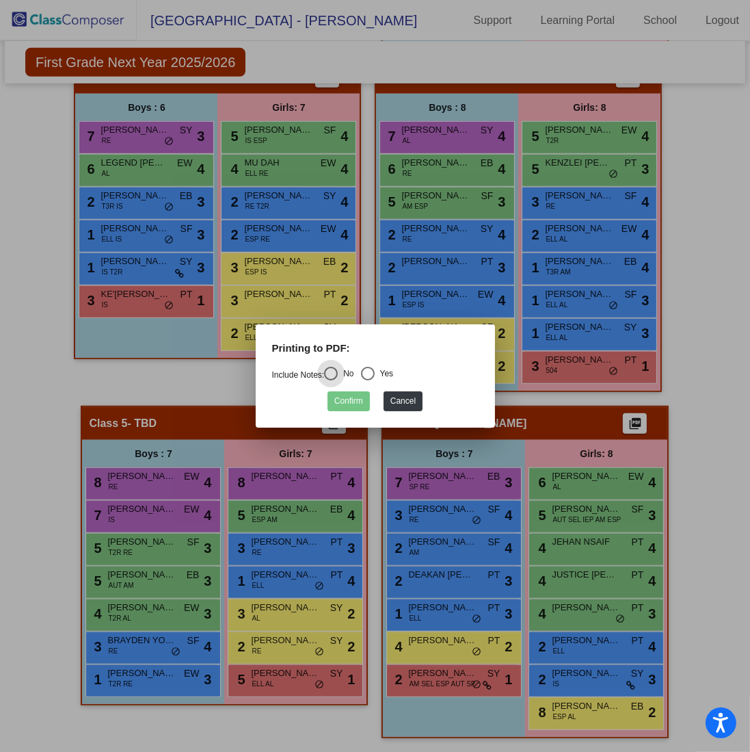
drag, startPoint x: 375, startPoint y: 371, endPoint x: 370, endPoint y: 379, distance: 9.5
click at [375, 371] on div "Select an option" at bounding box center [368, 374] width 14 height 14
click at [368, 380] on input "Yes" at bounding box center [367, 380] width 1 height 1
radio input "true"
click at [349, 401] on button "Confirm" at bounding box center [349, 401] width 42 height 20
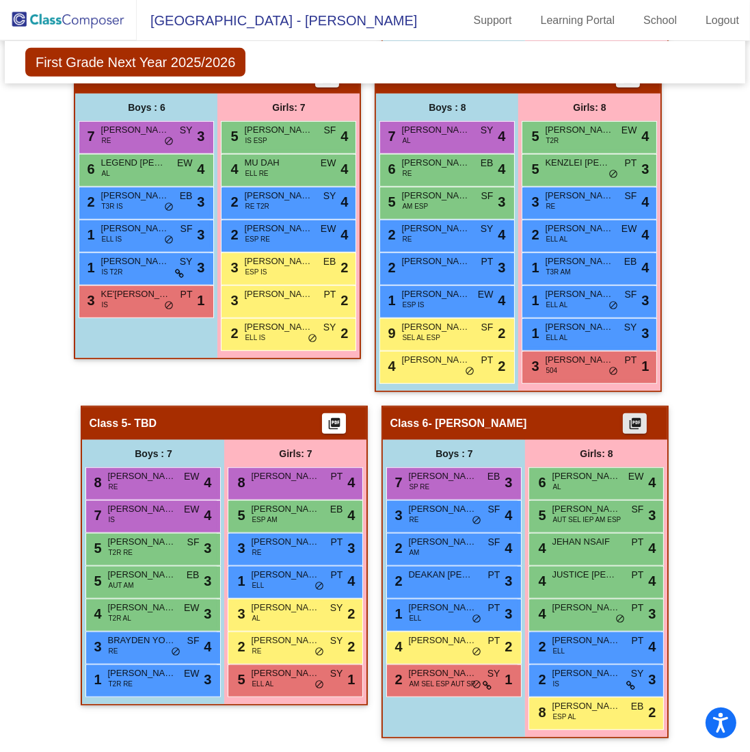
click at [631, 416] on mat-icon "picture_as_pdf" at bounding box center [635, 425] width 16 height 19
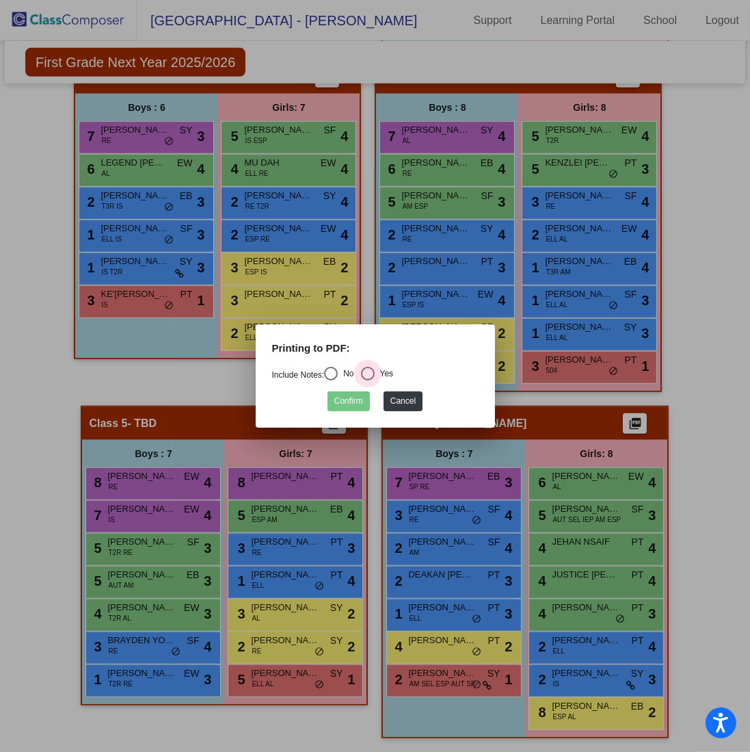
click at [375, 371] on div "Select an option" at bounding box center [368, 374] width 14 height 14
click at [368, 380] on input "Yes" at bounding box center [367, 380] width 1 height 1
radio input "true"
click at [362, 391] on button "Confirm" at bounding box center [349, 401] width 42 height 20
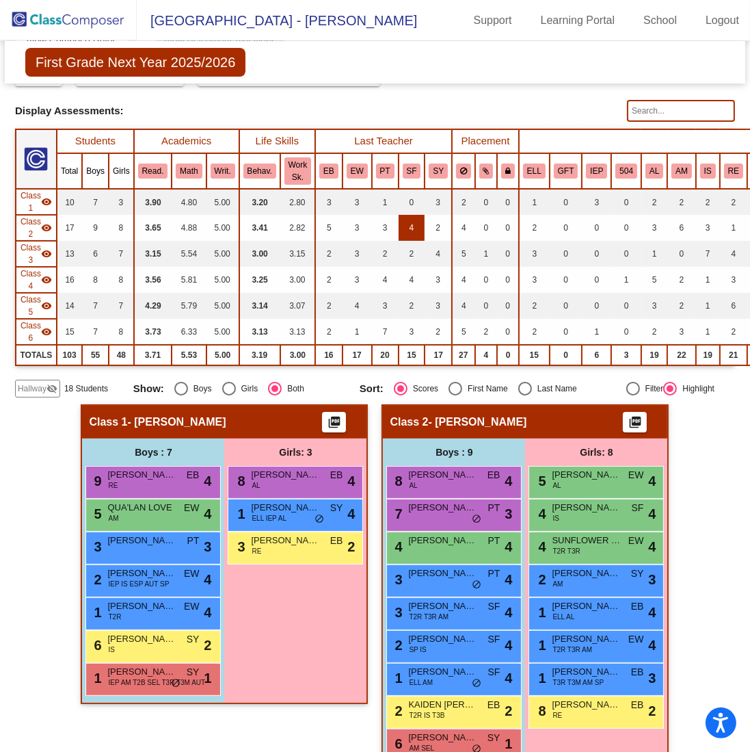
scroll to position [0, 0]
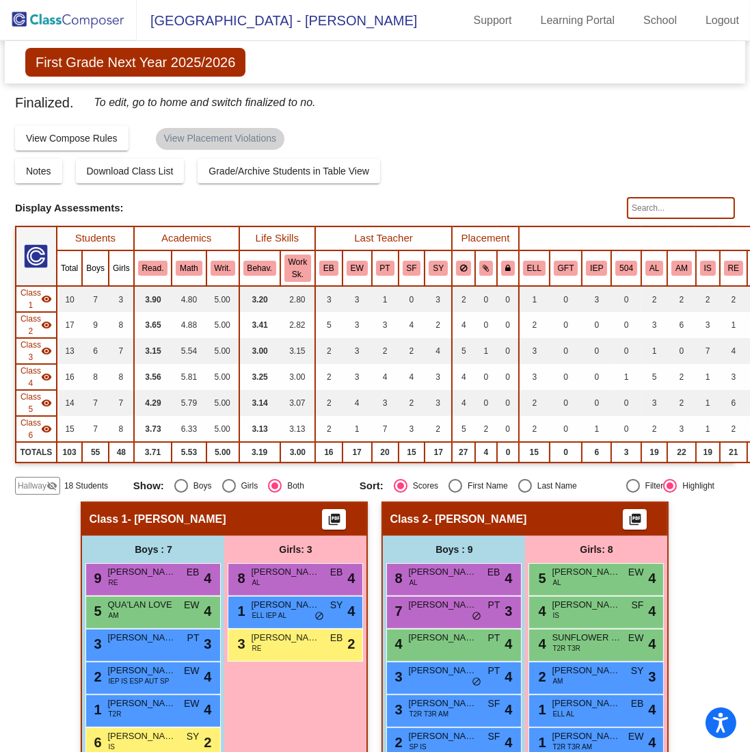
click at [55, 22] on img at bounding box center [68, 20] width 137 height 40
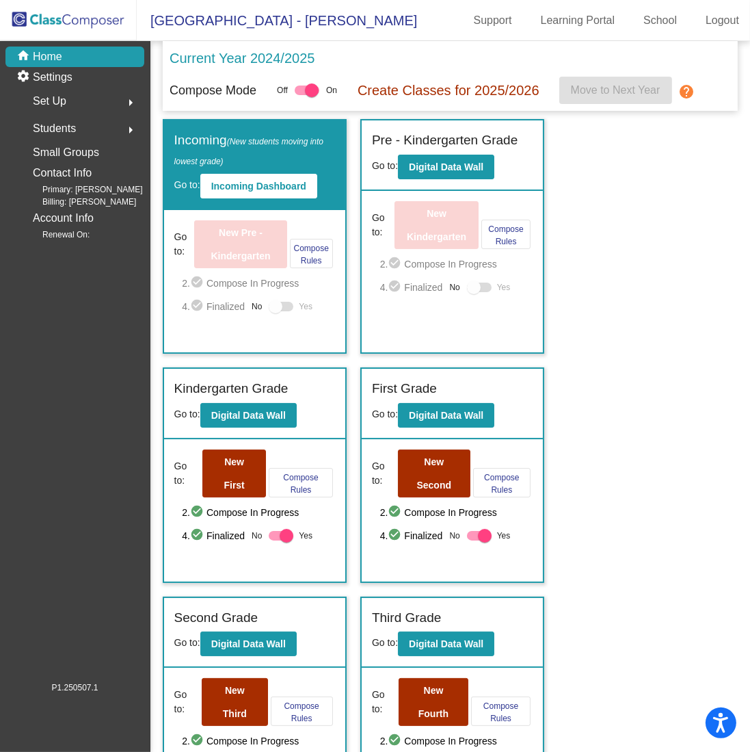
drag, startPoint x: 470, startPoint y: 529, endPoint x: 459, endPoint y: 529, distance: 11.0
click at [460, 529] on div "4. check_circle Finalized No Yes" at bounding box center [456, 535] width 153 height 16
click at [479, 533] on div at bounding box center [485, 536] width 14 height 14
click at [474, 540] on input "Yes" at bounding box center [473, 540] width 1 height 1
checkbox input "false"
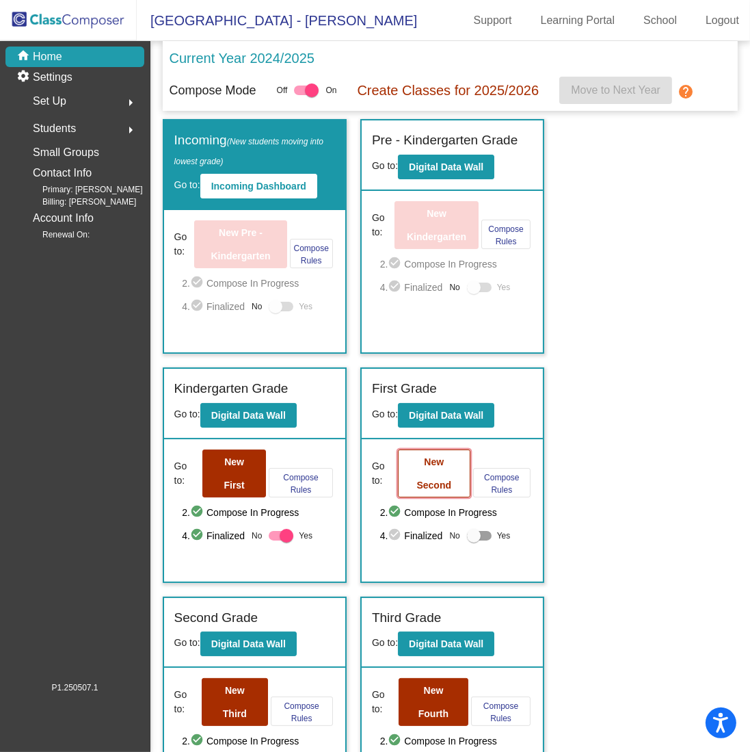
click at [453, 477] on button "New Second" at bounding box center [434, 473] width 72 height 48
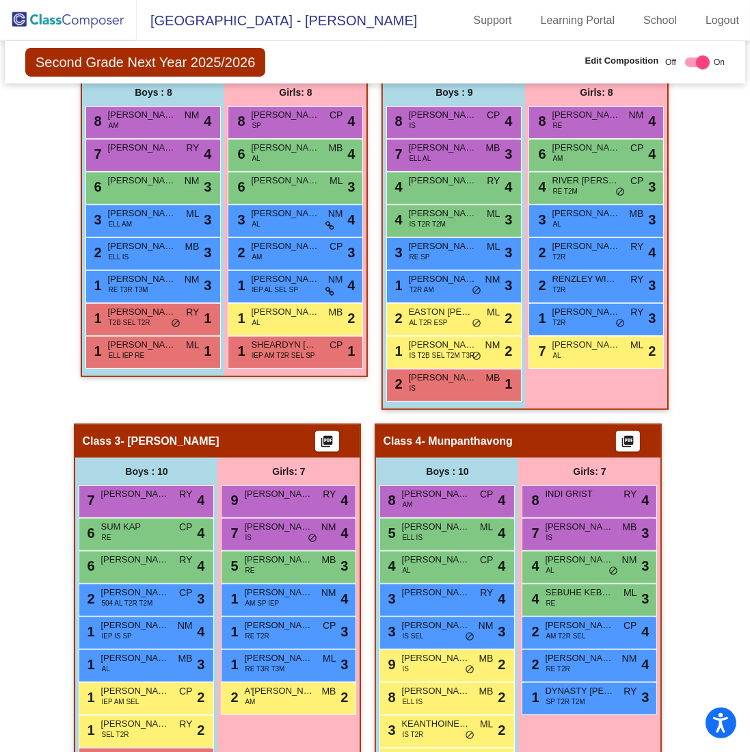
scroll to position [214, 0]
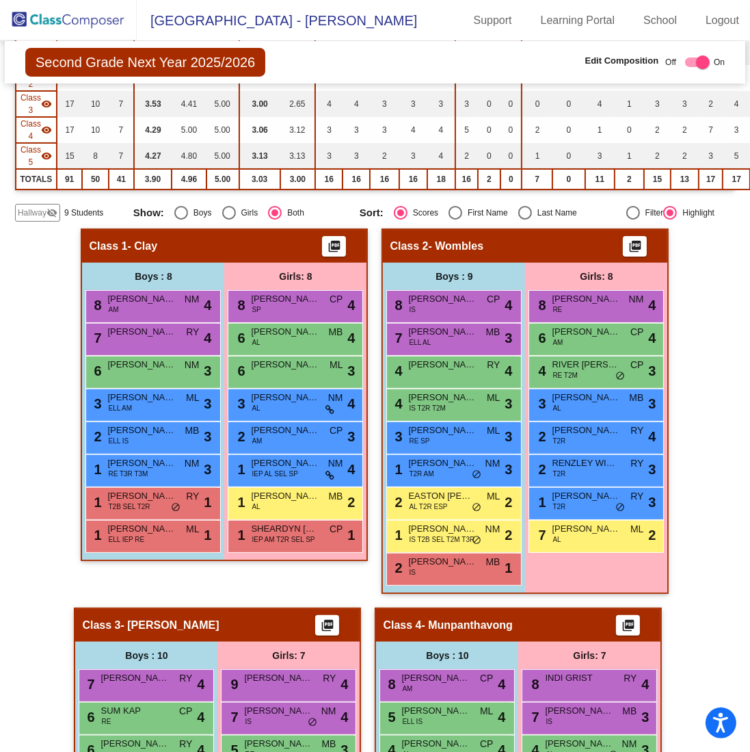
click at [41, 207] on span "Hallway" at bounding box center [32, 213] width 29 height 12
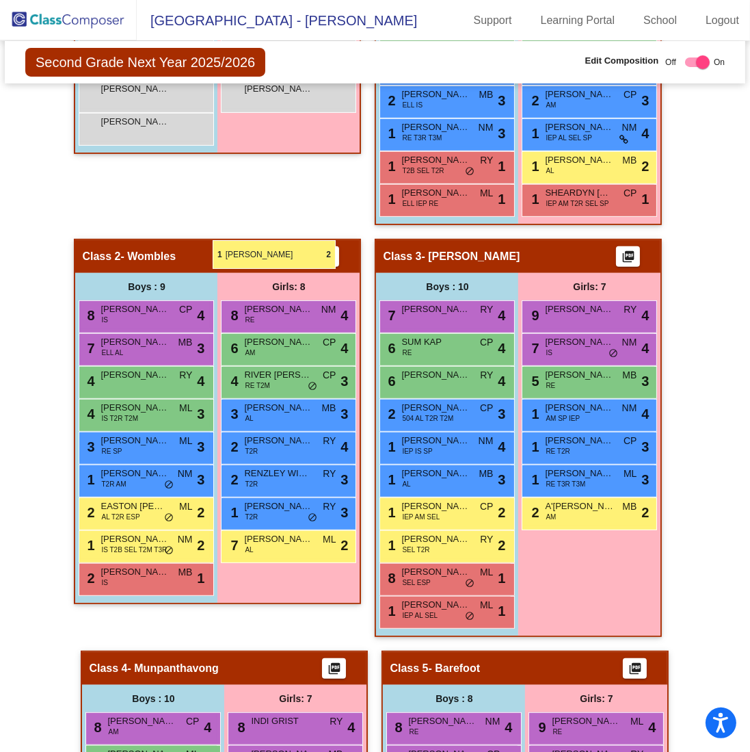
scroll to position [452, 0]
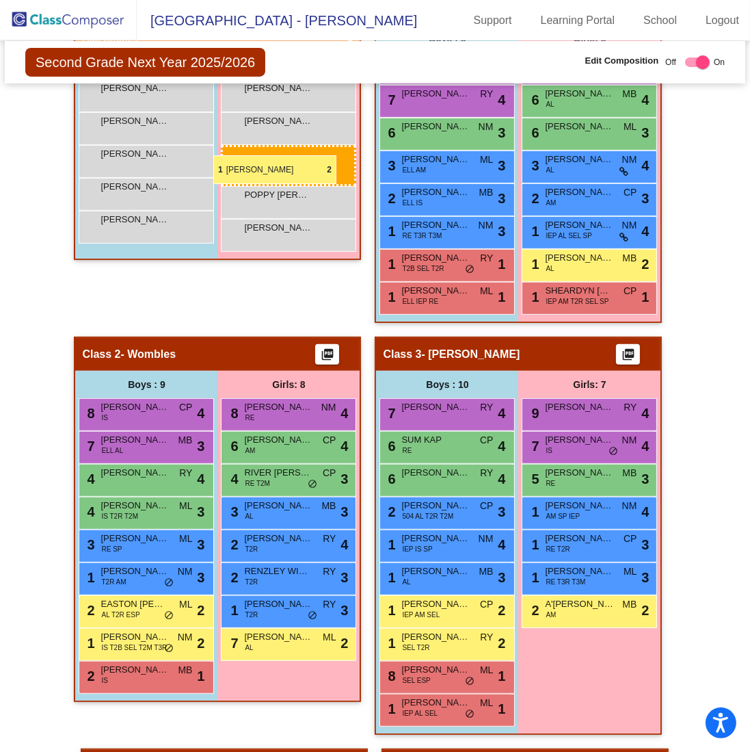
drag, startPoint x: 577, startPoint y: 611, endPoint x: 213, endPoint y: 155, distance: 583.5
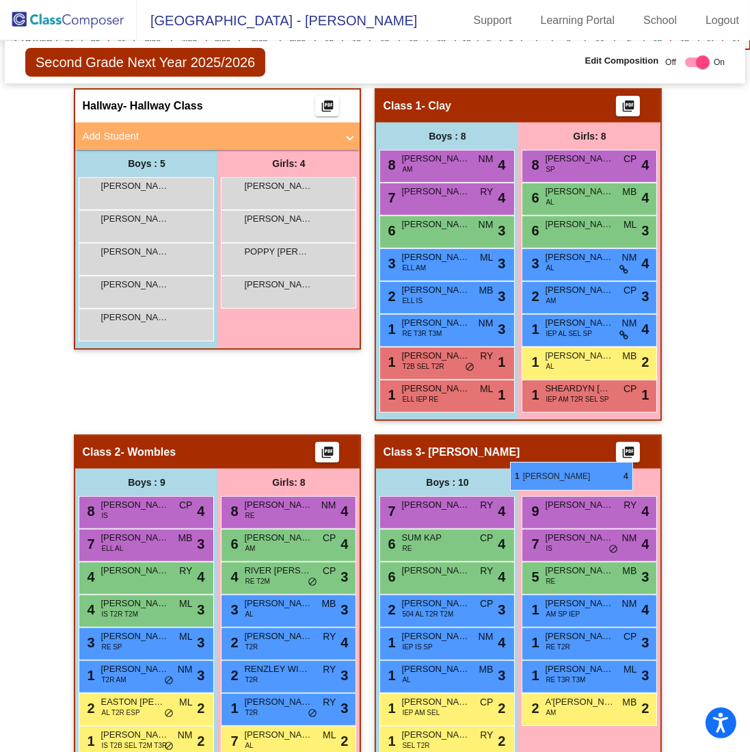
scroll to position [315, 0]
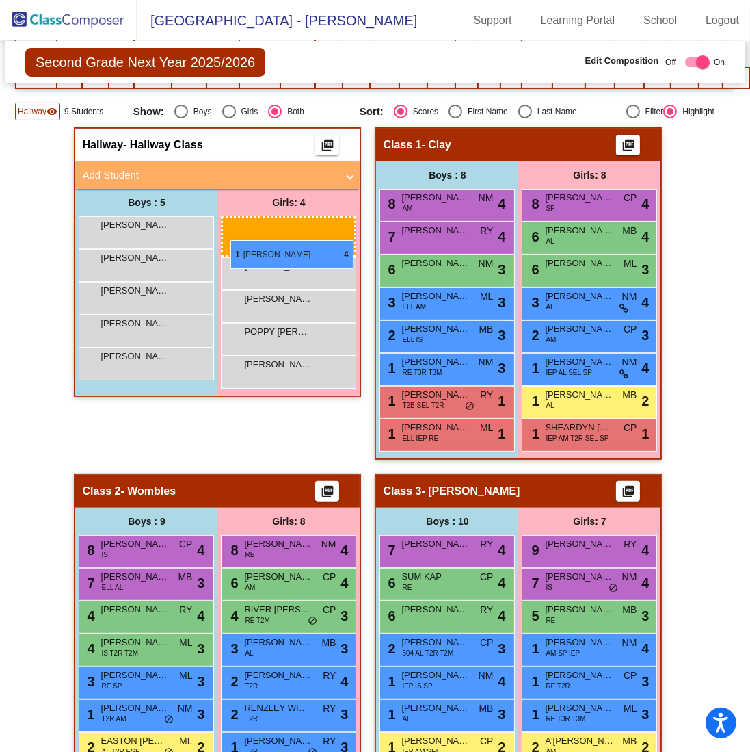
drag, startPoint x: 557, startPoint y: 533, endPoint x: 230, endPoint y: 240, distance: 438.3
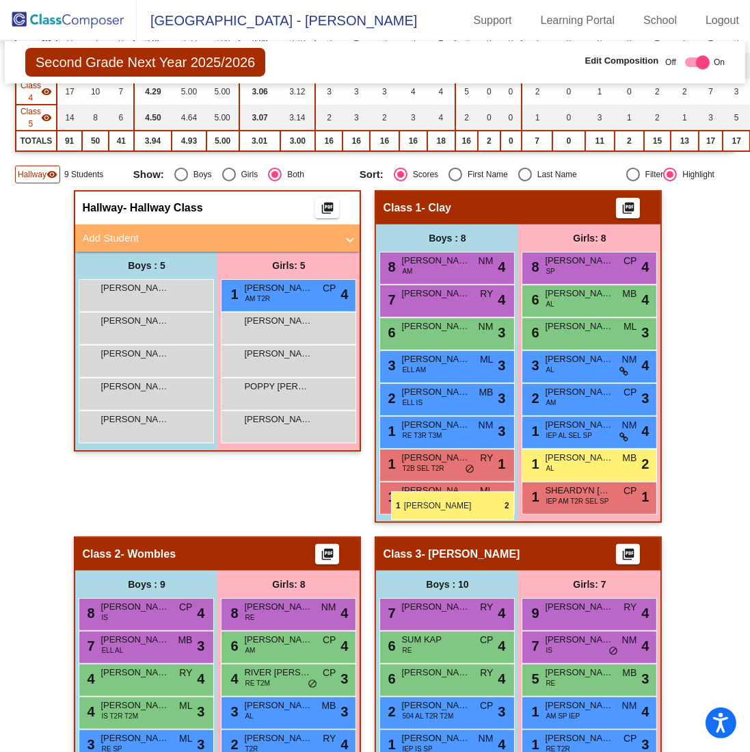
scroll to position [247, 0]
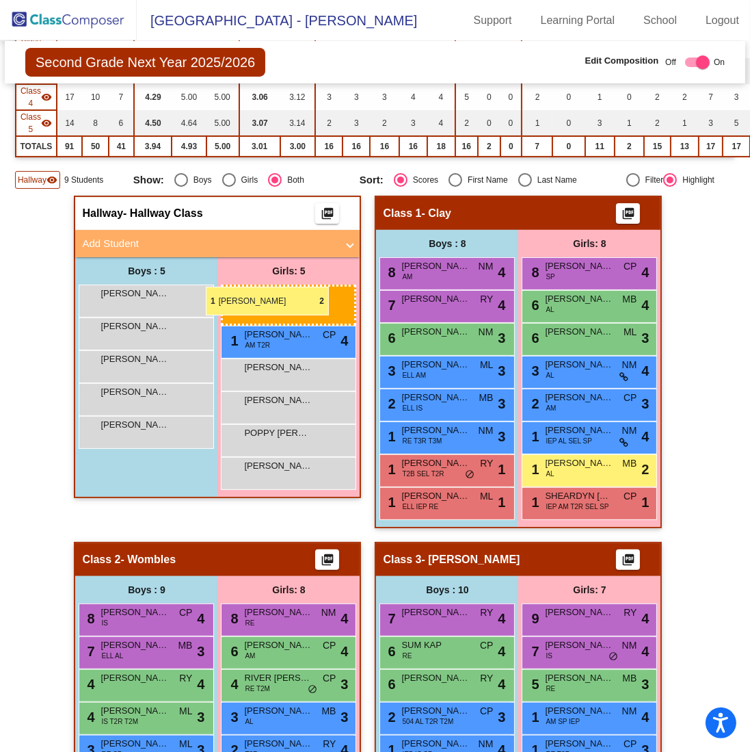
drag, startPoint x: 578, startPoint y: 645, endPoint x: 207, endPoint y: 287, distance: 516.1
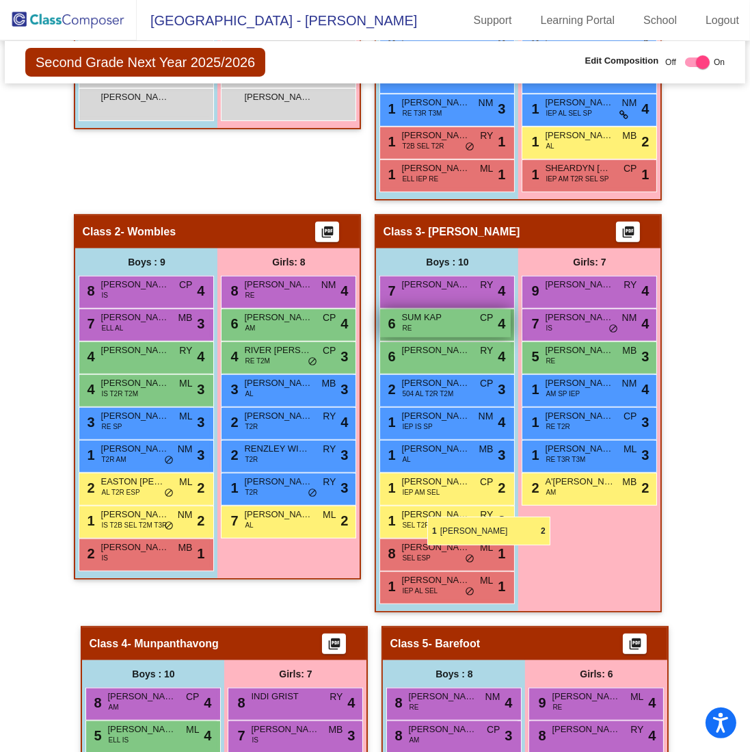
scroll to position [384, 0]
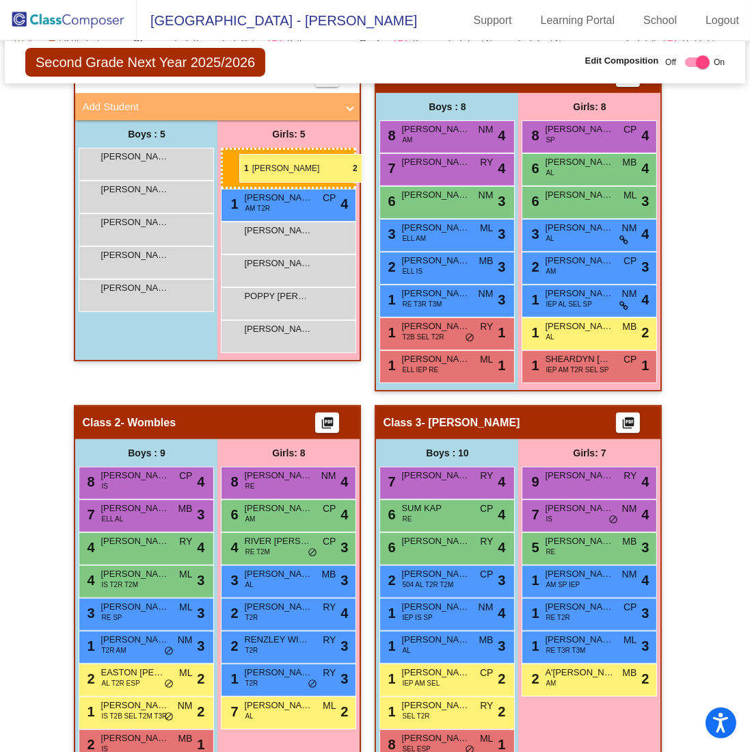
drag, startPoint x: 589, startPoint y: 575, endPoint x: 239, endPoint y: 154, distance: 547.8
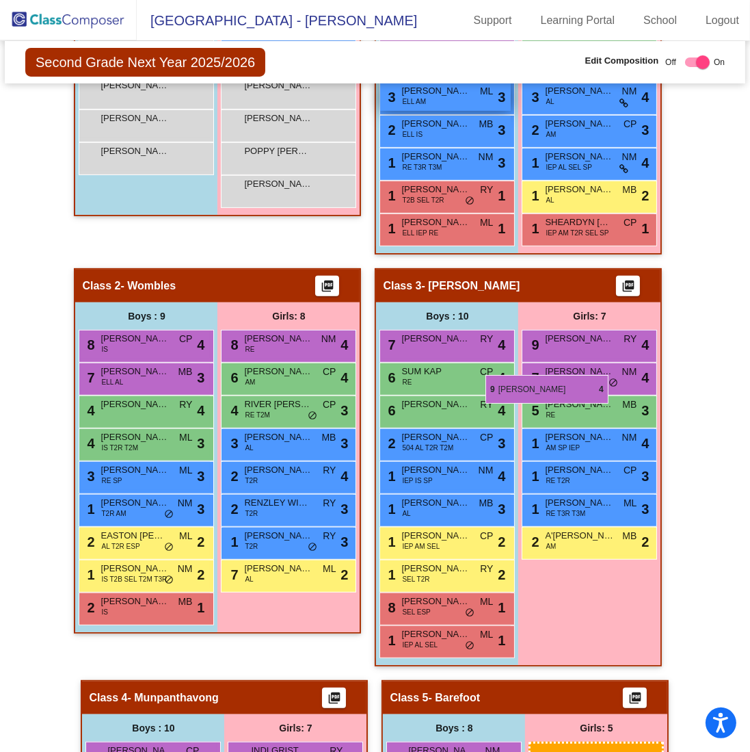
scroll to position [247, 0]
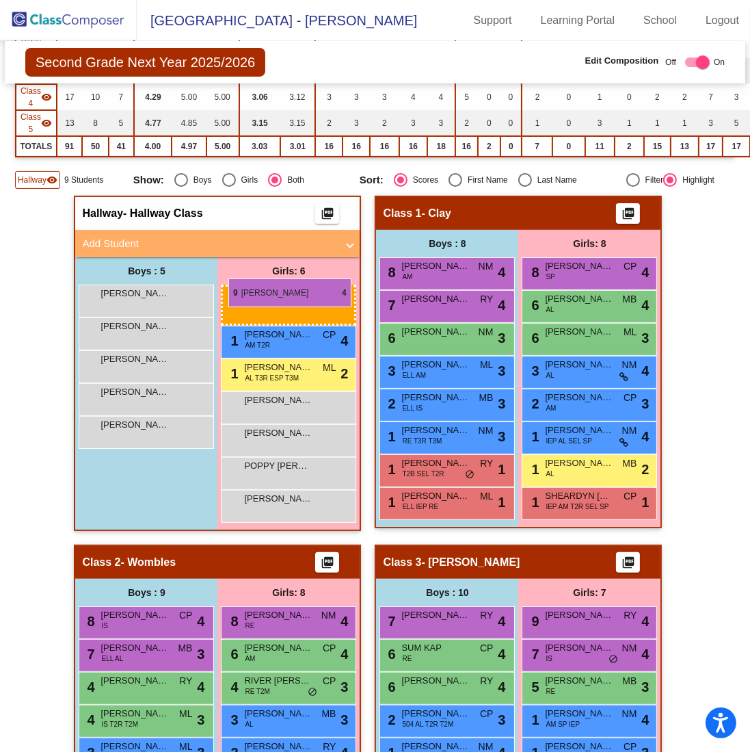
drag, startPoint x: 561, startPoint y: 411, endPoint x: 228, endPoint y: 278, distance: 358.5
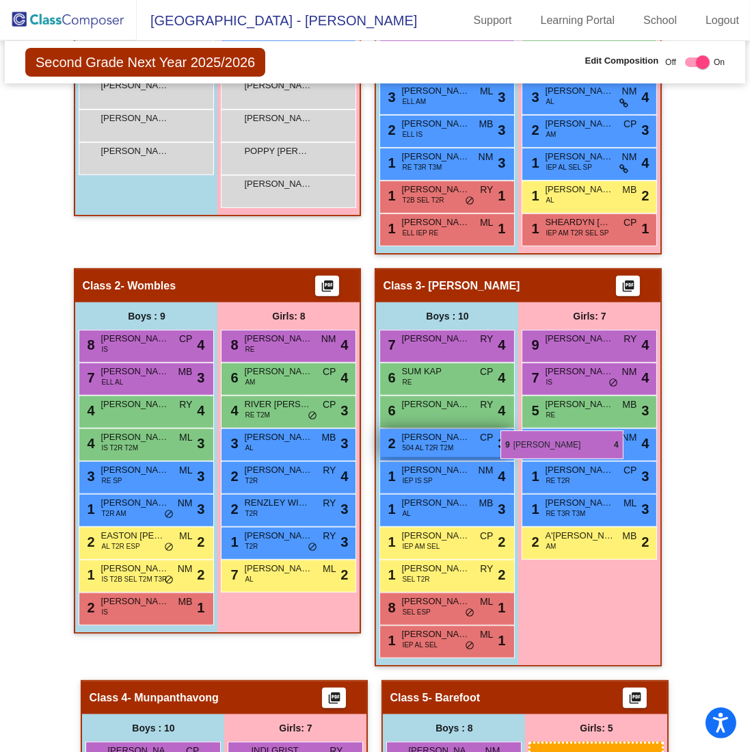
scroll to position [110, 0]
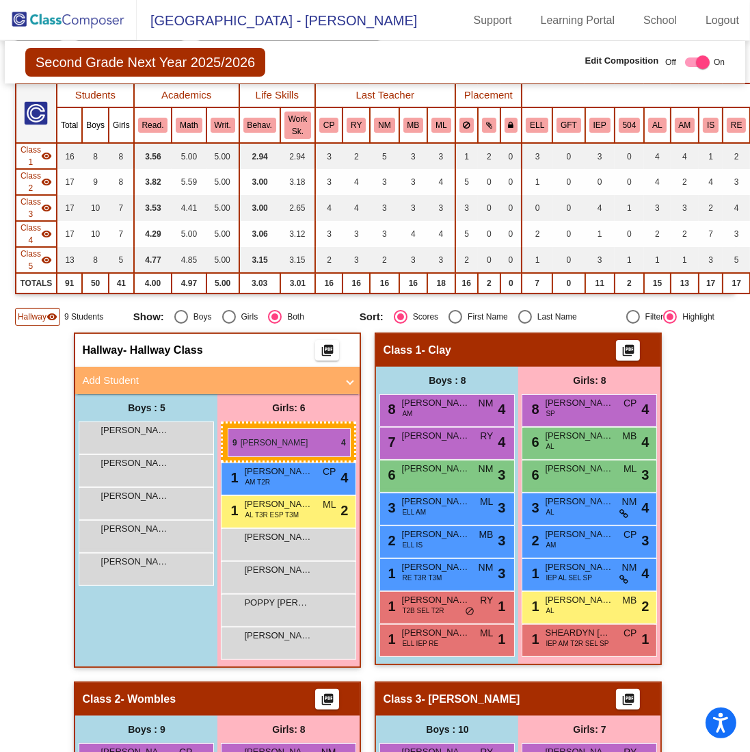
drag, startPoint x: 564, startPoint y: 401, endPoint x: 228, endPoint y: 428, distance: 337.5
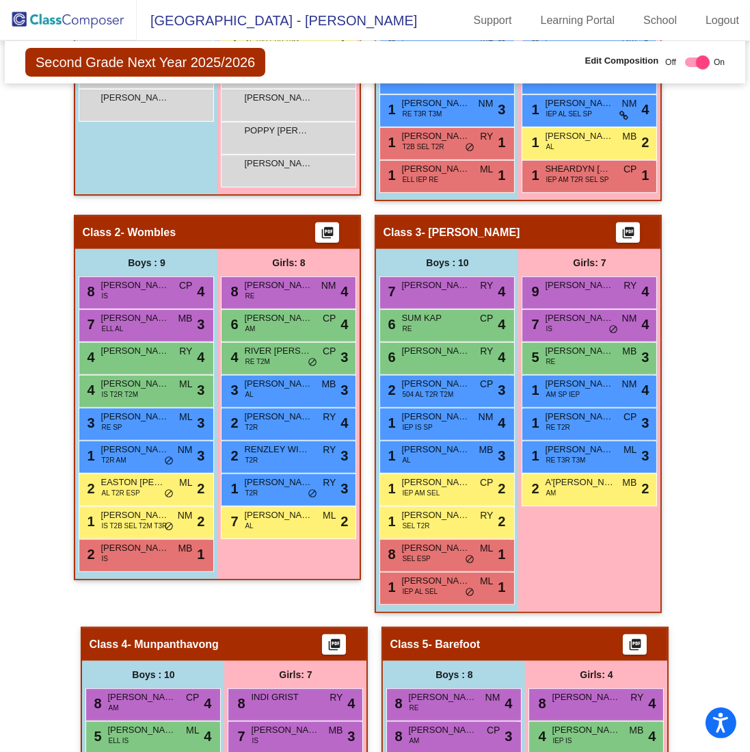
scroll to position [589, 0]
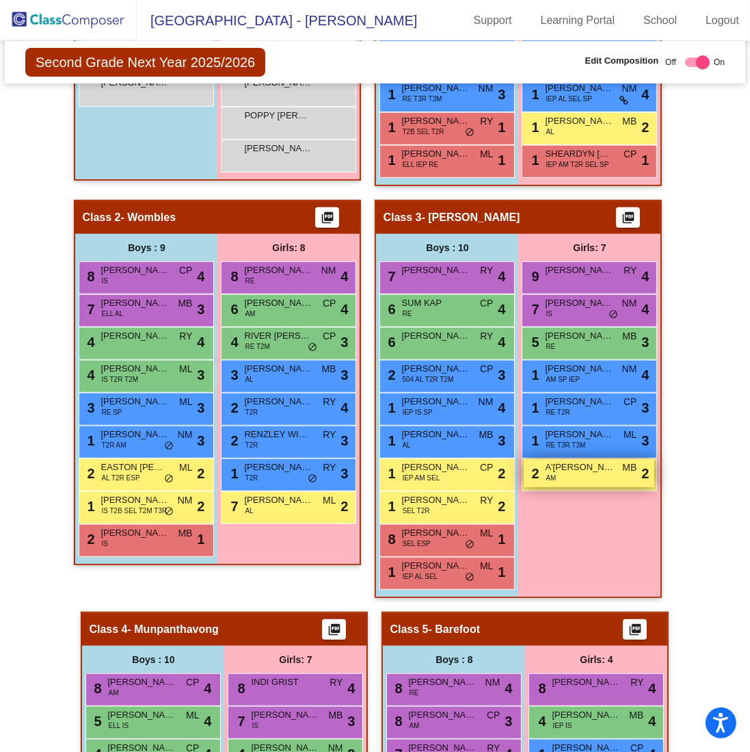
click at [590, 471] on div "2 A'[PERSON_NAME] AM MB lock do_not_disturb_alt 2" at bounding box center [589, 473] width 131 height 28
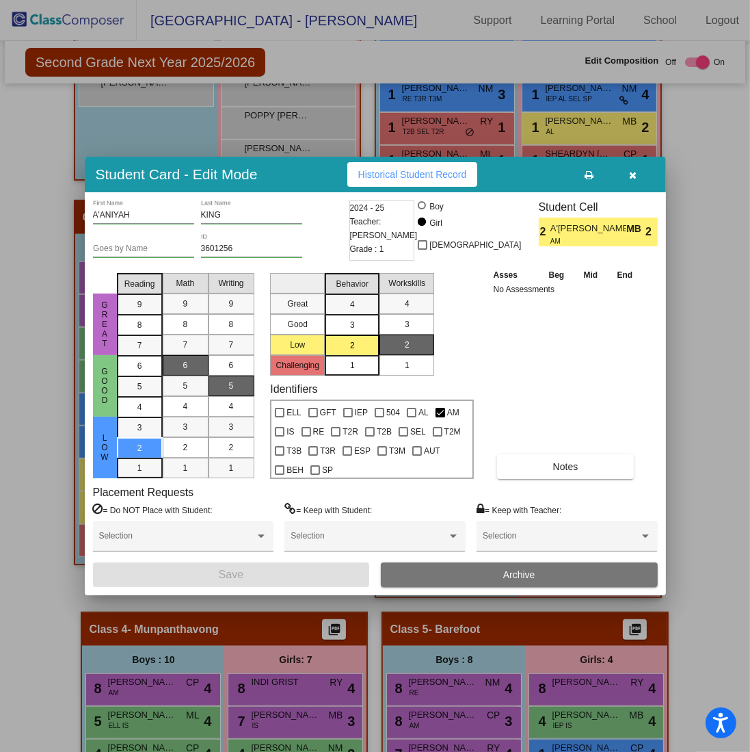
click at [635, 189] on div "Student Card - Edit Mode Historical Student Record" at bounding box center [375, 175] width 581 height 36
click at [633, 176] on icon "button" at bounding box center [633, 175] width 8 height 10
